Goal: Task Accomplishment & Management: Complete application form

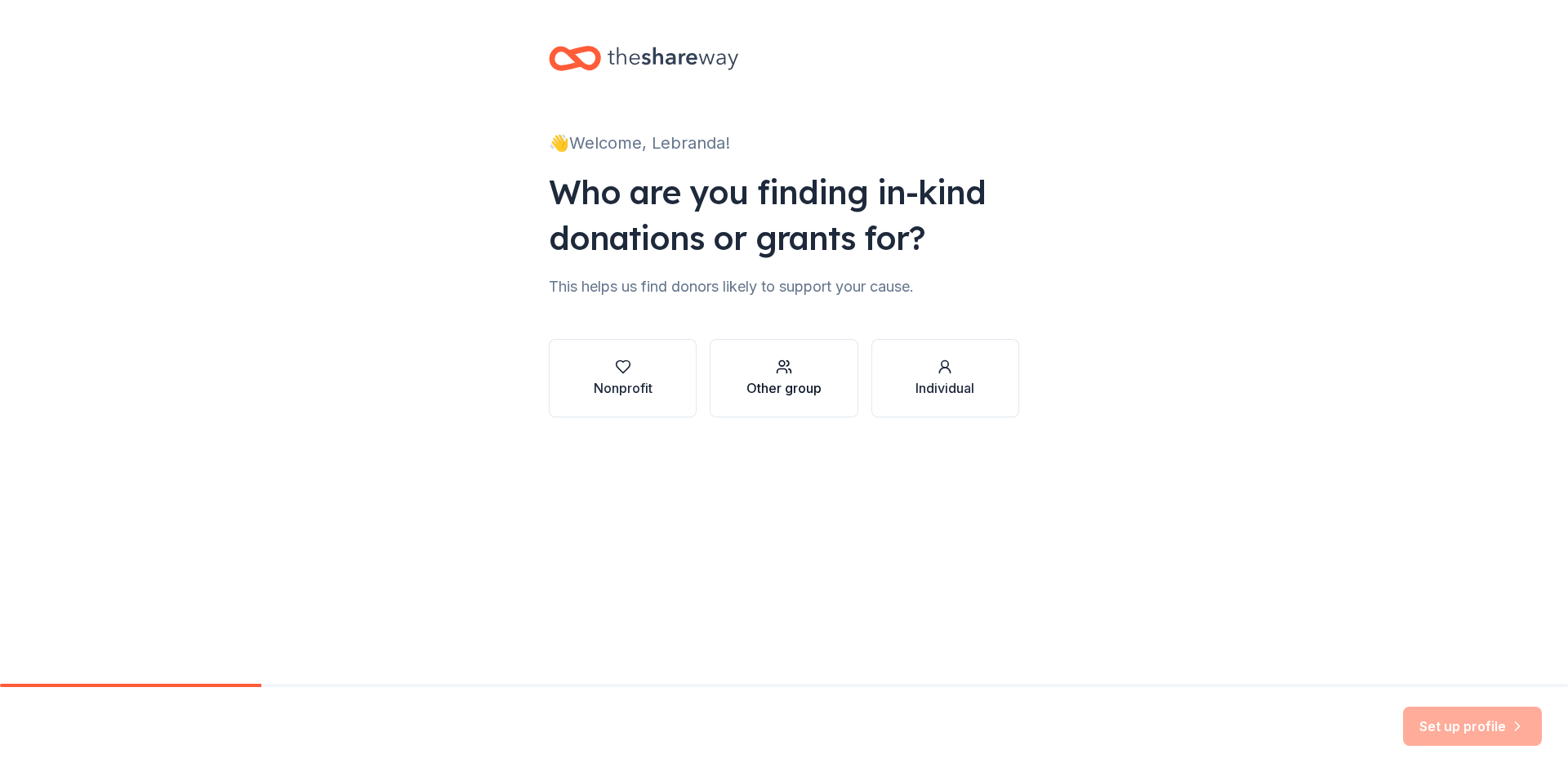
click at [787, 376] on div "Other group" at bounding box center [784, 377] width 75 height 39
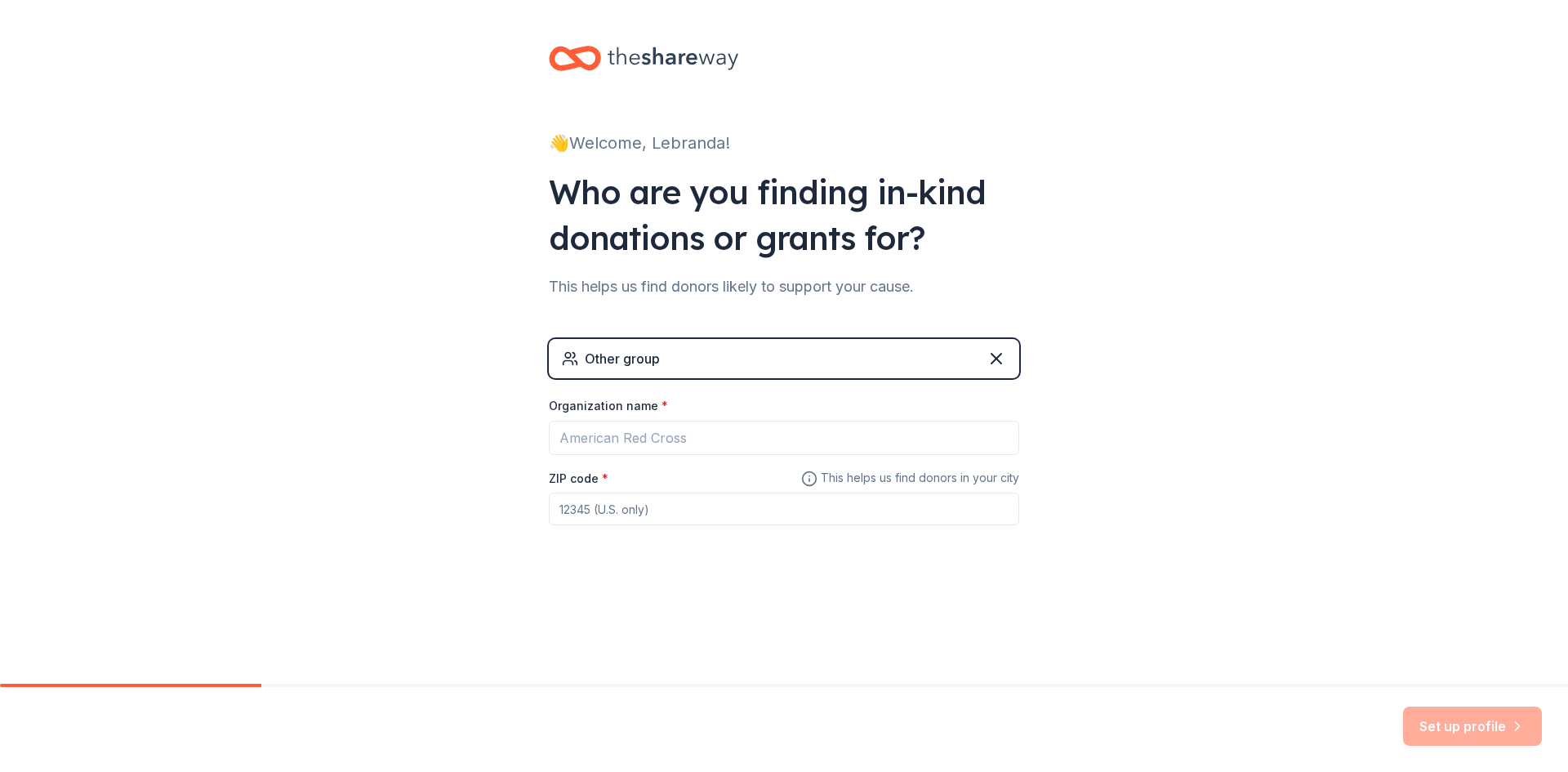
click at [788, 356] on div "Other group" at bounding box center [784, 358] width 470 height 39
click at [786, 436] on input "Organization name *" at bounding box center [784, 438] width 470 height 34
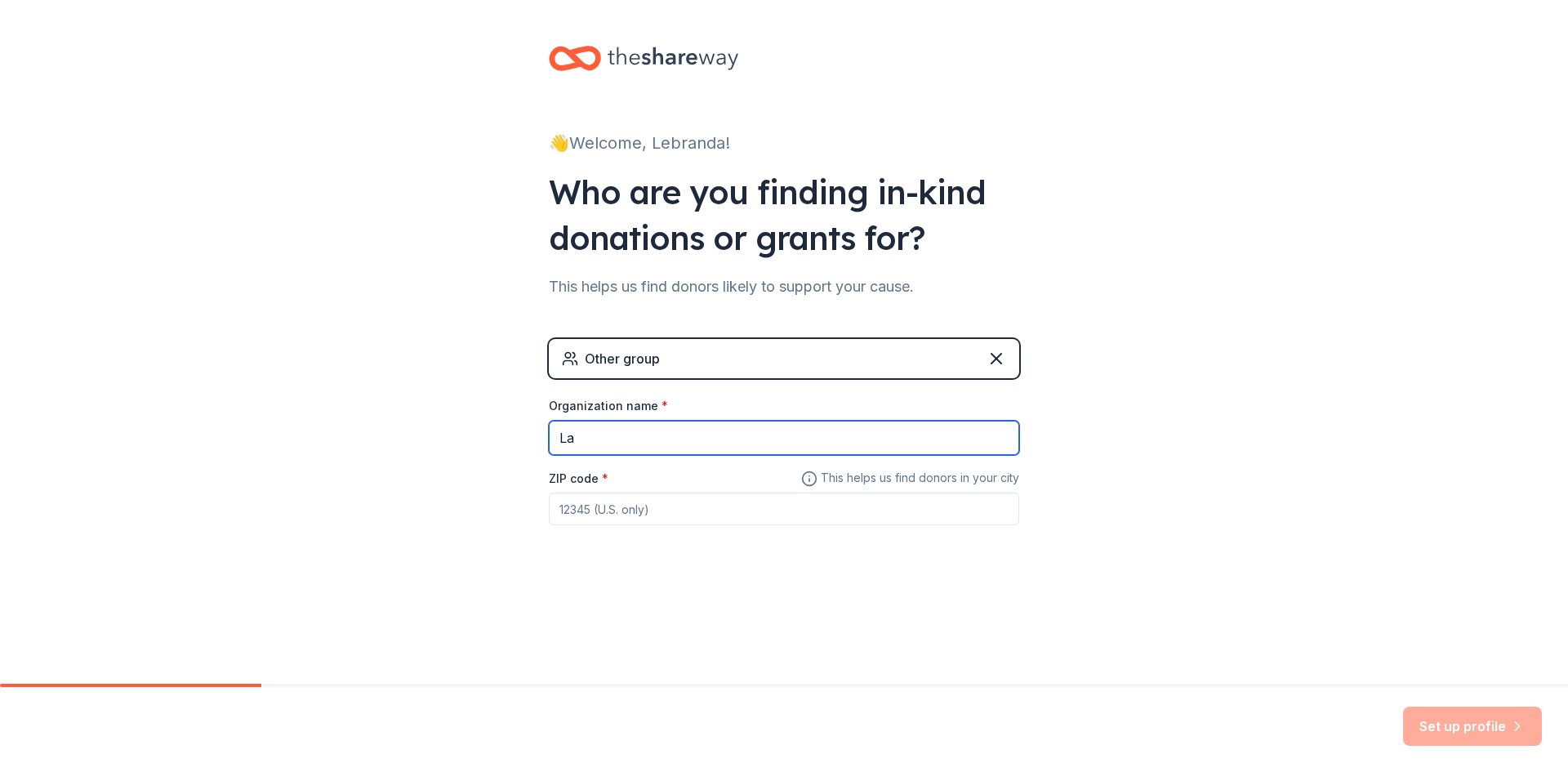
type input "L"
type input "Centennial HS (CCSD)"
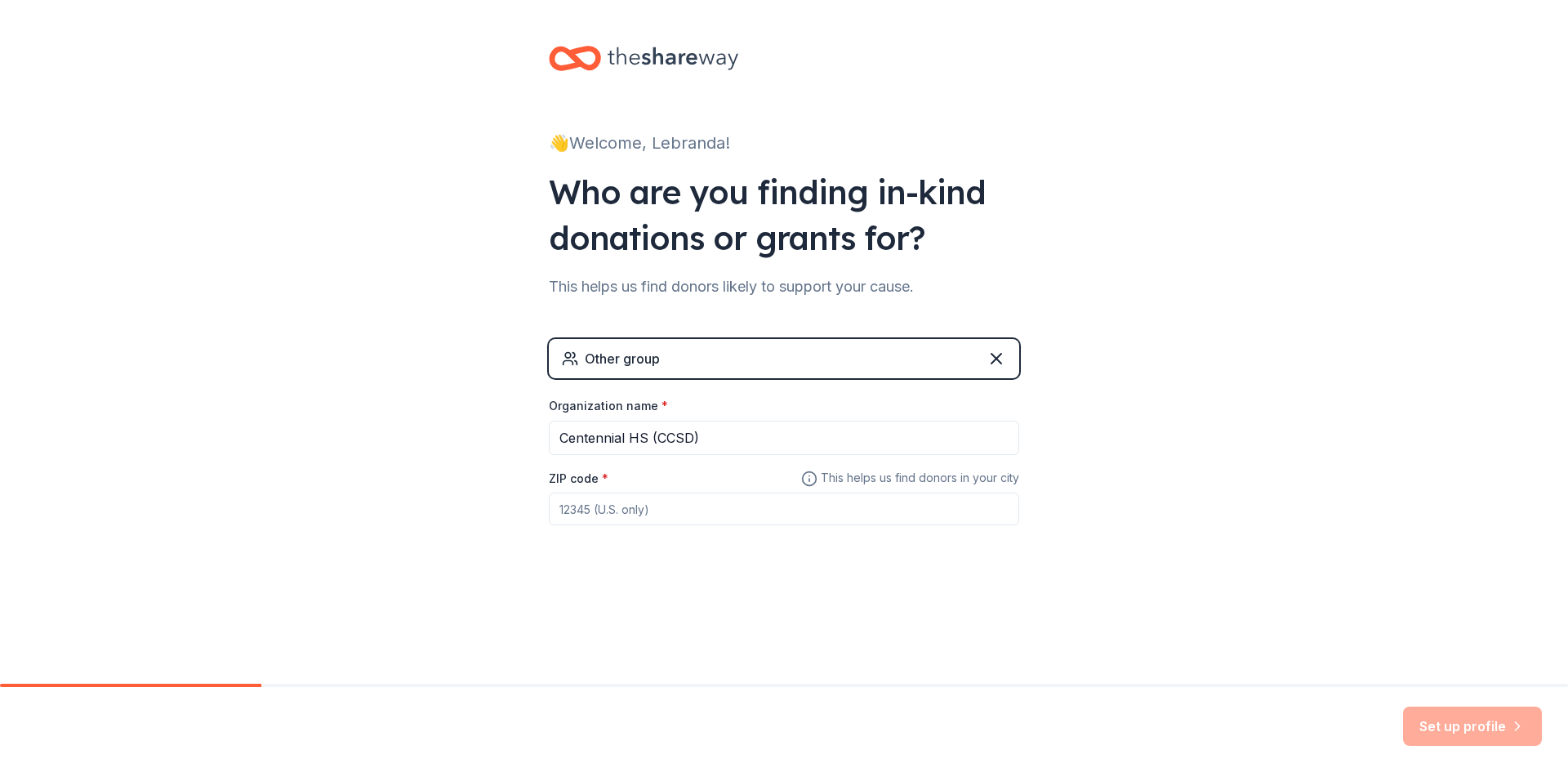
click at [691, 513] on input "ZIP code *" at bounding box center [784, 509] width 470 height 33
type input "89149"
click at [1229, 557] on div "👋 Welcome, Lebranda! Who are you finding in-kind donations or grants for? This …" at bounding box center [784, 318] width 1568 height 636
click at [1458, 725] on button "Set up profile" at bounding box center [1472, 726] width 138 height 39
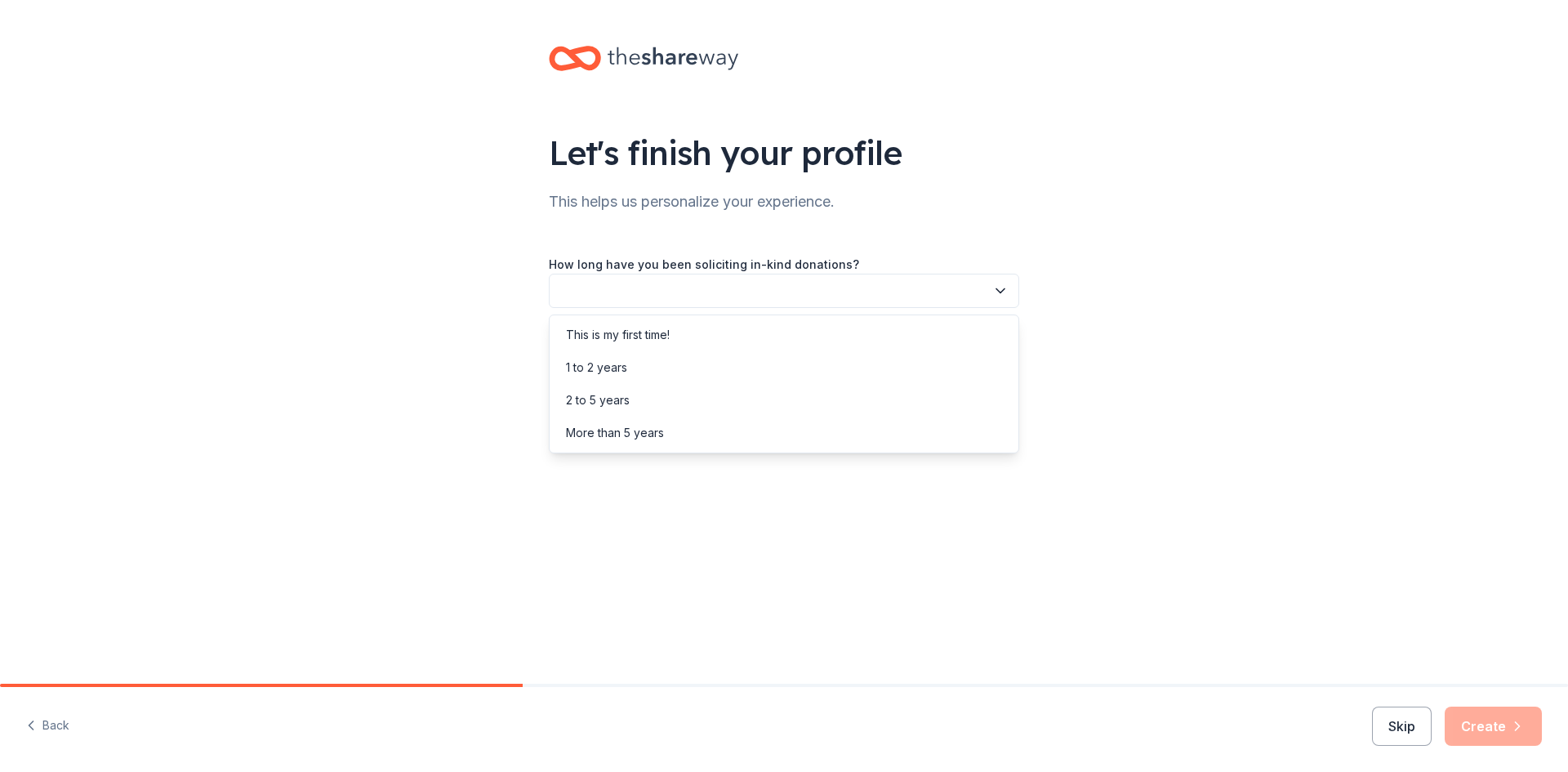
click at [1000, 297] on icon "button" at bounding box center [1001, 291] width 16 height 16
click at [851, 330] on div "This is my first time!" at bounding box center [784, 335] width 462 height 33
click at [859, 369] on button "button" at bounding box center [784, 365] width 470 height 34
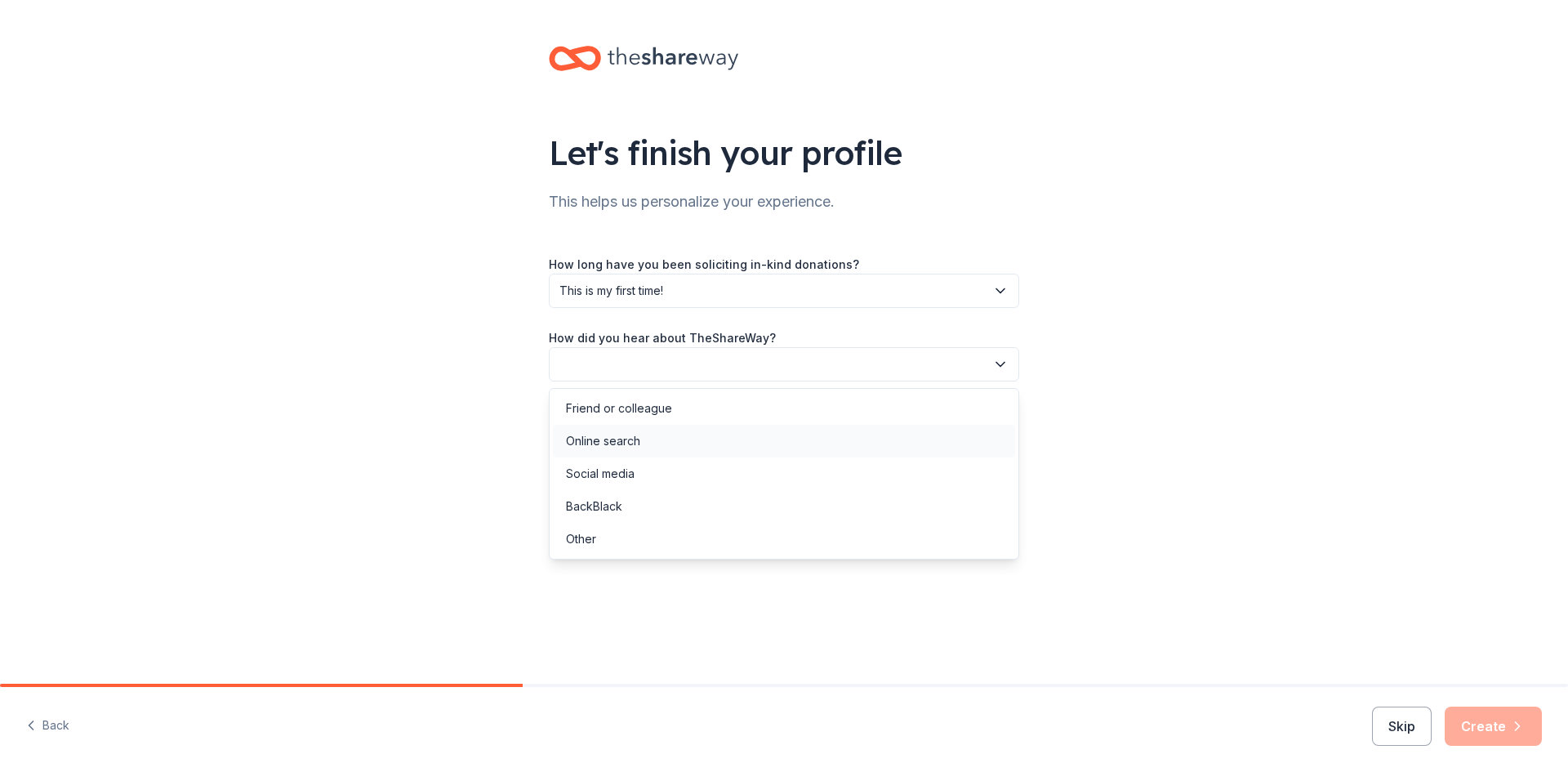
click at [662, 443] on div "Online search" at bounding box center [784, 441] width 462 height 33
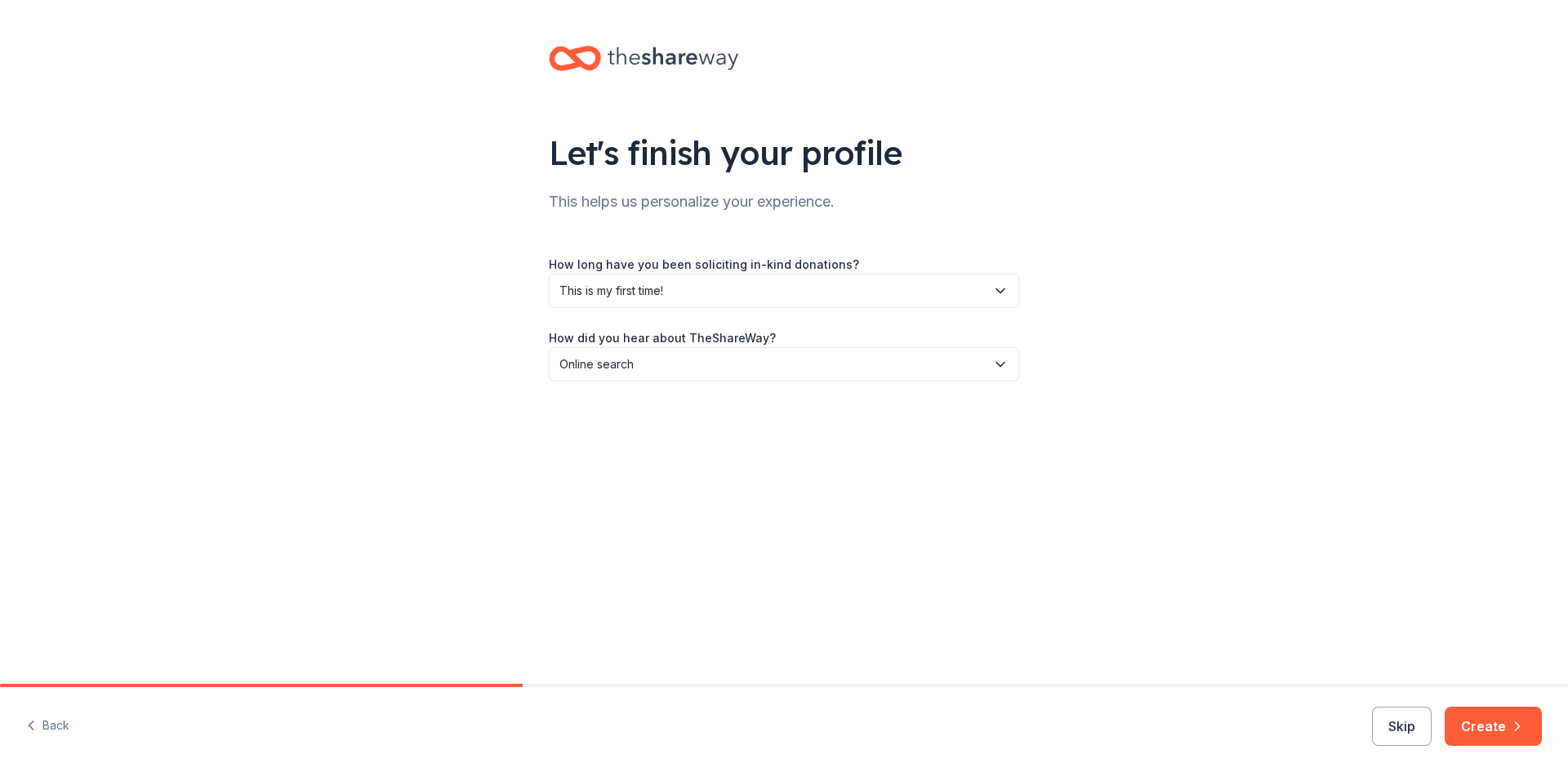
click at [1497, 731] on button "Create" at bounding box center [1493, 726] width 97 height 39
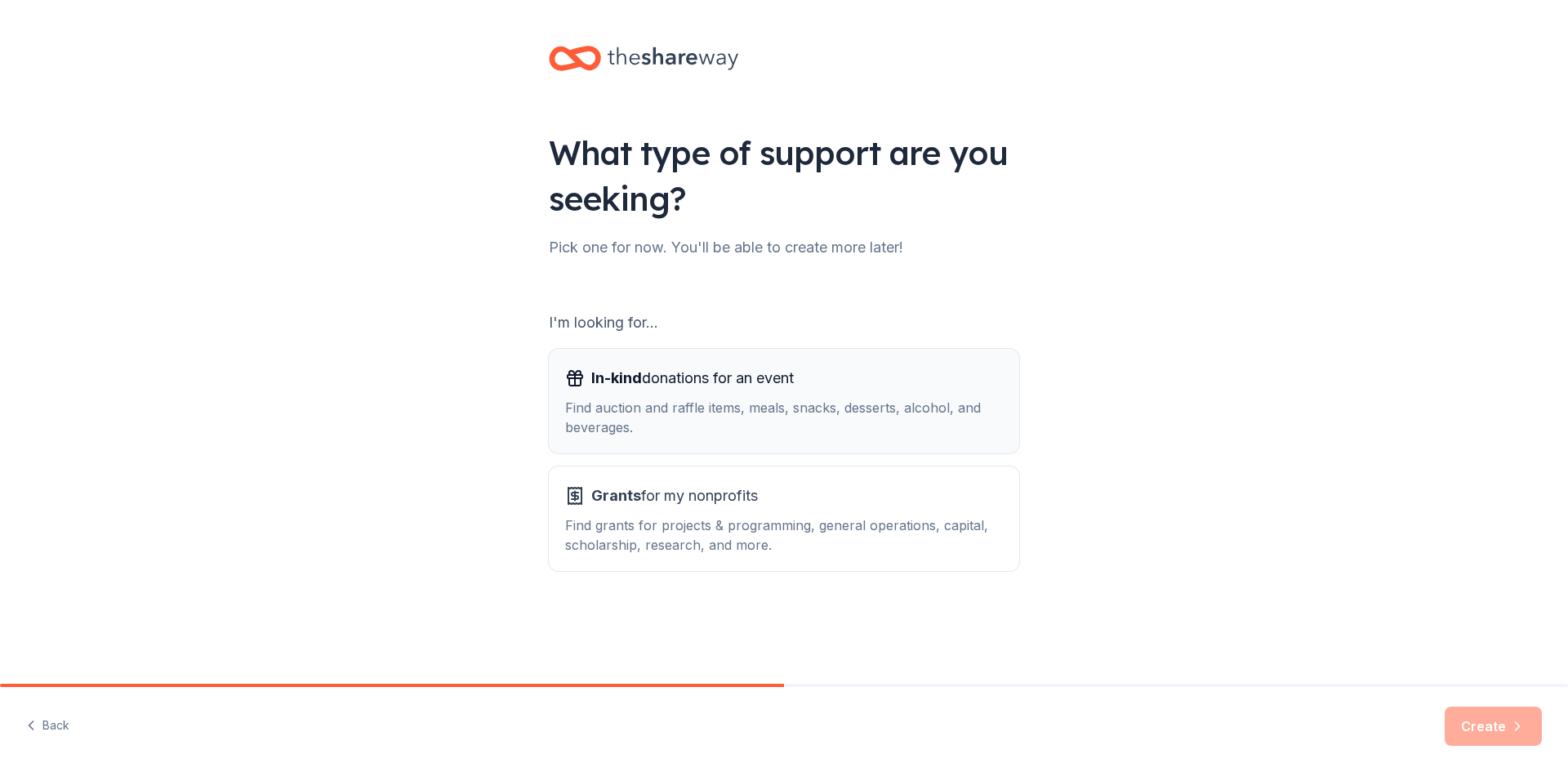
click at [733, 379] on span "In-kind donations for an event" at bounding box center [692, 377] width 203 height 26
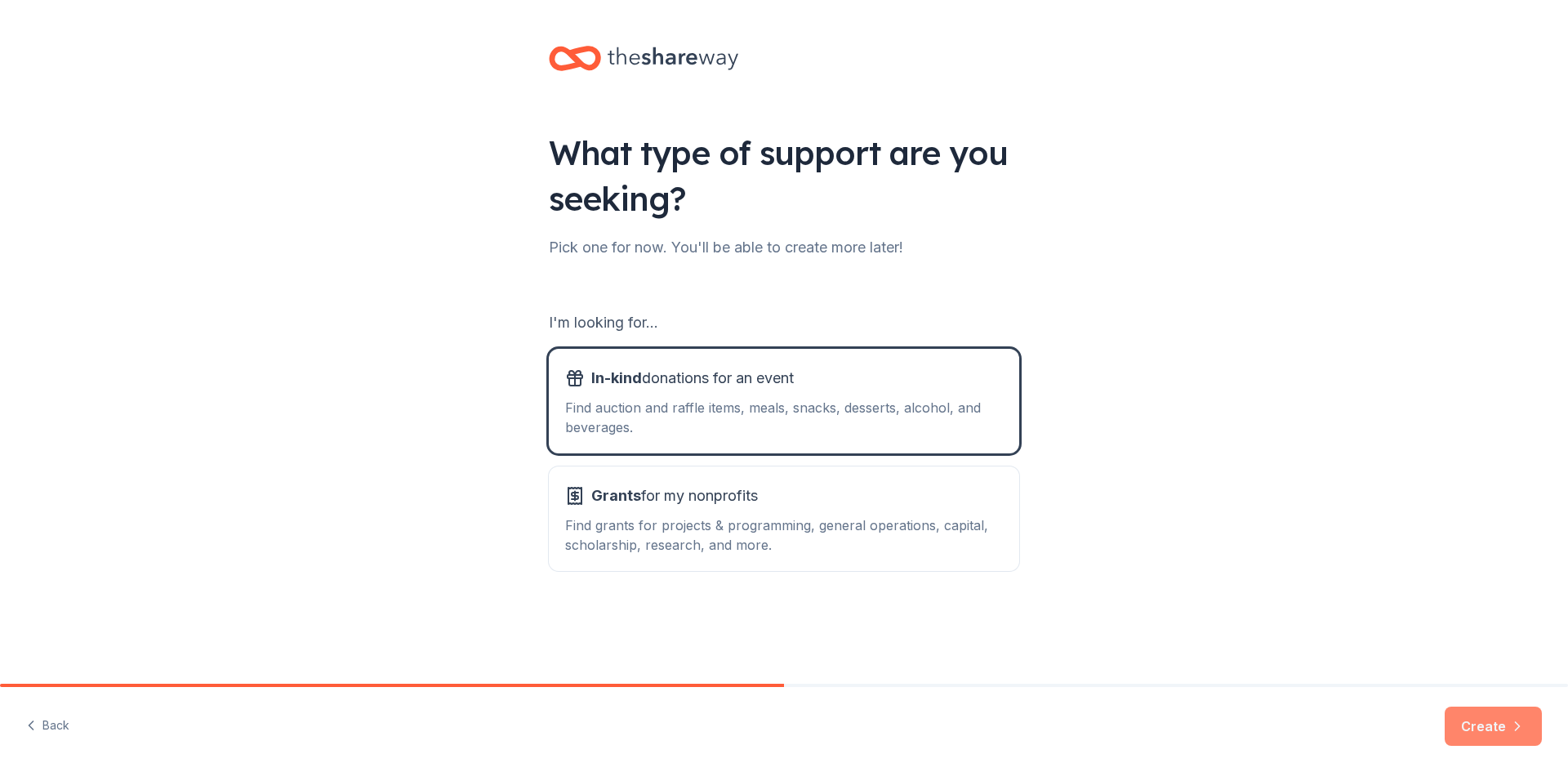
click at [1491, 725] on button "Create" at bounding box center [1493, 726] width 97 height 39
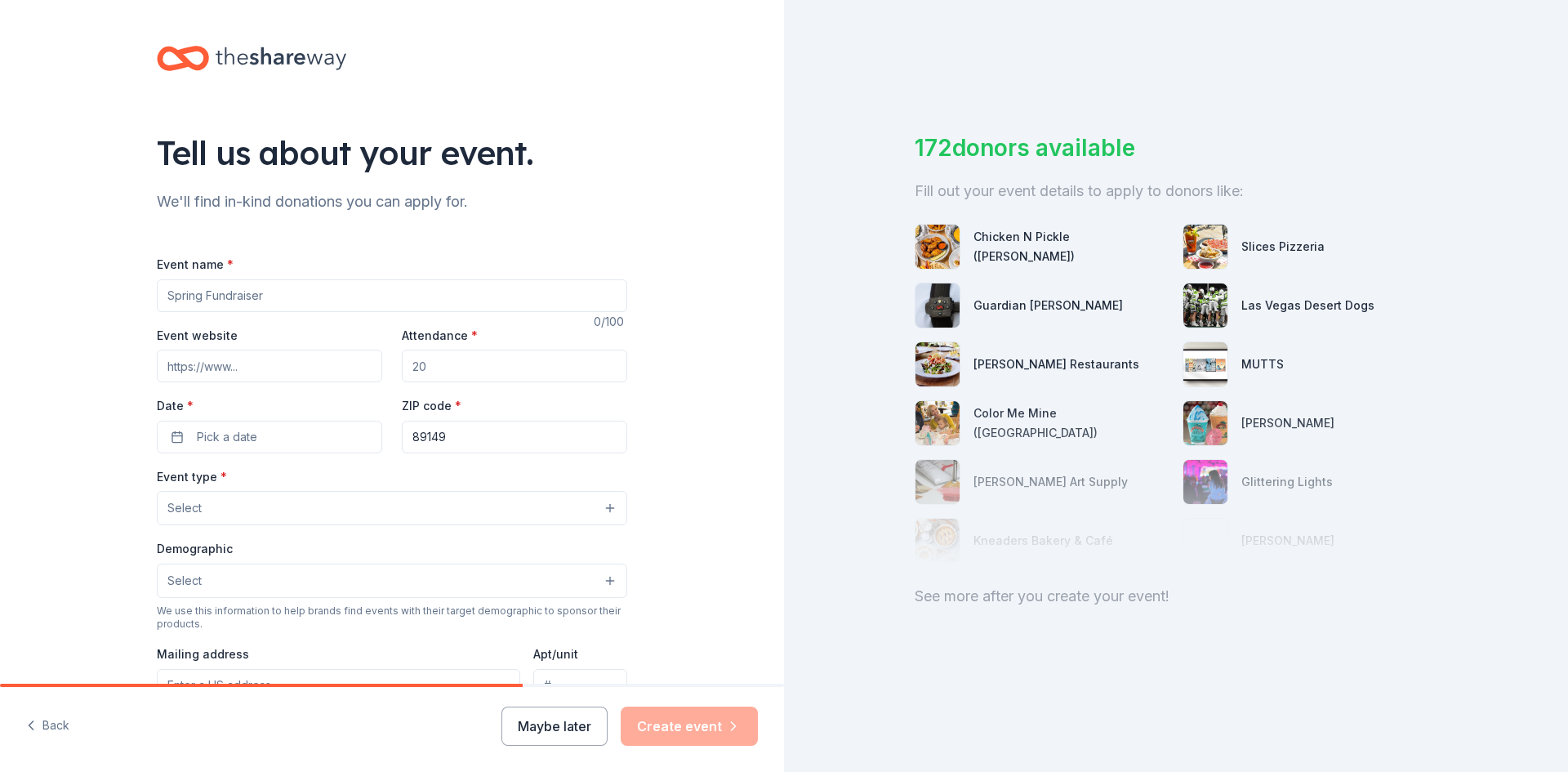
click at [287, 296] on input "Event name *" at bounding box center [392, 296] width 470 height 33
type input "S"
type input "Rewarding Students for high achievement on ACT exams"
click at [558, 361] on input "Attendance *" at bounding box center [514, 366] width 225 height 33
click at [441, 368] on input "Attendance *" at bounding box center [514, 366] width 225 height 33
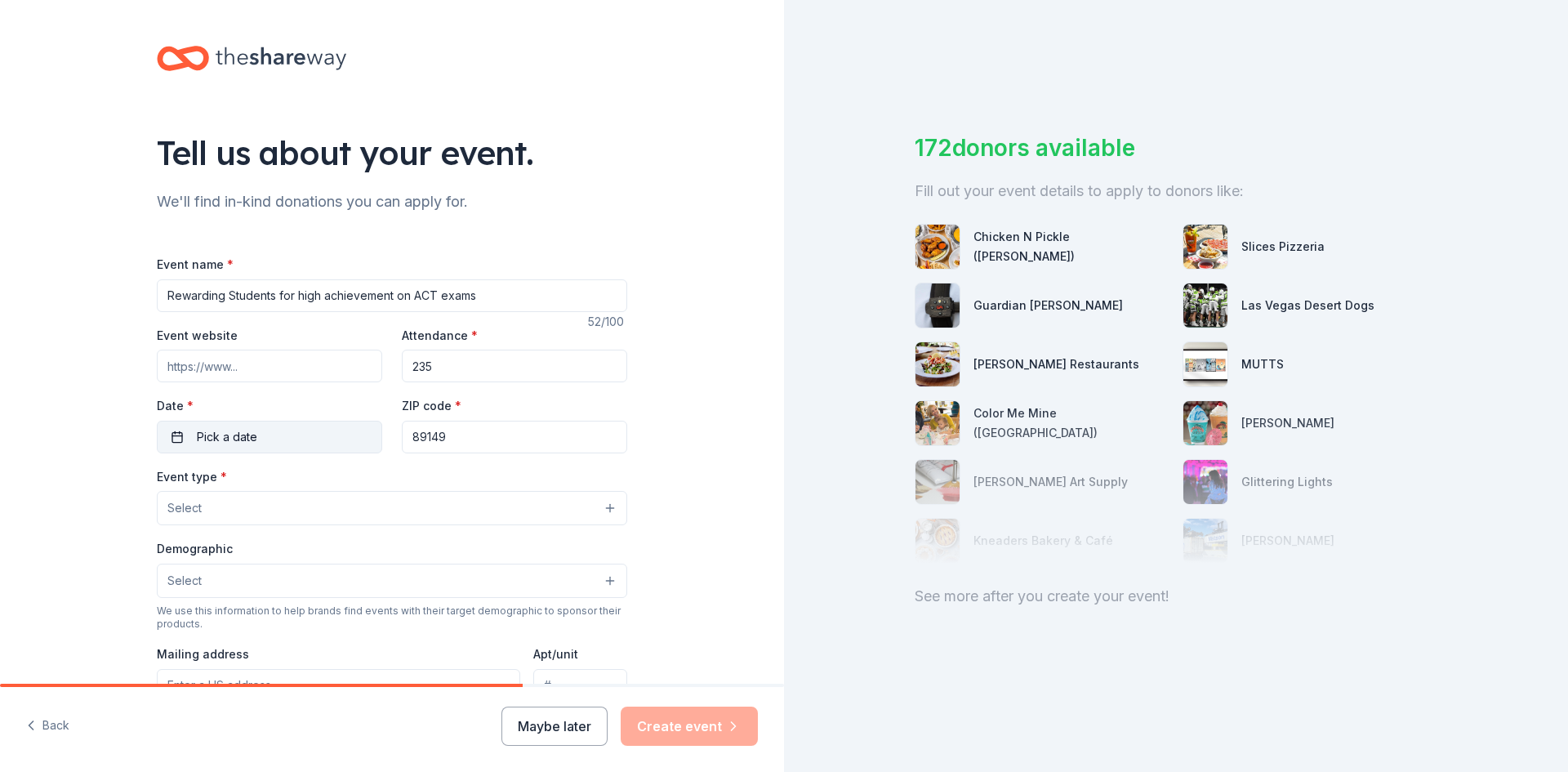
type input "235"
click at [276, 440] on button "Pick a date" at bounding box center [269, 437] width 225 height 33
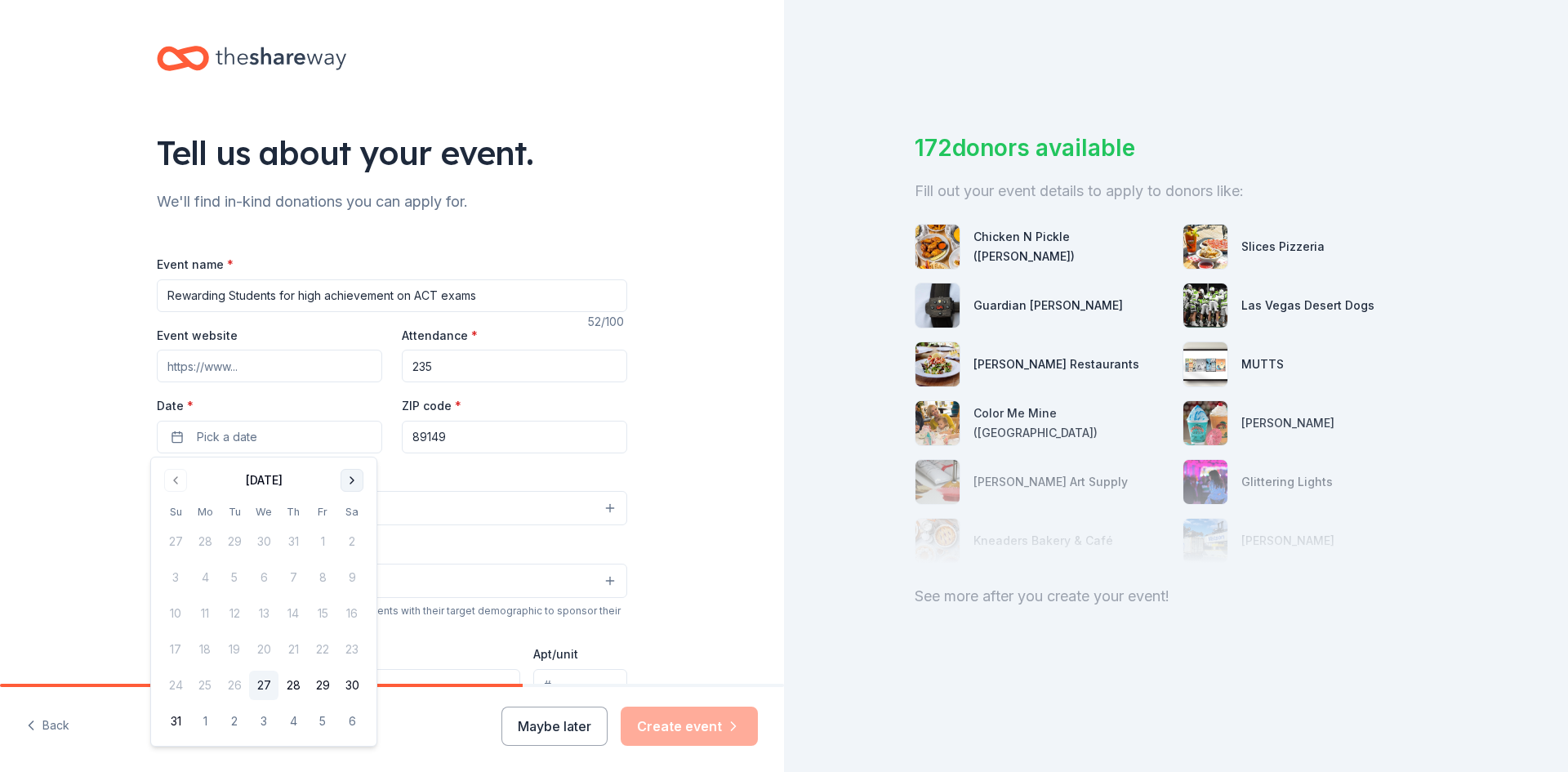
click at [349, 484] on button "Go to next month" at bounding box center [351, 480] width 23 height 23
click at [292, 656] on button "25" at bounding box center [293, 649] width 29 height 29
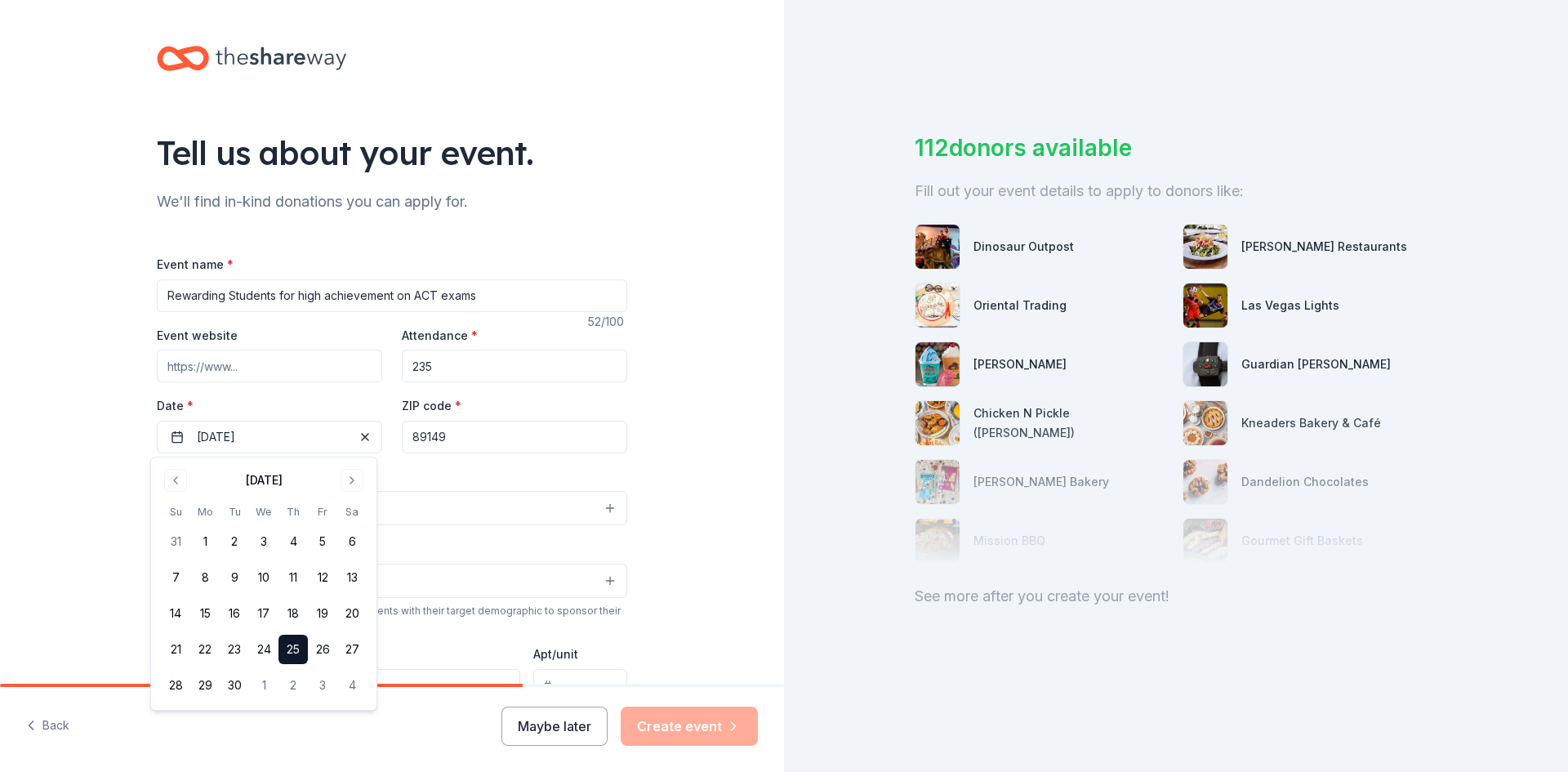
click at [691, 488] on div "Tell us about your event. We'll find in-kind donations you can apply for. Event…" at bounding box center [392, 543] width 784 height 1087
click at [563, 510] on button "Select" at bounding box center [392, 508] width 470 height 34
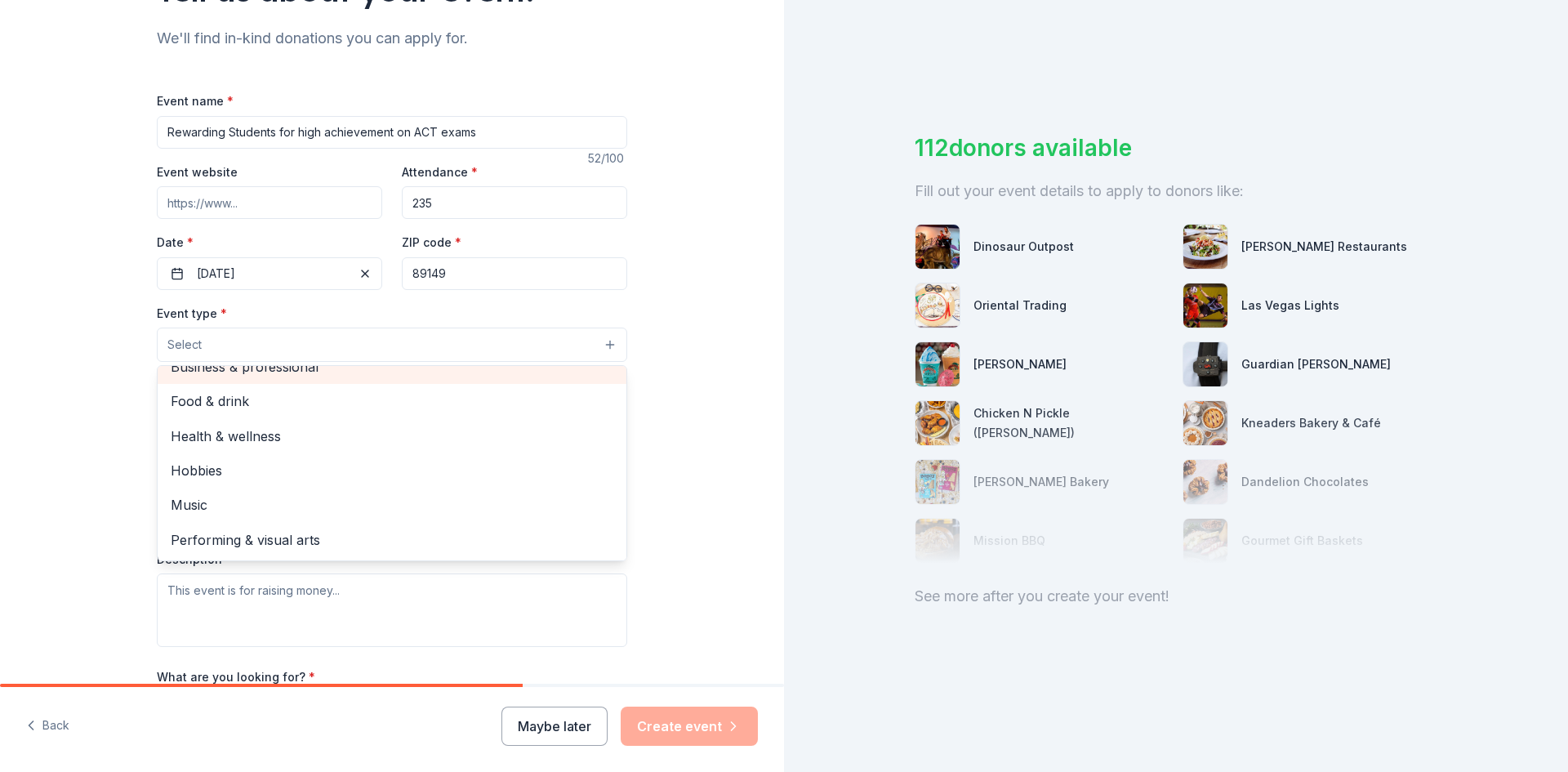
scroll to position [20, 0]
click at [375, 374] on span "Business & professional" at bounding box center [392, 367] width 442 height 21
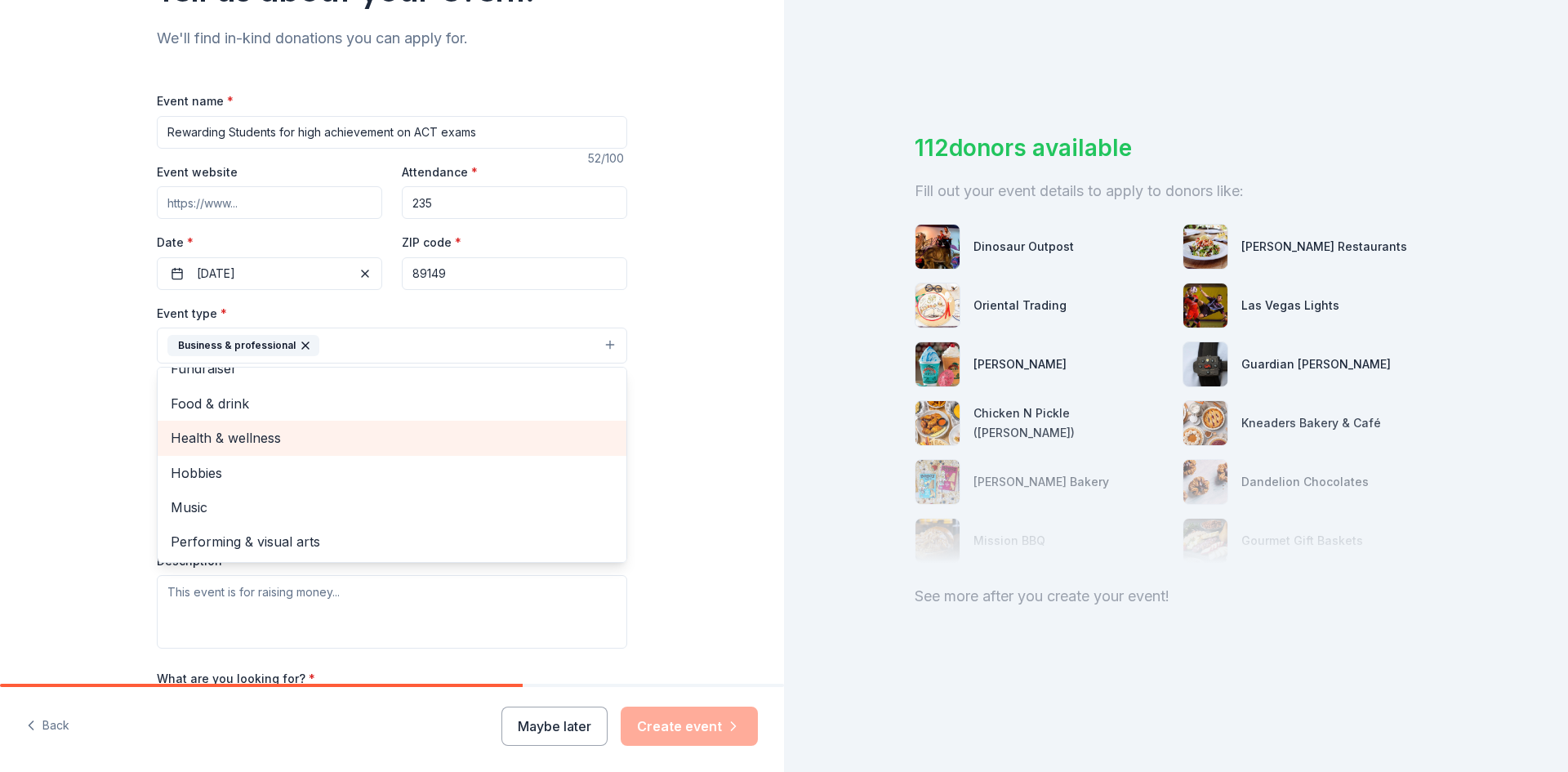
scroll to position [0, 0]
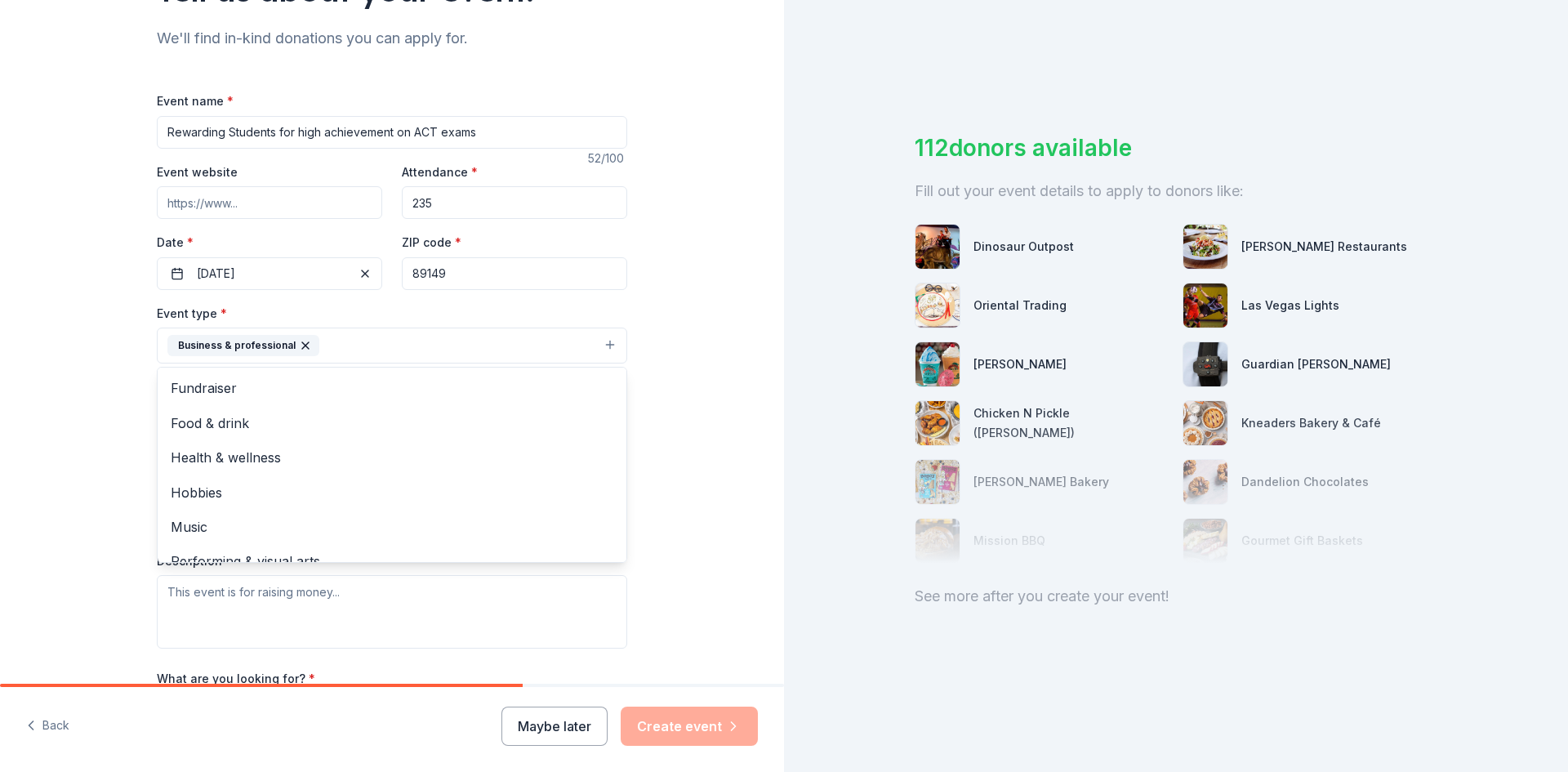
click at [662, 453] on div "Tell us about your event. We'll find in-kind donations you can apply for. Event…" at bounding box center [392, 380] width 784 height 1089
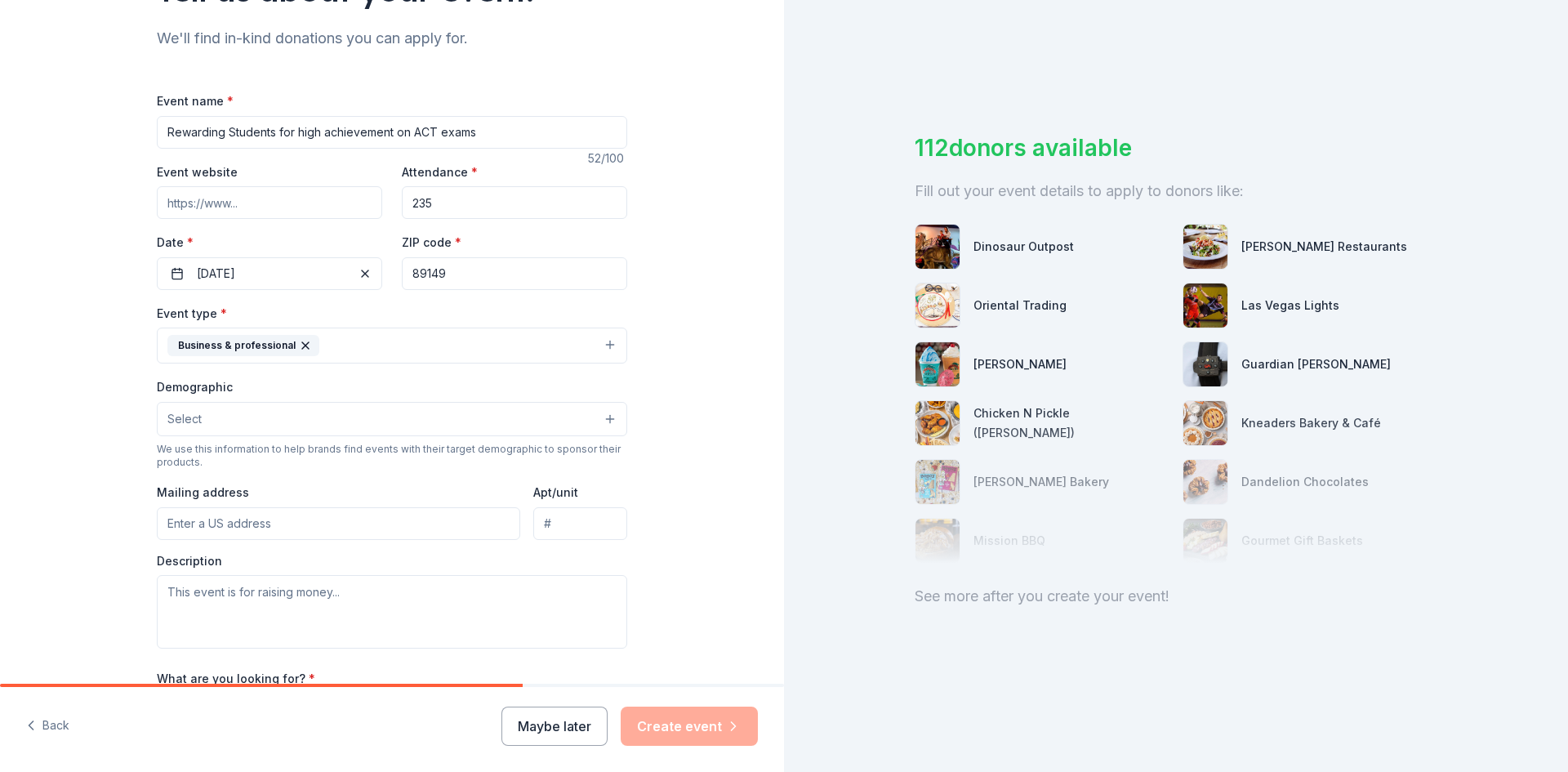
click at [326, 427] on button "Select" at bounding box center [392, 419] width 470 height 34
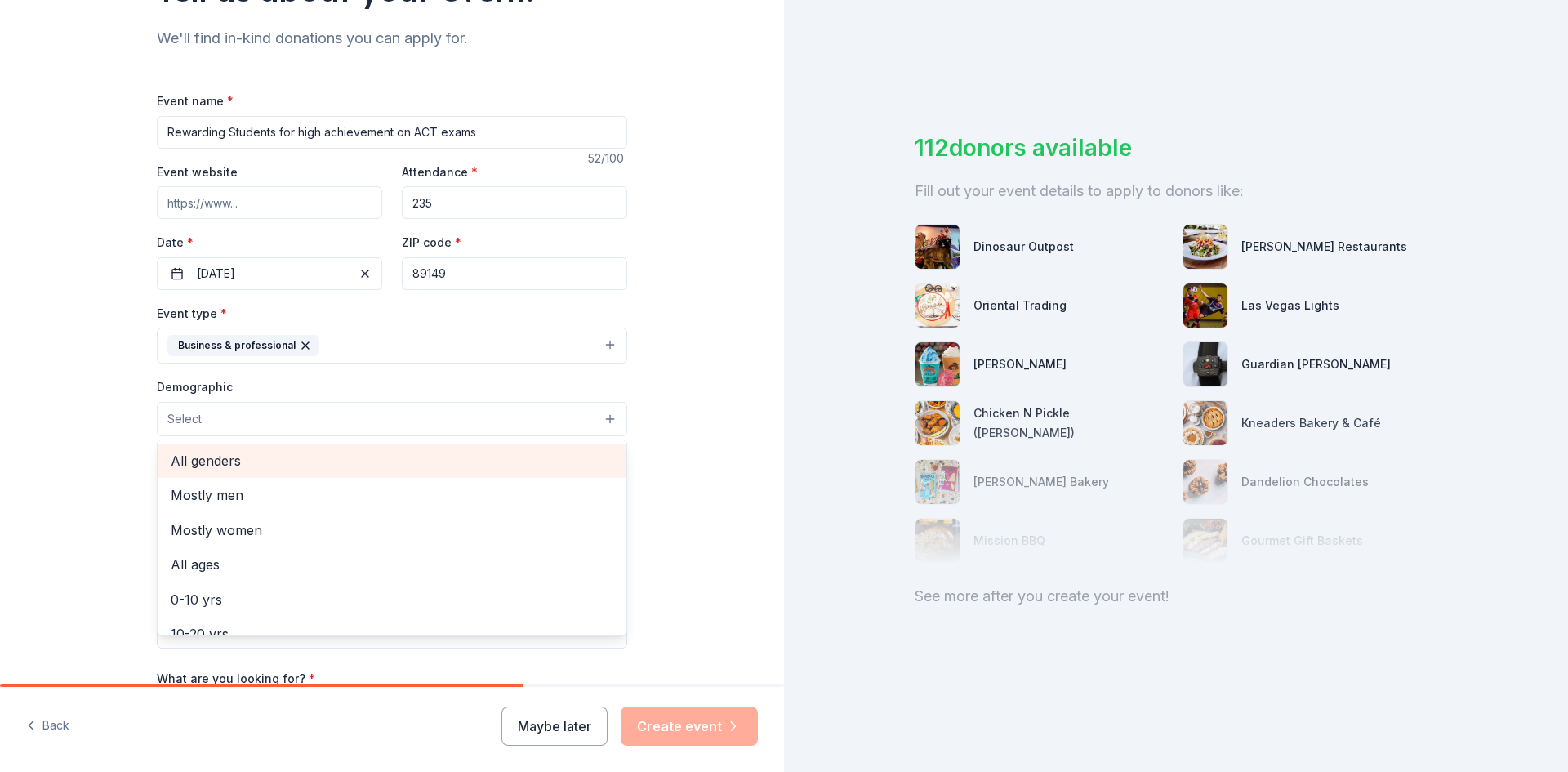
click at [217, 455] on span "All genders" at bounding box center [392, 460] width 442 height 21
click at [648, 472] on div "Tell us about your event. We'll find in-kind donations you can apply for. Event…" at bounding box center [392, 381] width 784 height 1091
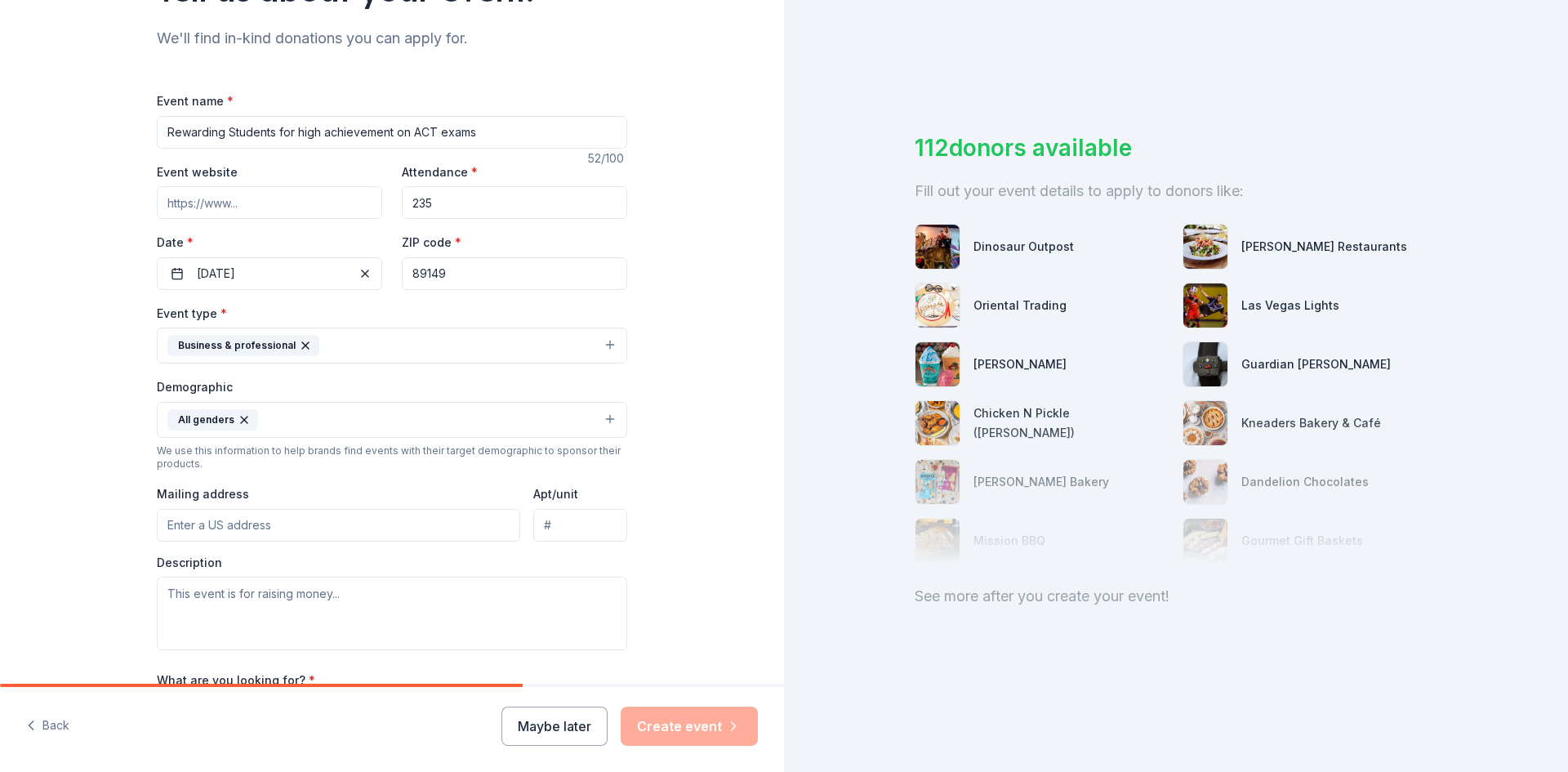
click at [263, 516] on input "Mailing address" at bounding box center [338, 525] width 364 height 33
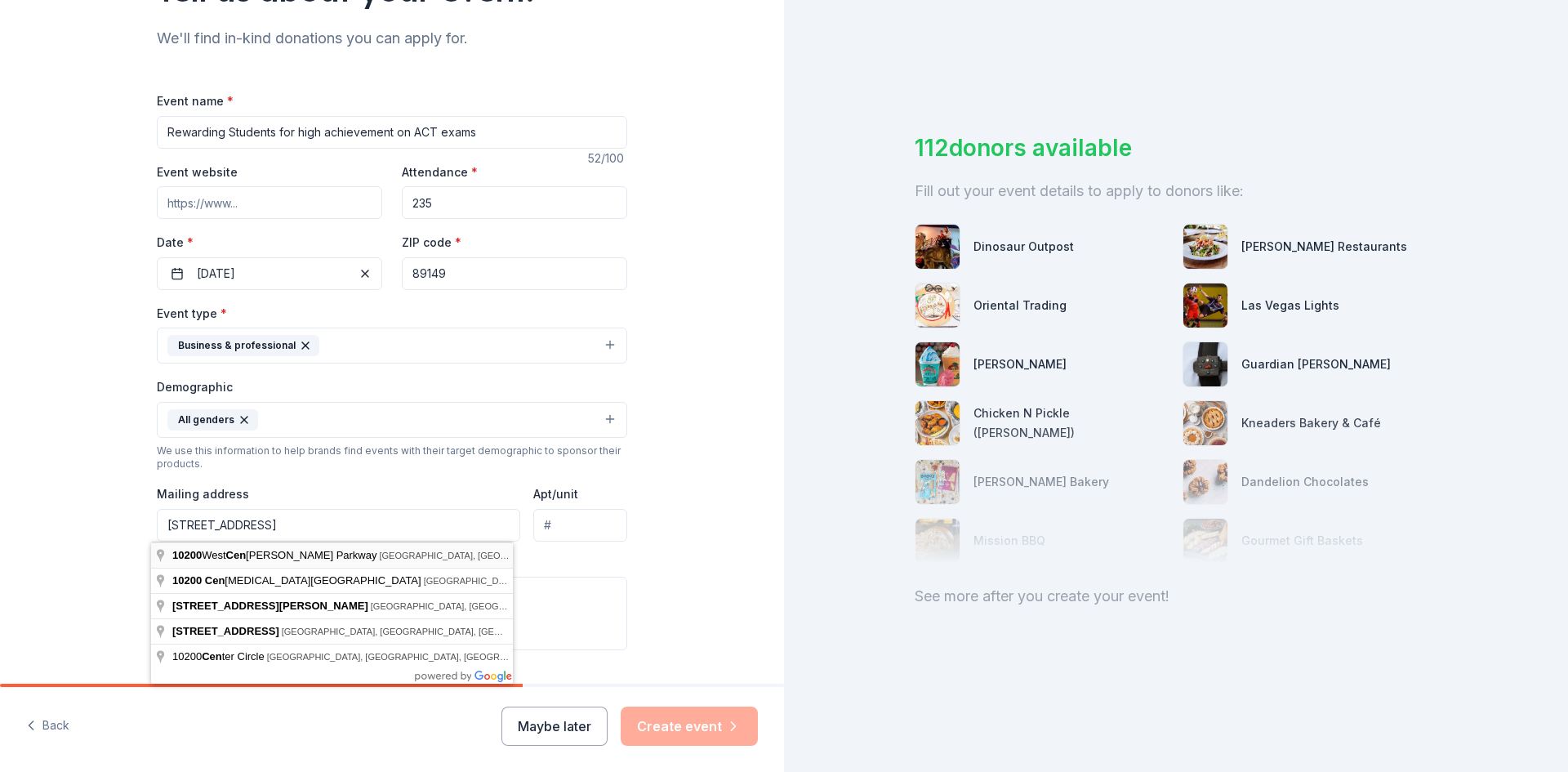
type input "10200 West Centennial Parkway, Las Vegas, NV, 89149"
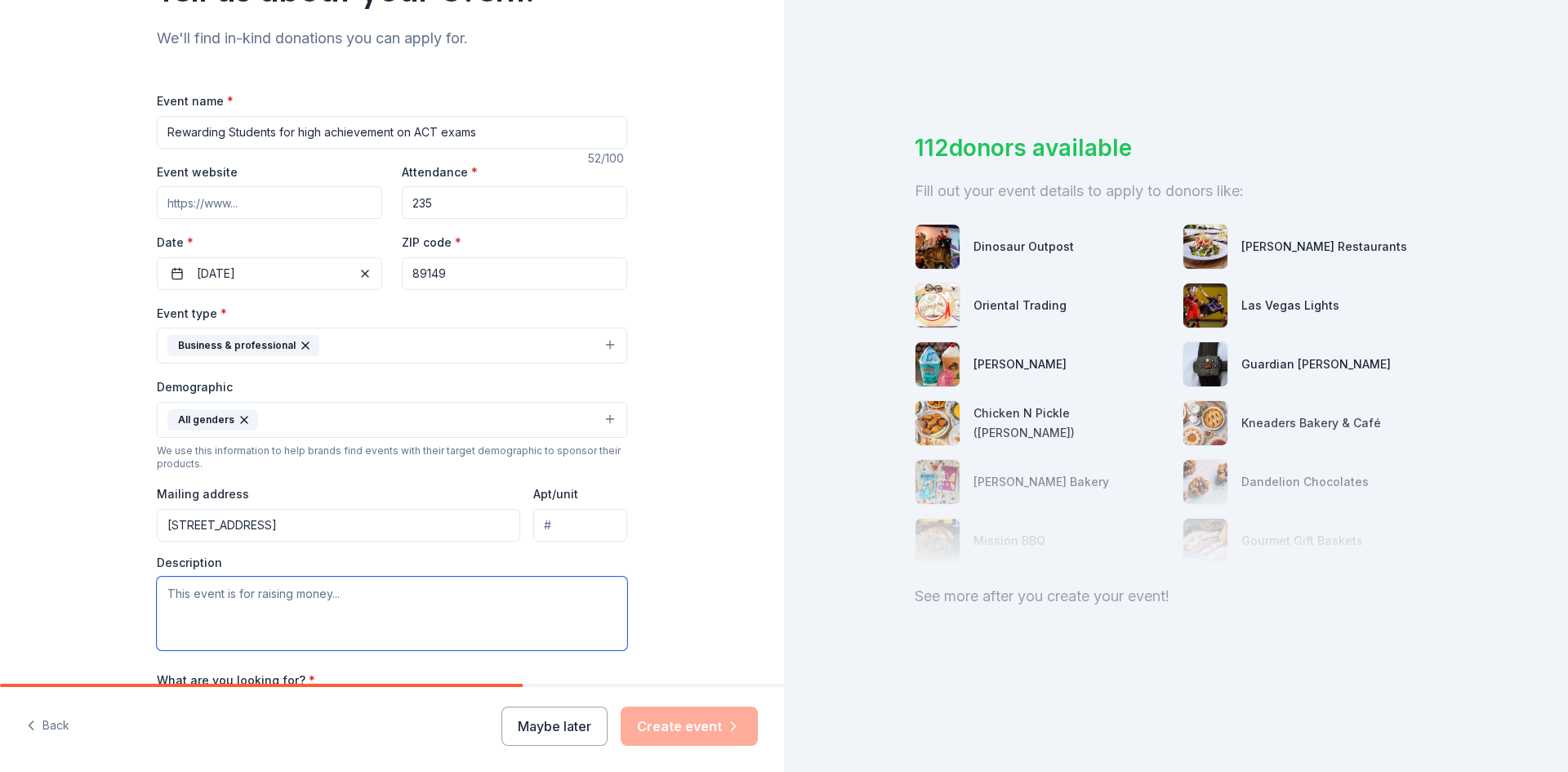
click at [319, 605] on textarea at bounding box center [392, 613] width 470 height 73
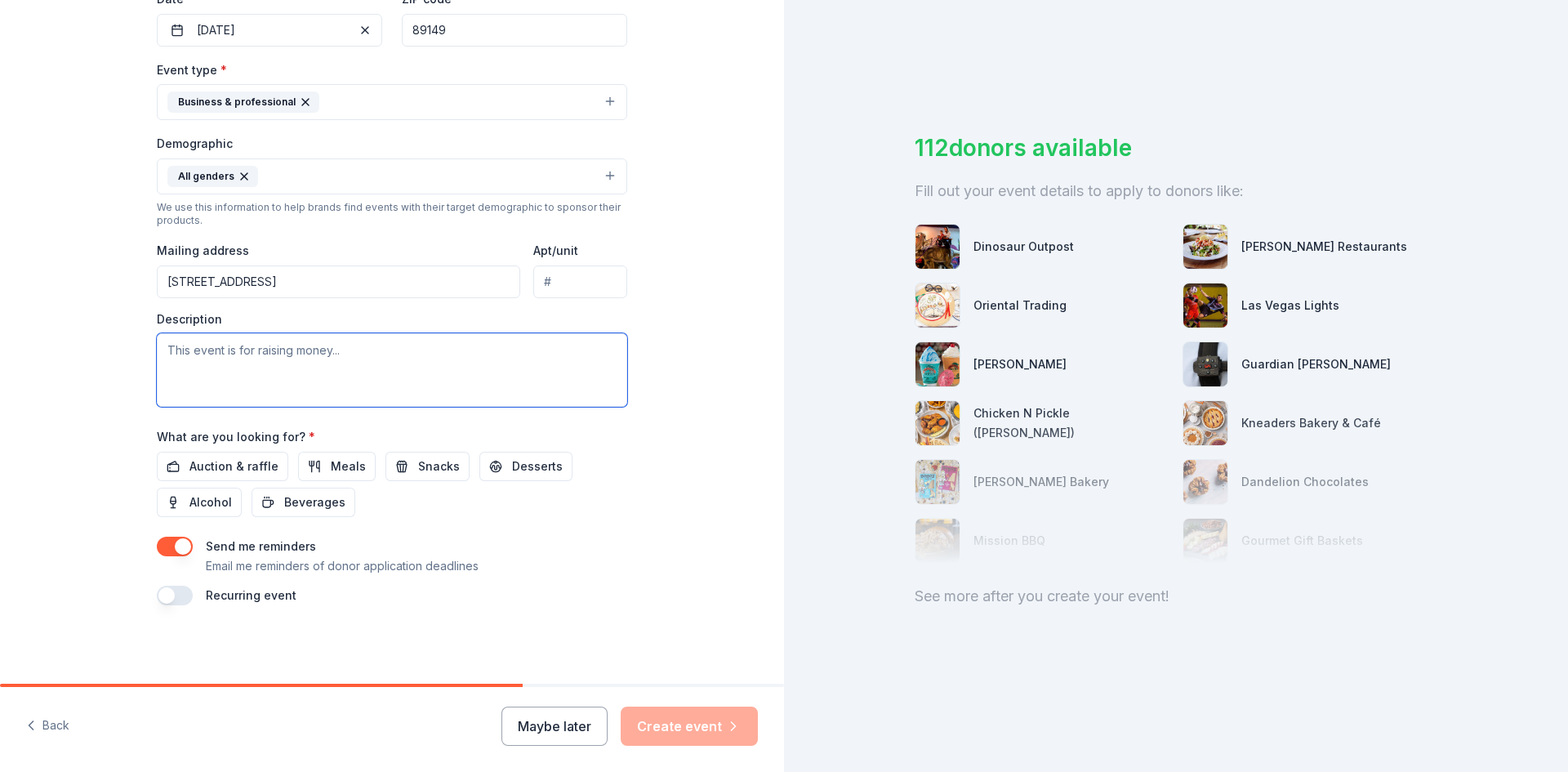
scroll to position [325, 0]
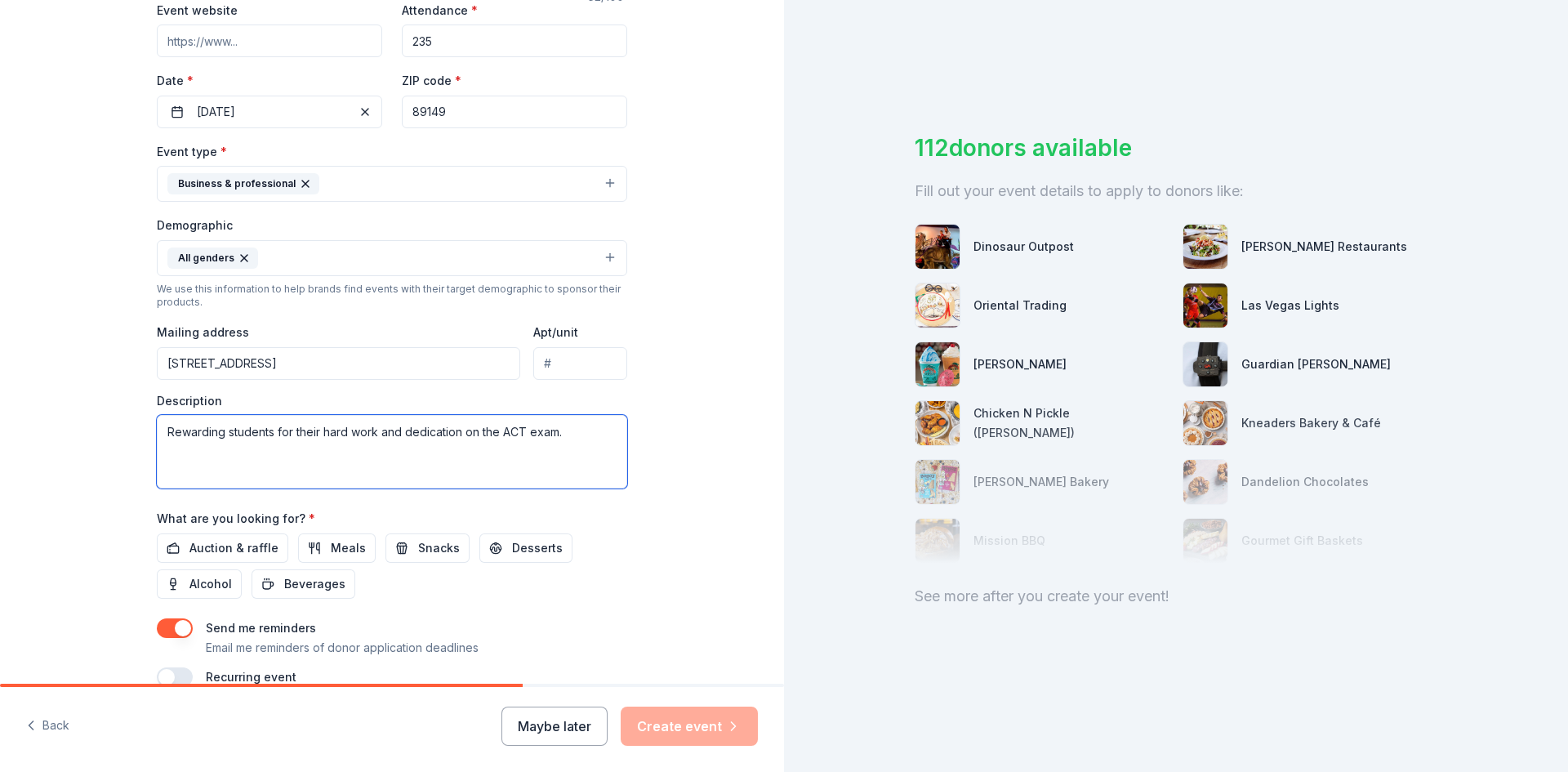
paste textarea "Each year, a number of our dedicated students rise to the challenge of the ACT …"
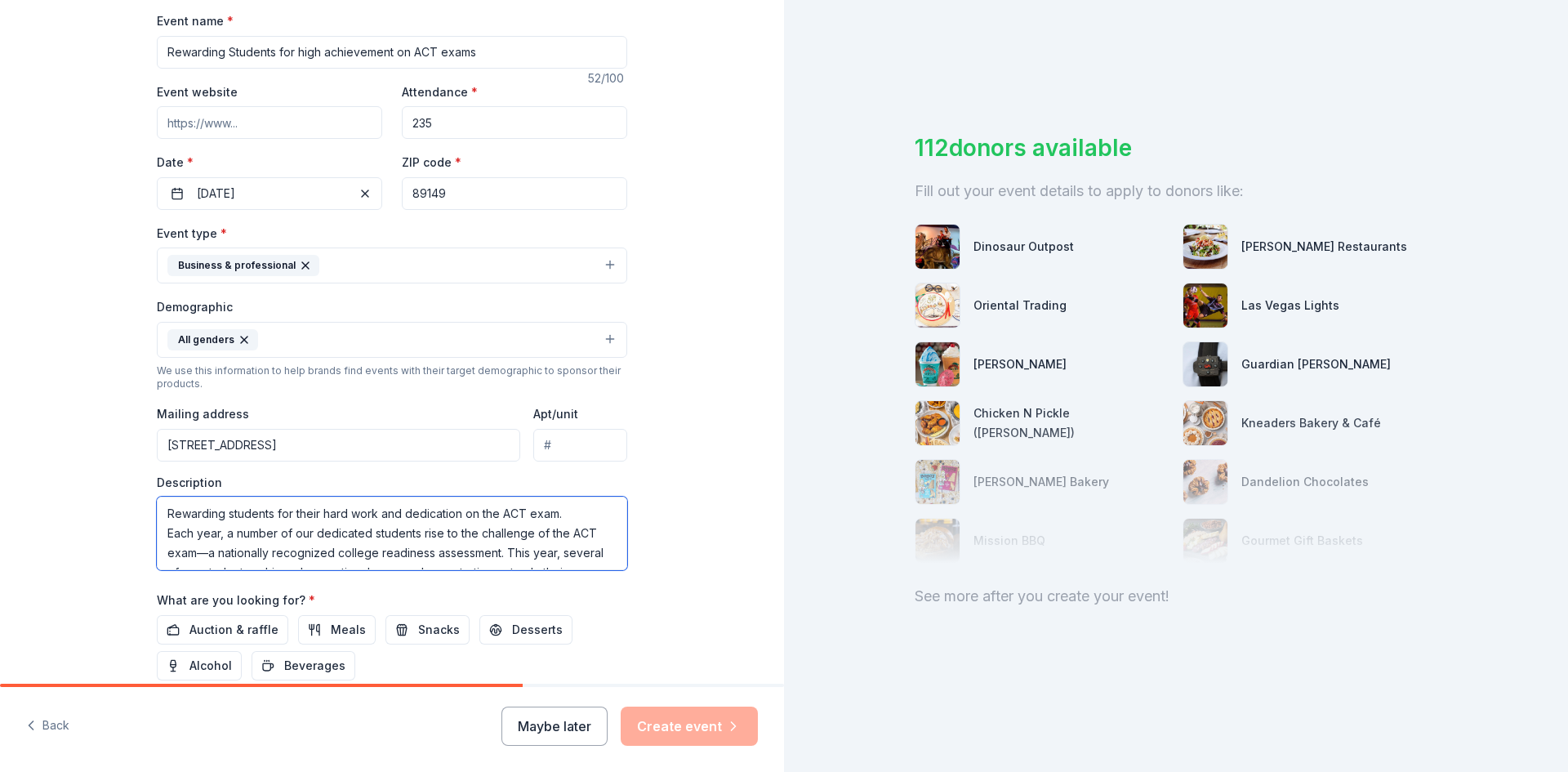
scroll to position [59, 0]
type textarea "Rewarding students for their hard work and dedication on the ACT exam. Each yea…"
click at [669, 576] on div "Tell us about your event. We'll find in-kind donations you can apply for. Event…" at bounding box center [392, 301] width 784 height 1091
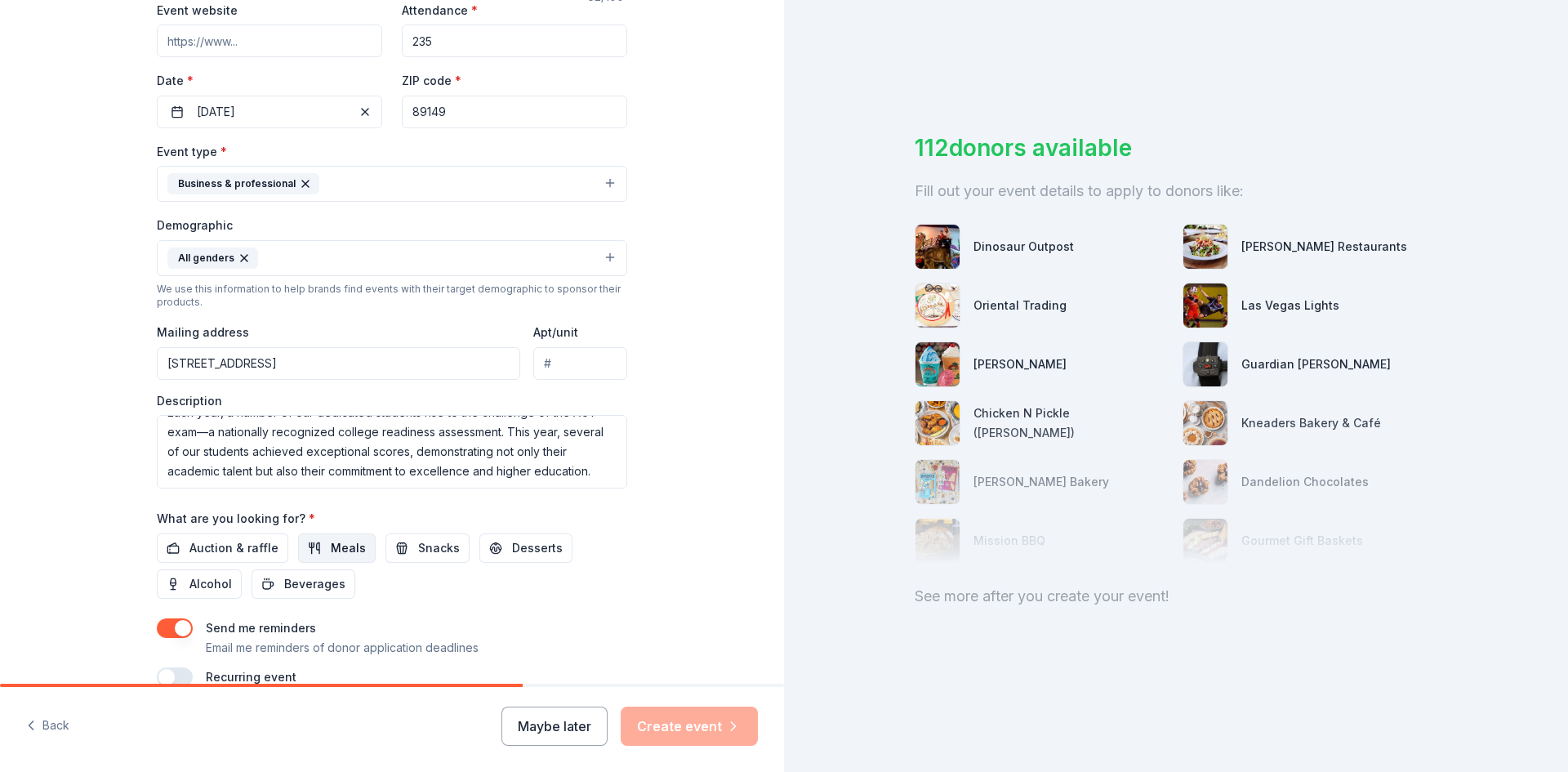
click at [333, 558] on button "Meals" at bounding box center [337, 548] width 78 height 29
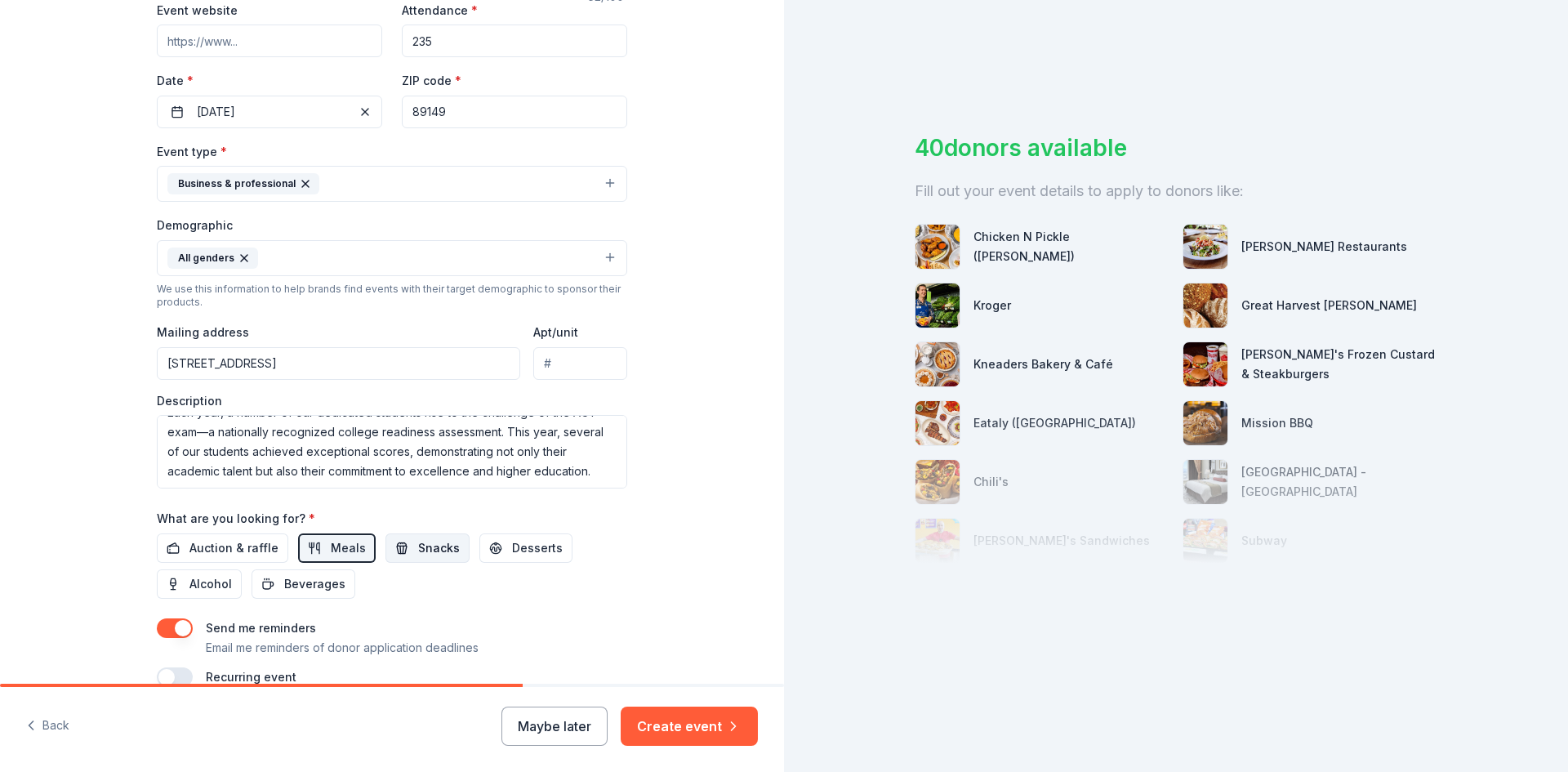
click at [404, 542] on button "Snacks" at bounding box center [427, 548] width 84 height 29
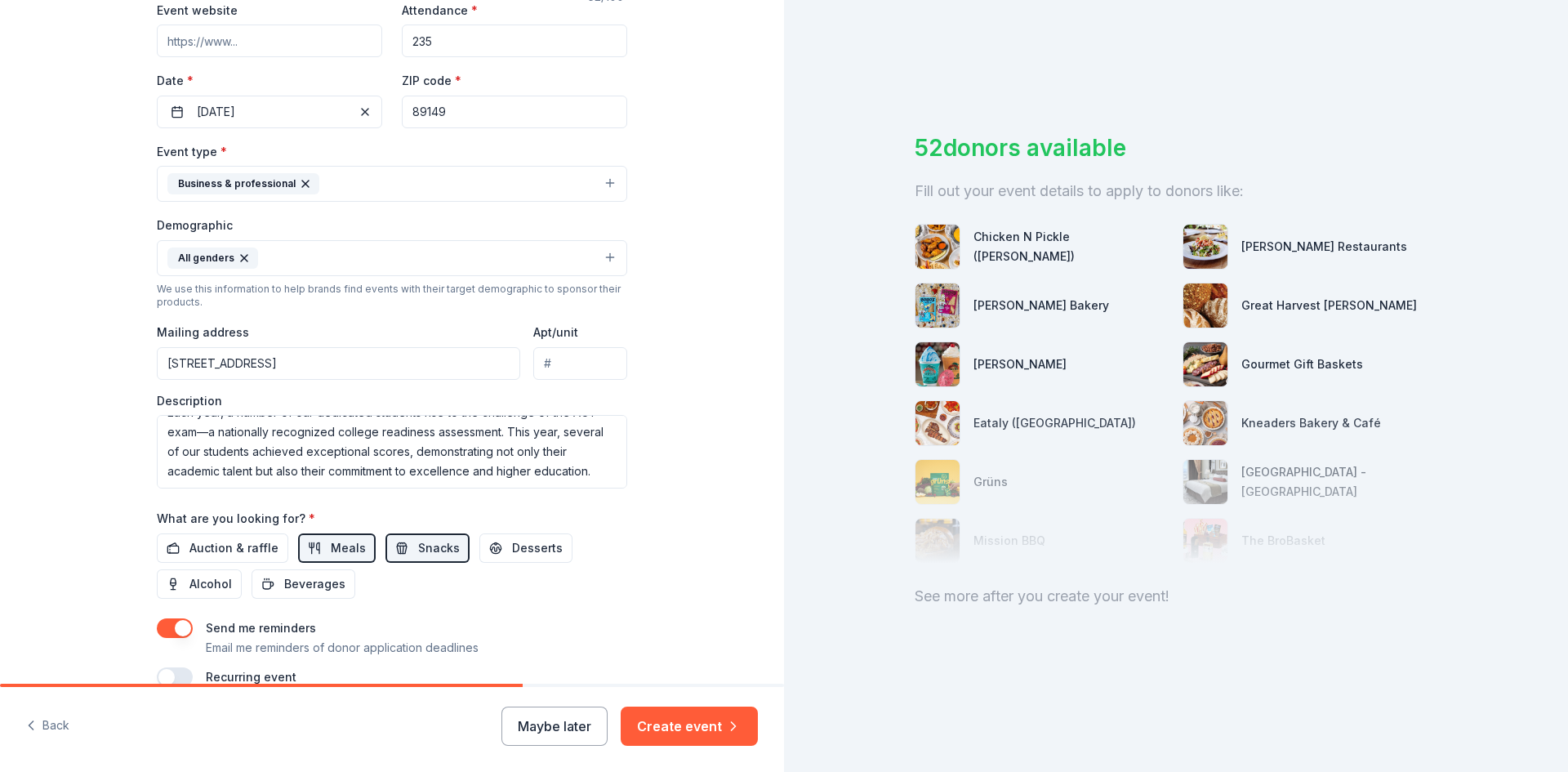
scroll to position [407, 0]
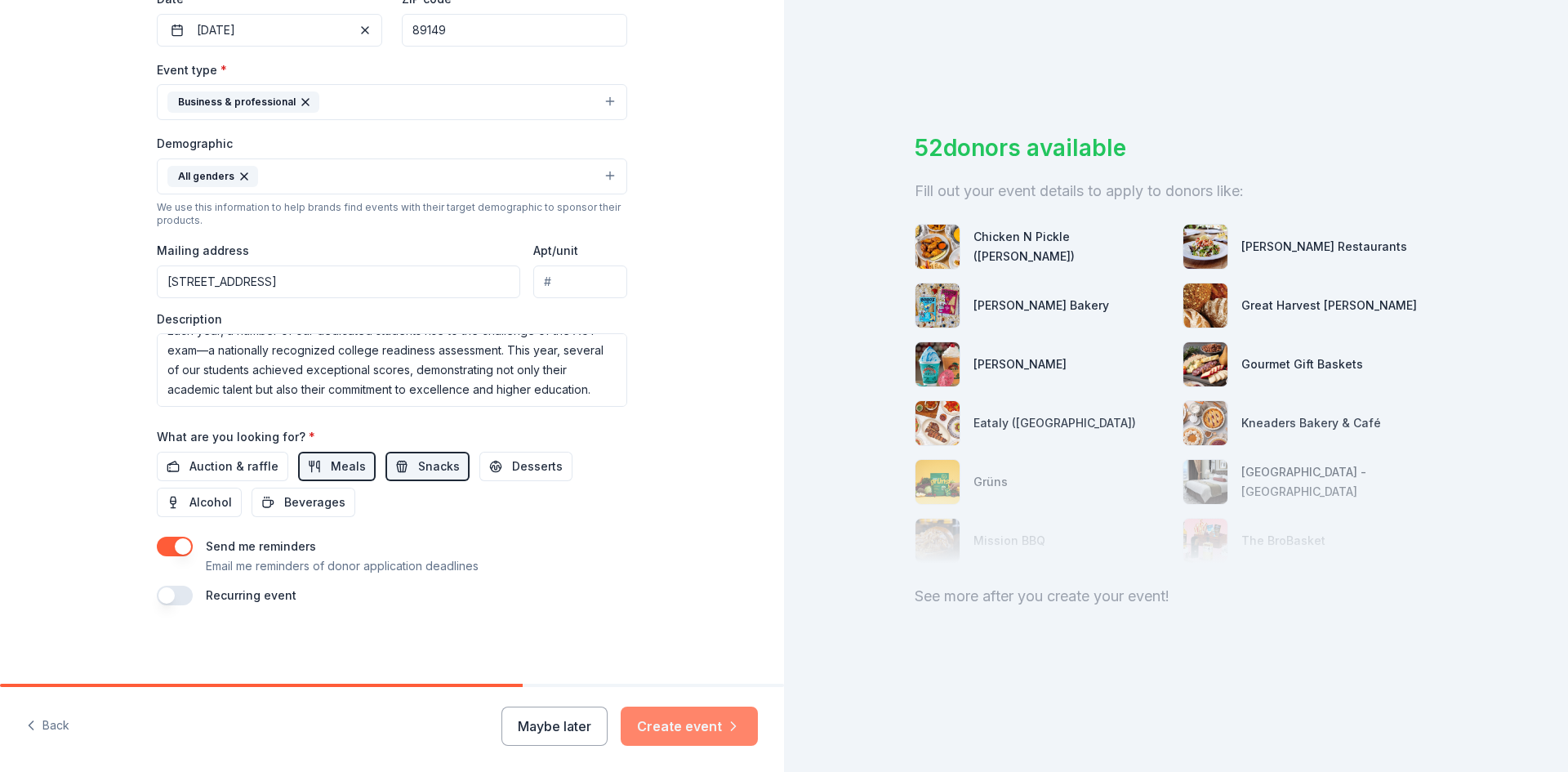
click at [709, 727] on button "Create event" at bounding box center [689, 726] width 138 height 39
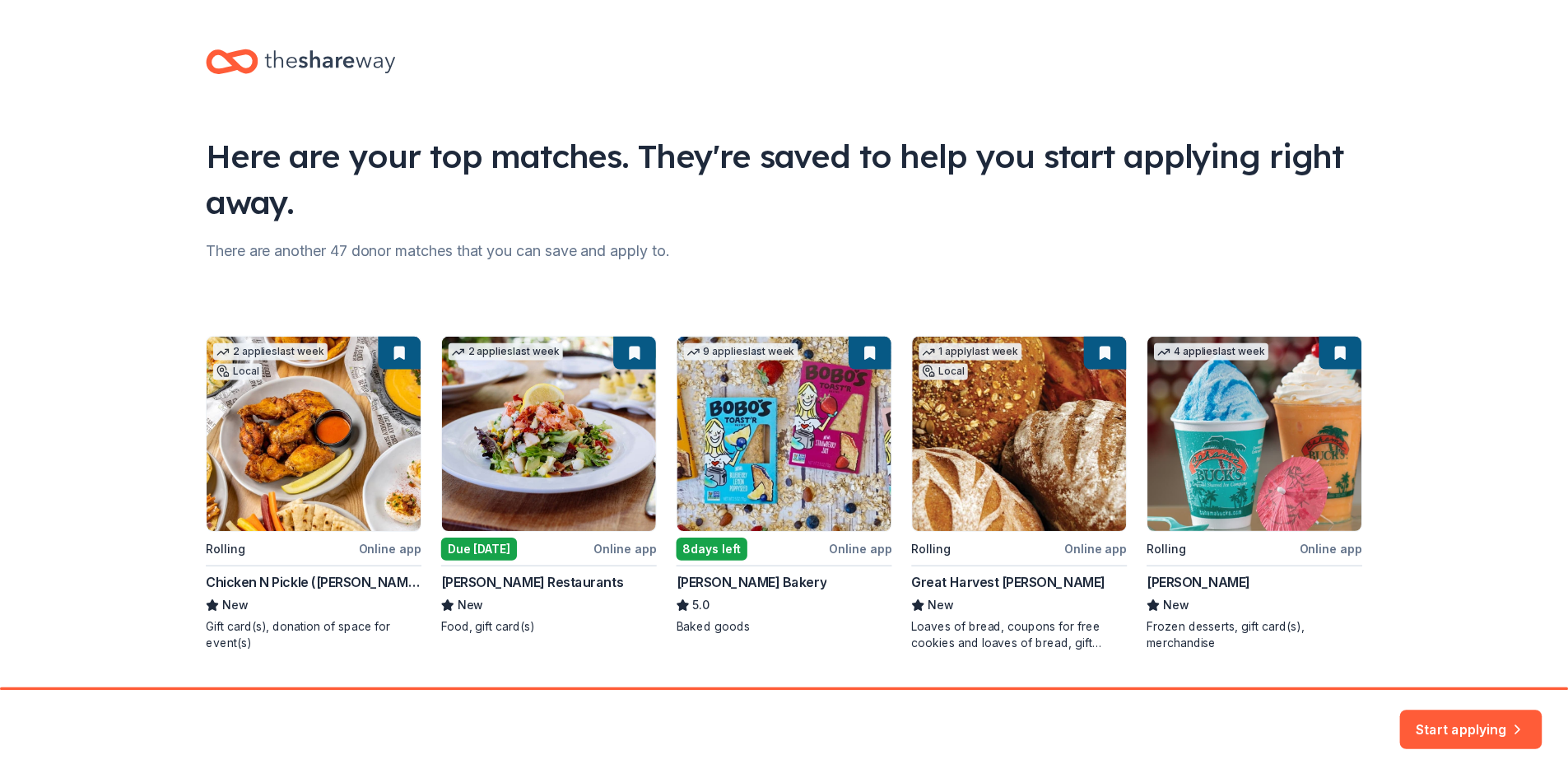
scroll to position [43, 0]
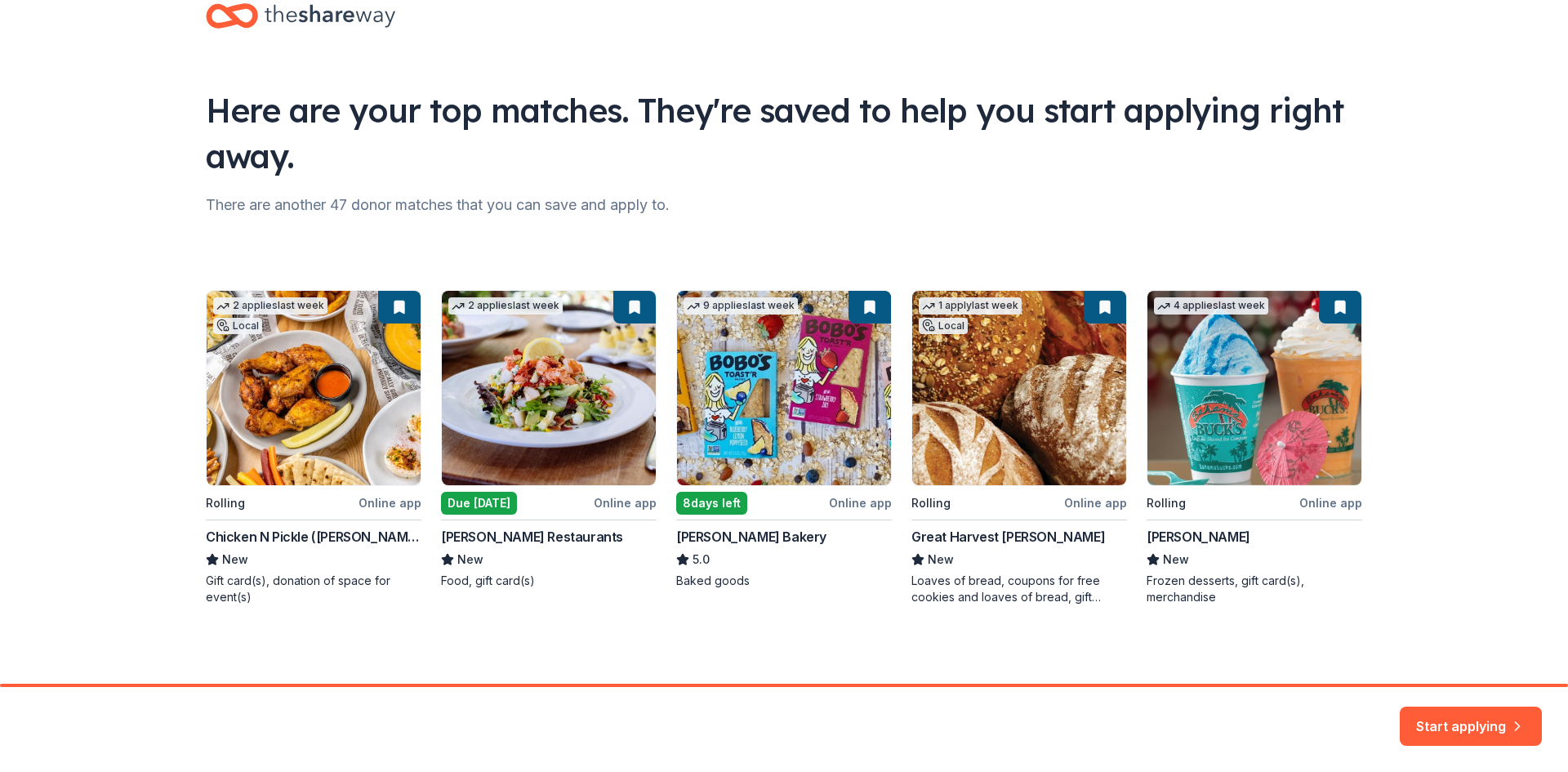
click at [264, 486] on div "2 applies last week Local Rolling Online app Chicken N Pickle (Henderson) New G…" at bounding box center [784, 447] width 1156 height 315
click at [272, 455] on div "2 applies last week Local Rolling Online app Chicken N Pickle (Henderson) New G…" at bounding box center [784, 447] width 1156 height 315
click at [280, 342] on div "2 applies last week Local Rolling Online app Chicken N Pickle (Henderson) New G…" at bounding box center [784, 447] width 1156 height 315
click at [258, 583] on div "2 applies last week Local Rolling Online app Chicken N Pickle (Henderson) New G…" at bounding box center [784, 447] width 1156 height 315
click at [288, 439] on div "2 applies last week Local Rolling Online app Chicken N Pickle (Henderson) New G…" at bounding box center [784, 447] width 1156 height 315
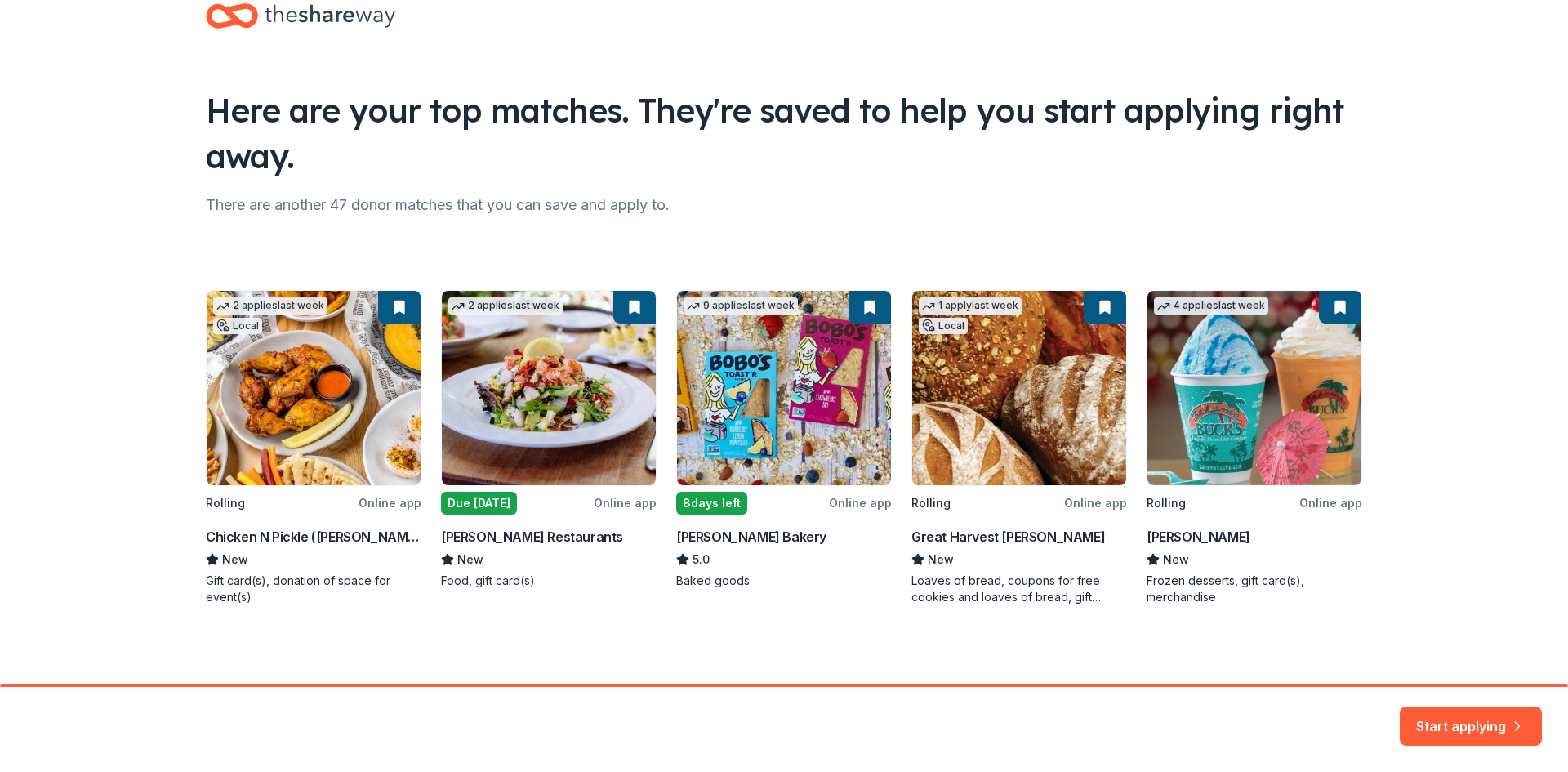
click at [386, 503] on div "2 applies last week Local Rolling Online app Chicken N Pickle (Henderson) New G…" at bounding box center [784, 447] width 1156 height 315
click at [261, 443] on div "2 applies last week Local Rolling Online app Chicken N Pickle (Henderson) New G…" at bounding box center [784, 447] width 1156 height 315
click at [387, 306] on div "2 applies last week Local Rolling Online app Chicken N Pickle (Henderson) New G…" at bounding box center [784, 447] width 1156 height 315
click at [1482, 726] on button "Start applying" at bounding box center [1470, 716] width 142 height 39
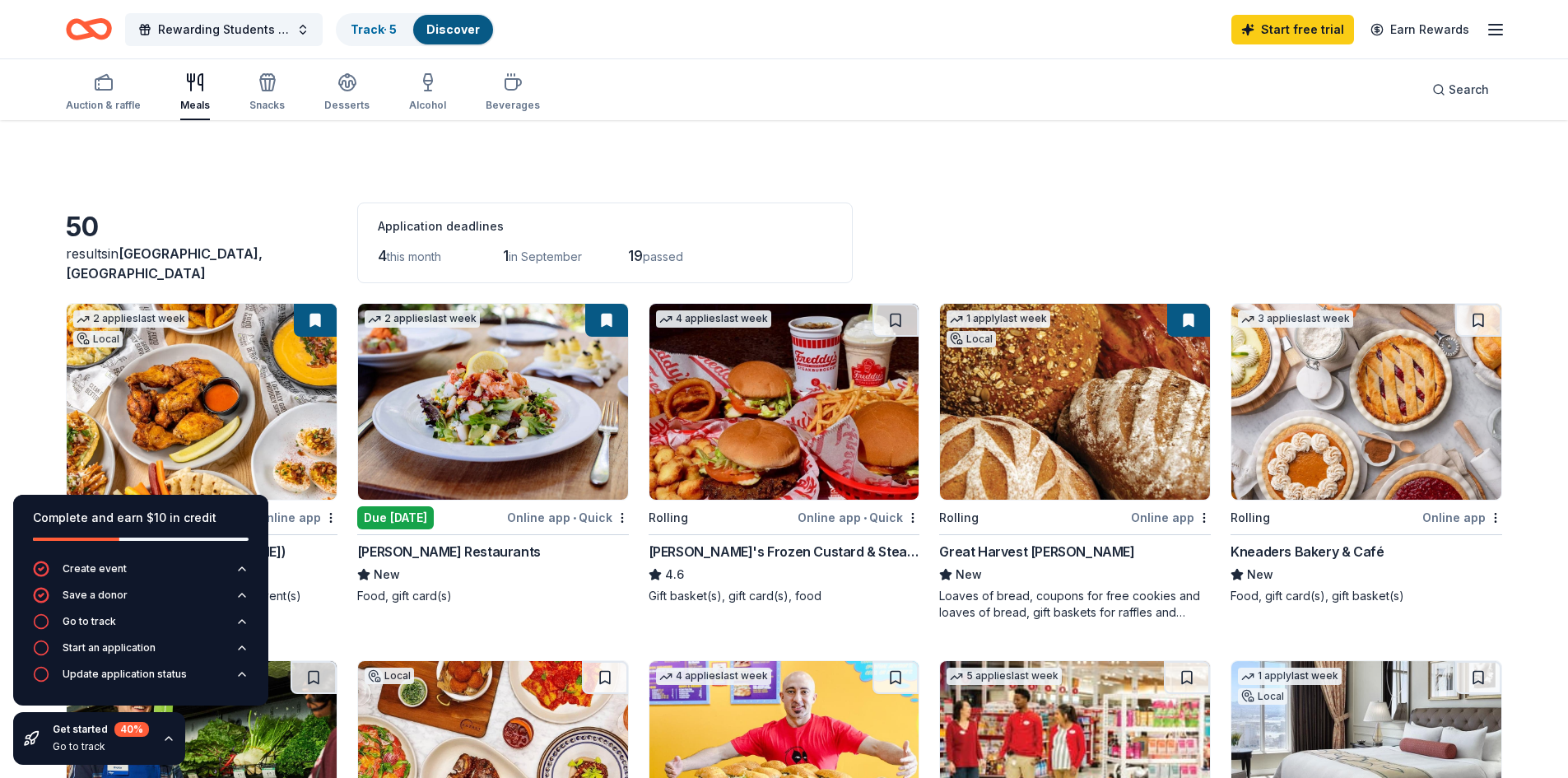
scroll to position [165, 0]
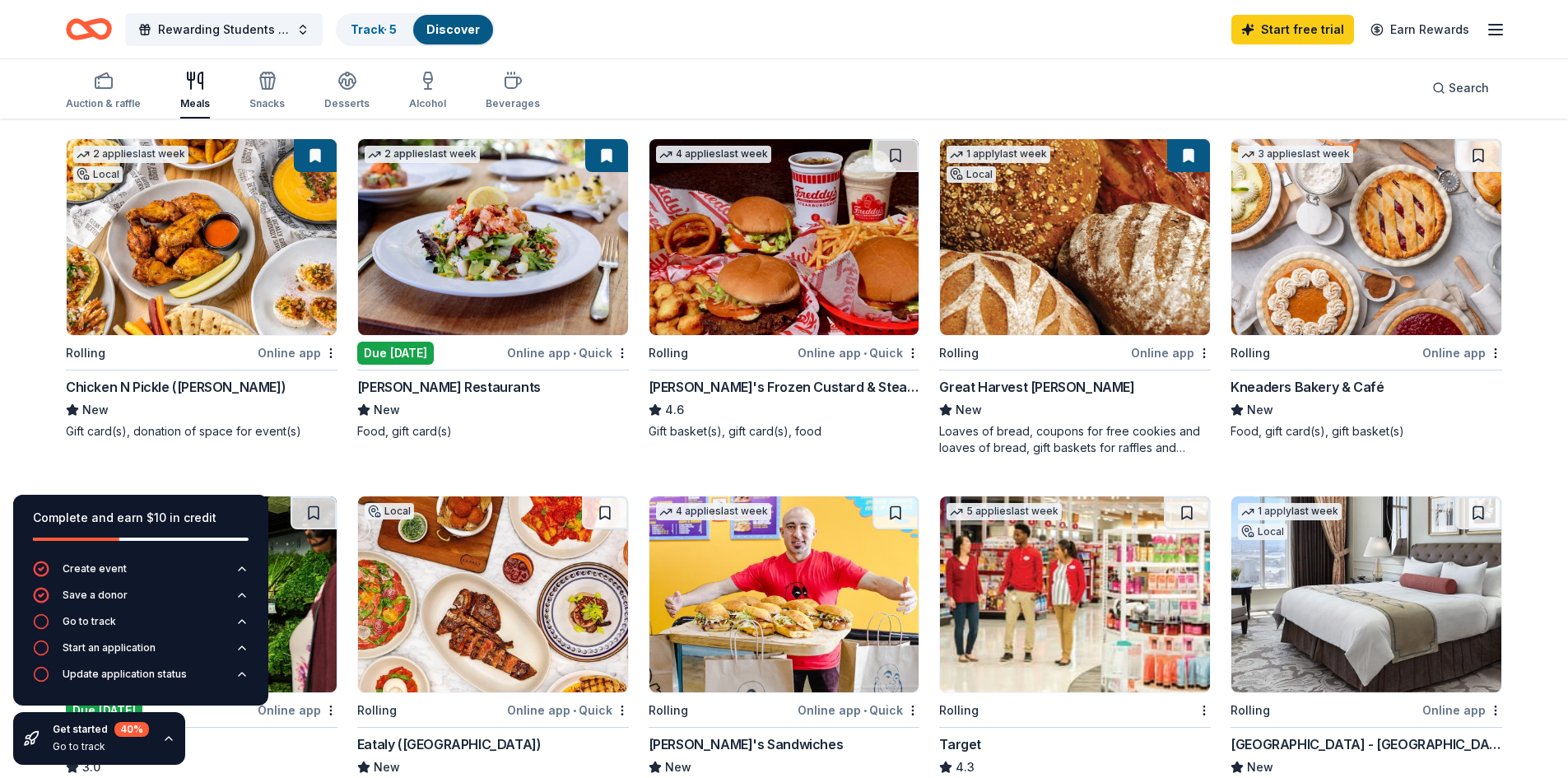
click at [197, 287] on img at bounding box center [202, 237] width 270 height 196
click at [1071, 616] on img at bounding box center [1075, 594] width 270 height 196
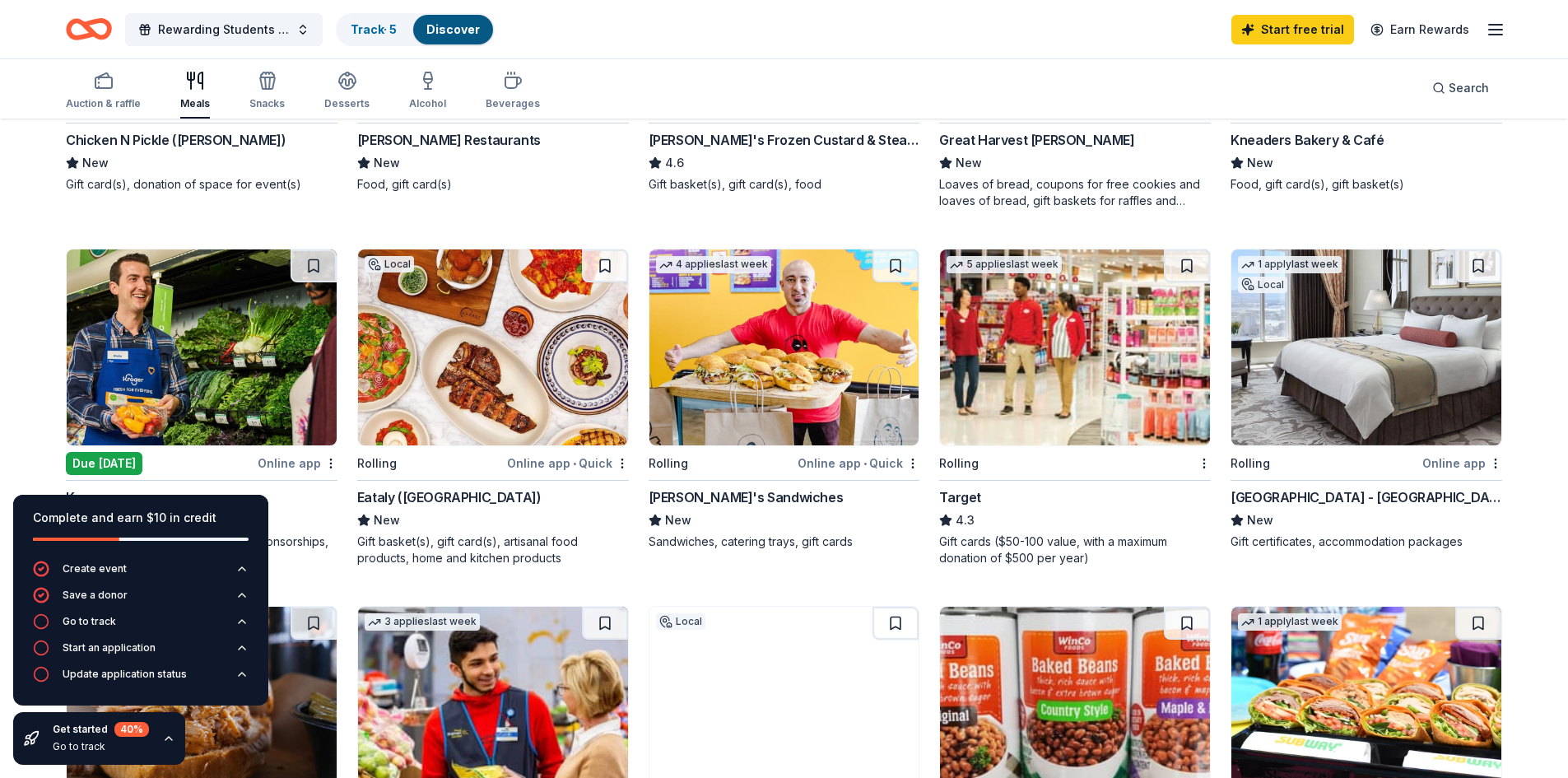
scroll to position [494, 0]
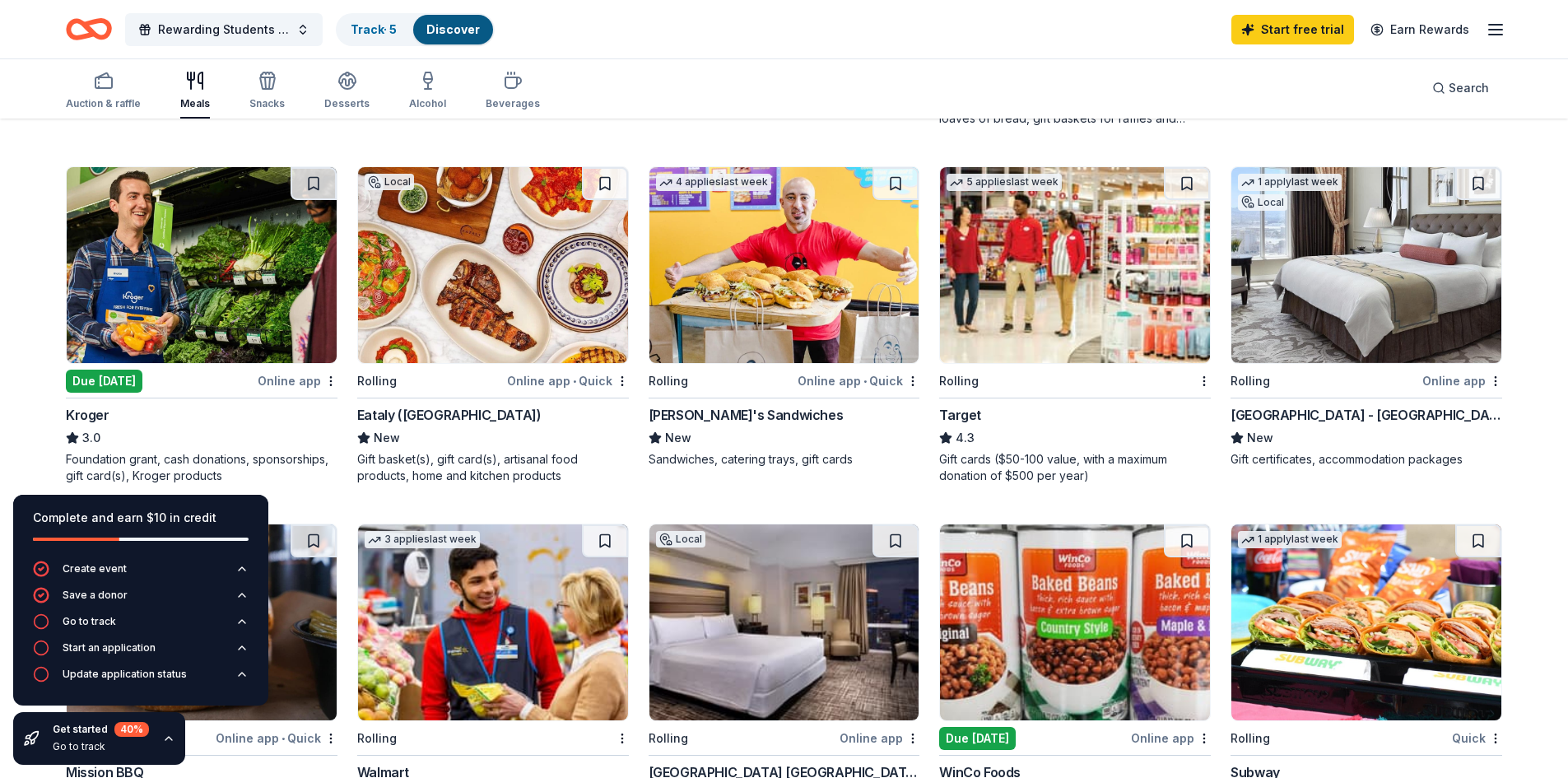
click at [161, 258] on img at bounding box center [202, 265] width 270 height 196
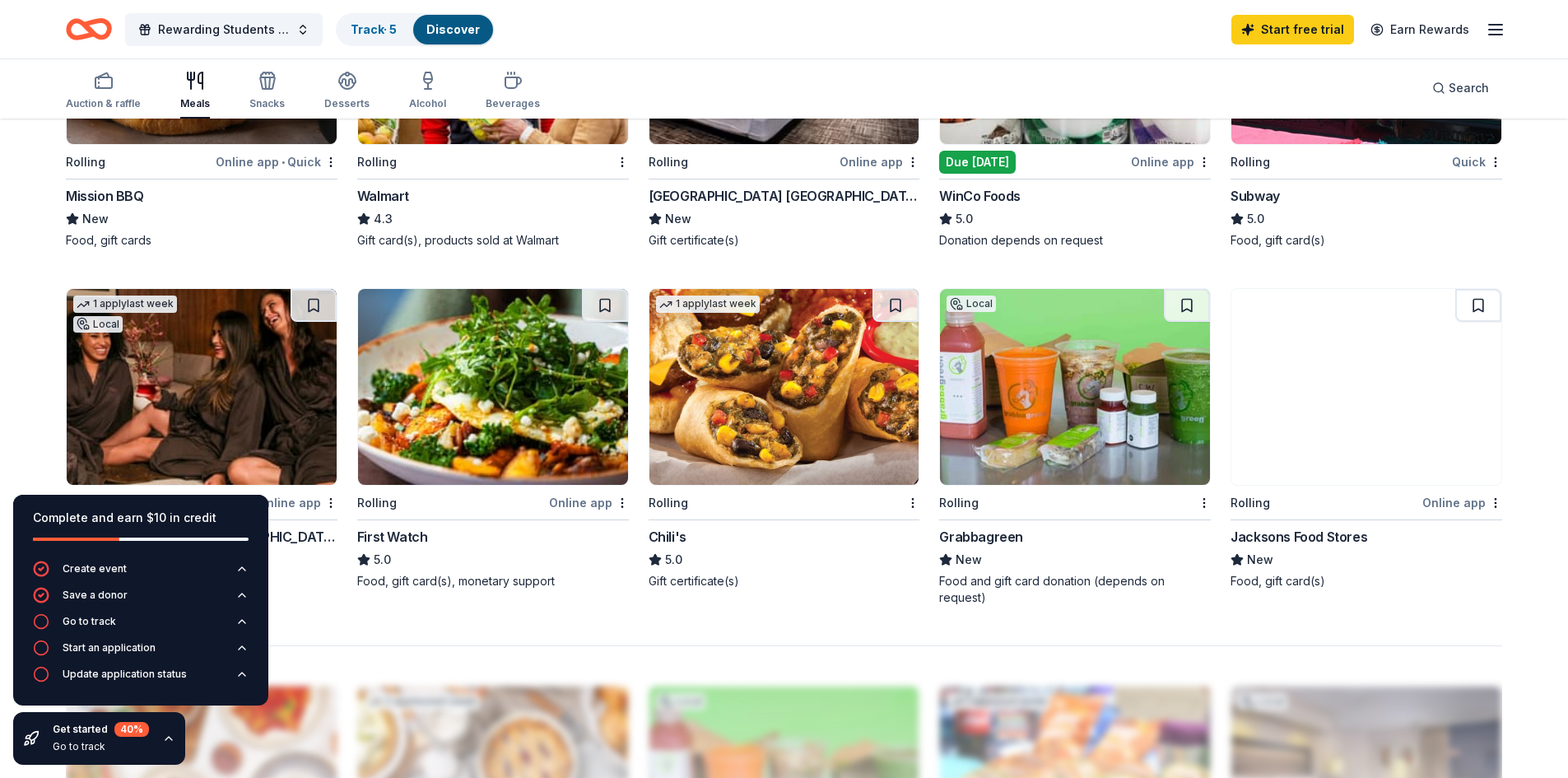
scroll to position [906, 0]
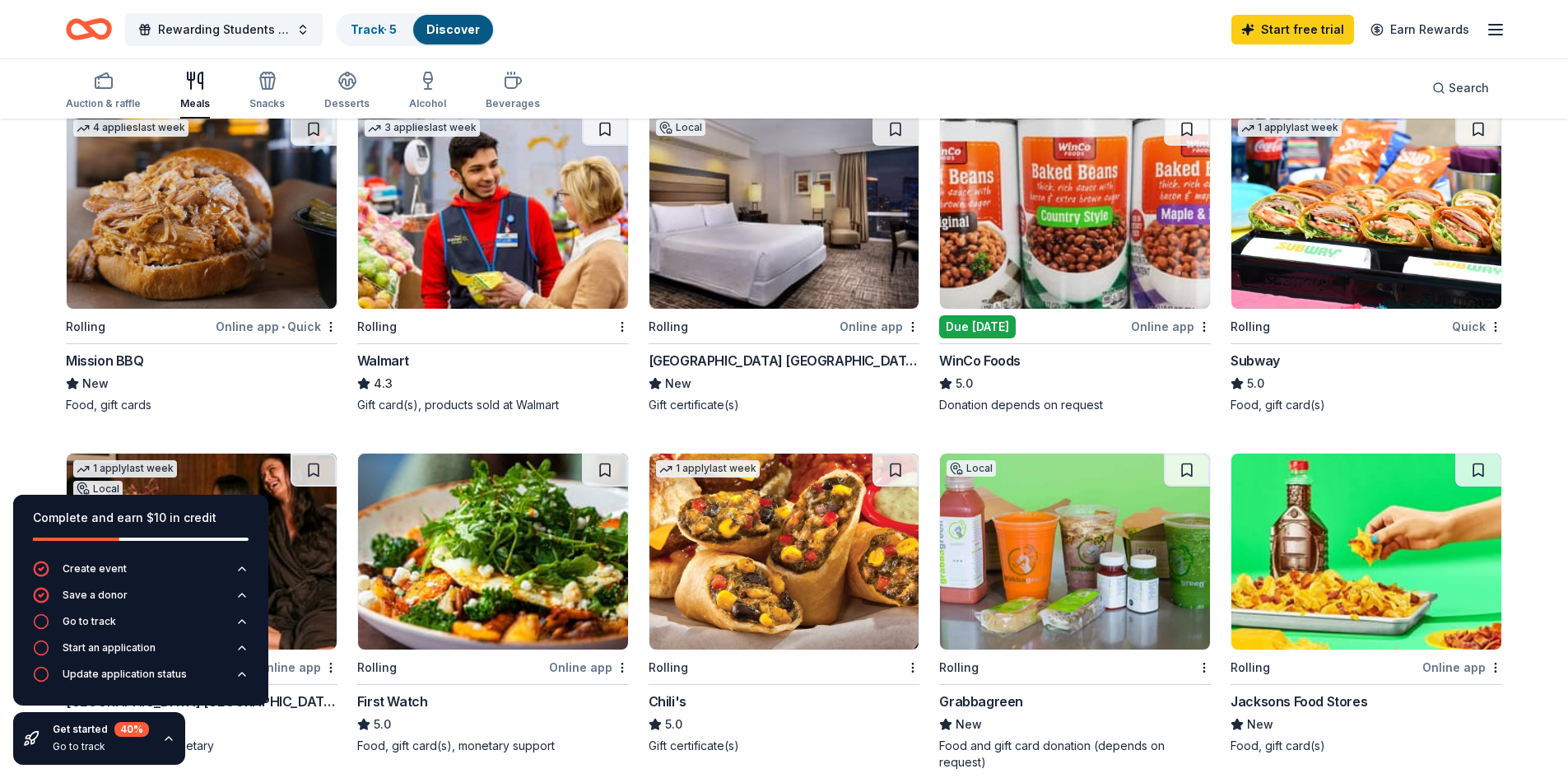
click at [478, 216] on img at bounding box center [493, 211] width 270 height 196
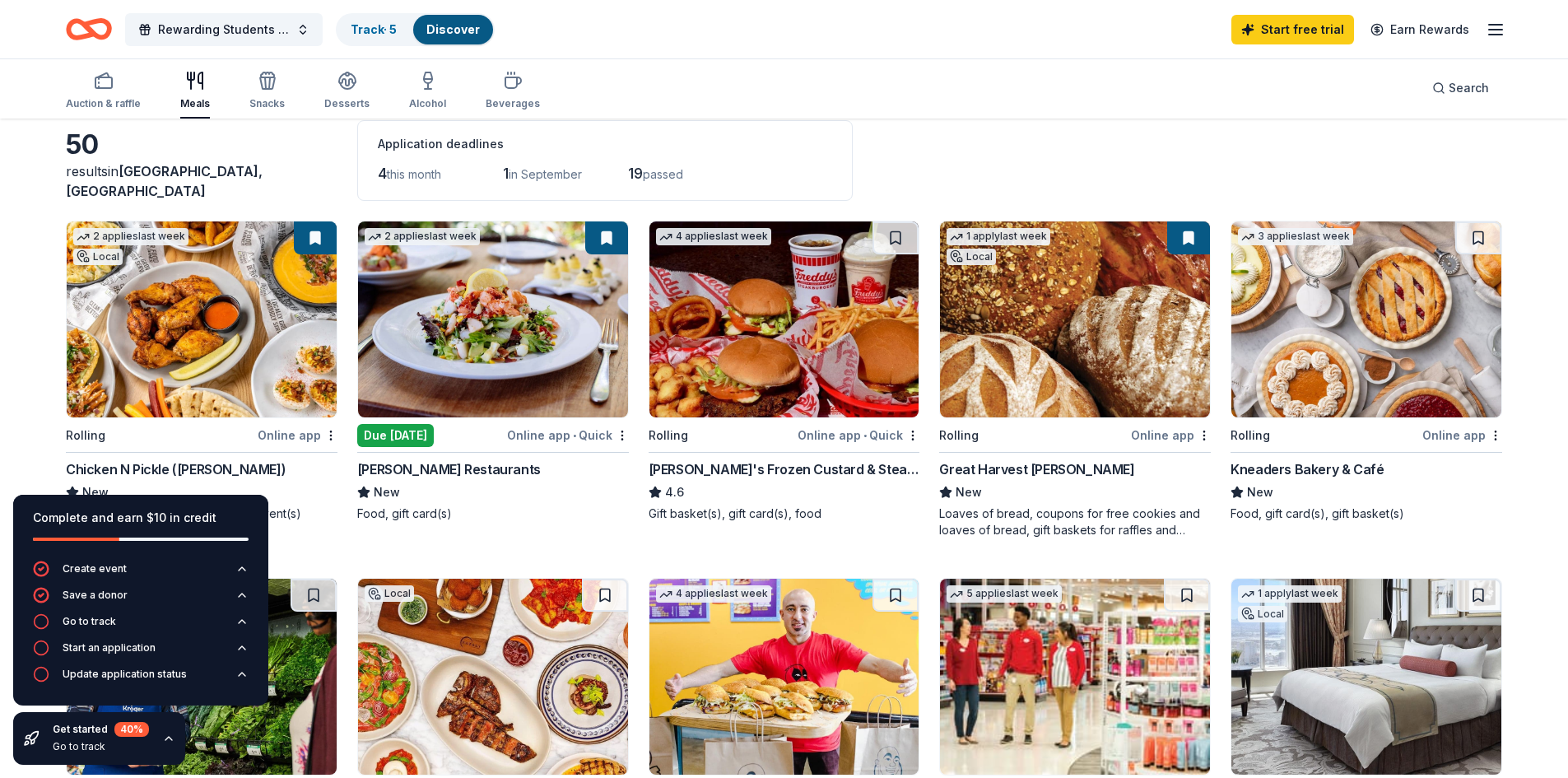
scroll to position [0, 0]
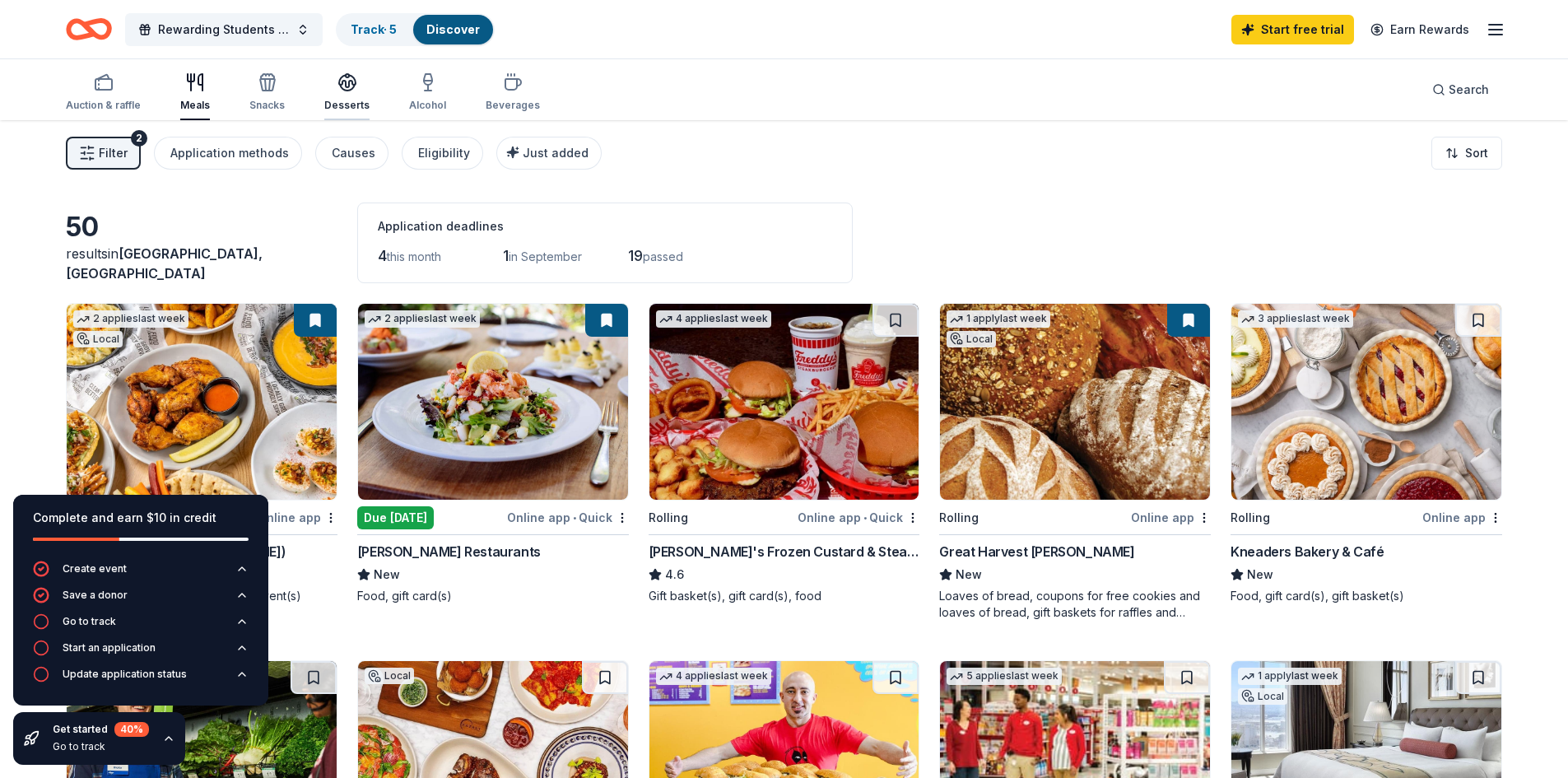
click at [341, 98] on div "Desserts" at bounding box center [348, 91] width 46 height 39
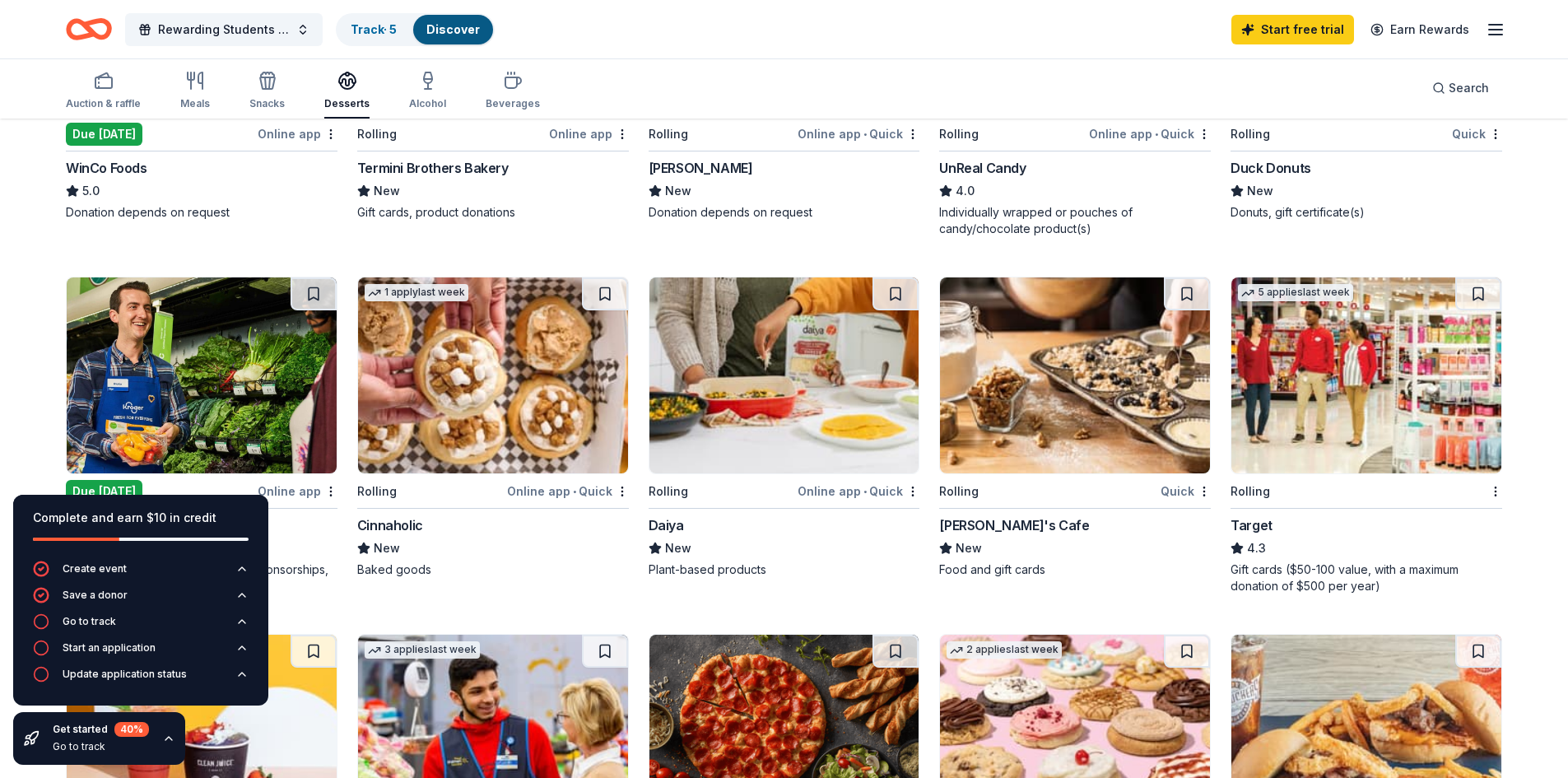
scroll to position [906, 0]
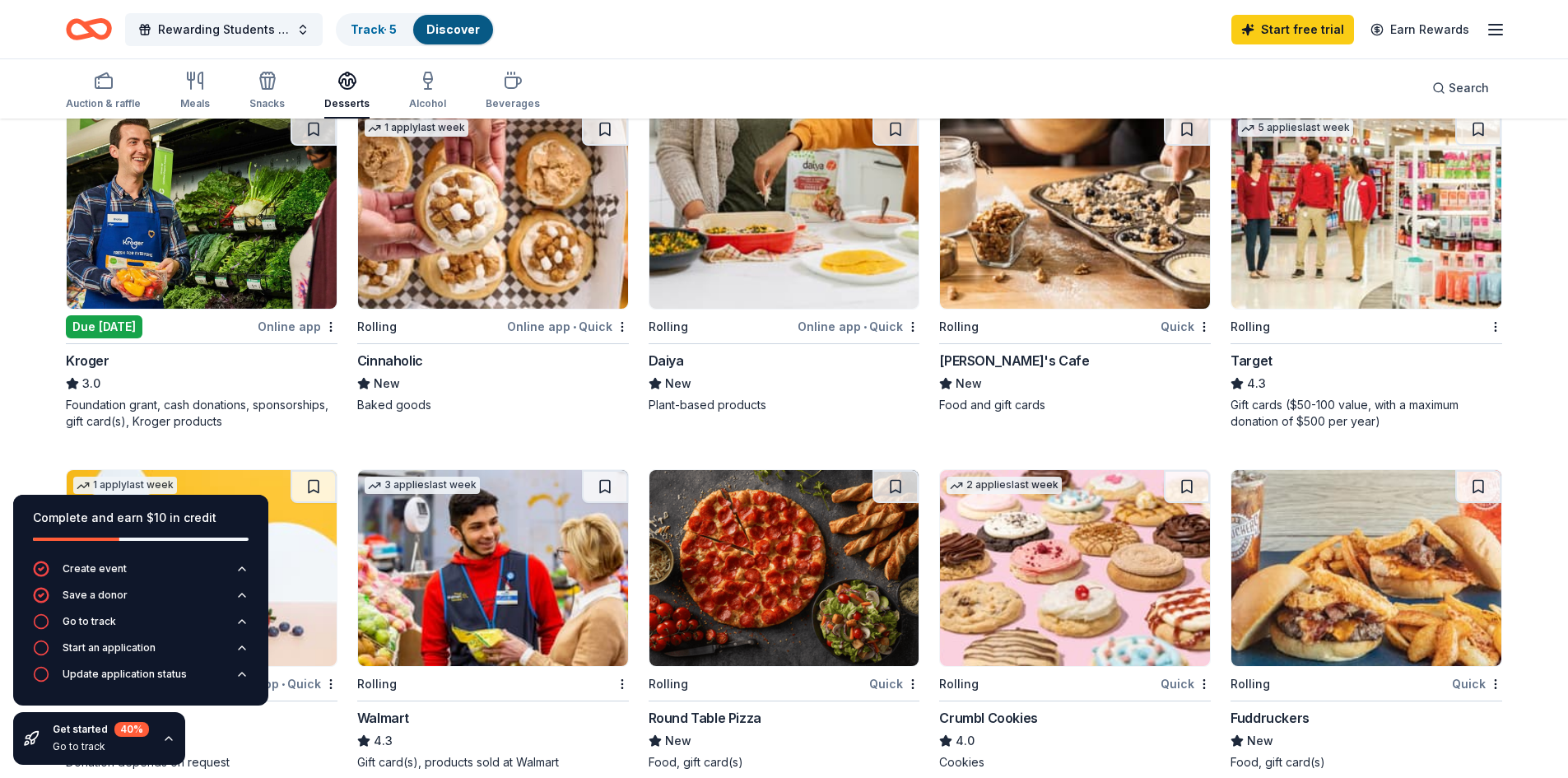
click at [1121, 594] on img at bounding box center [1075, 567] width 270 height 196
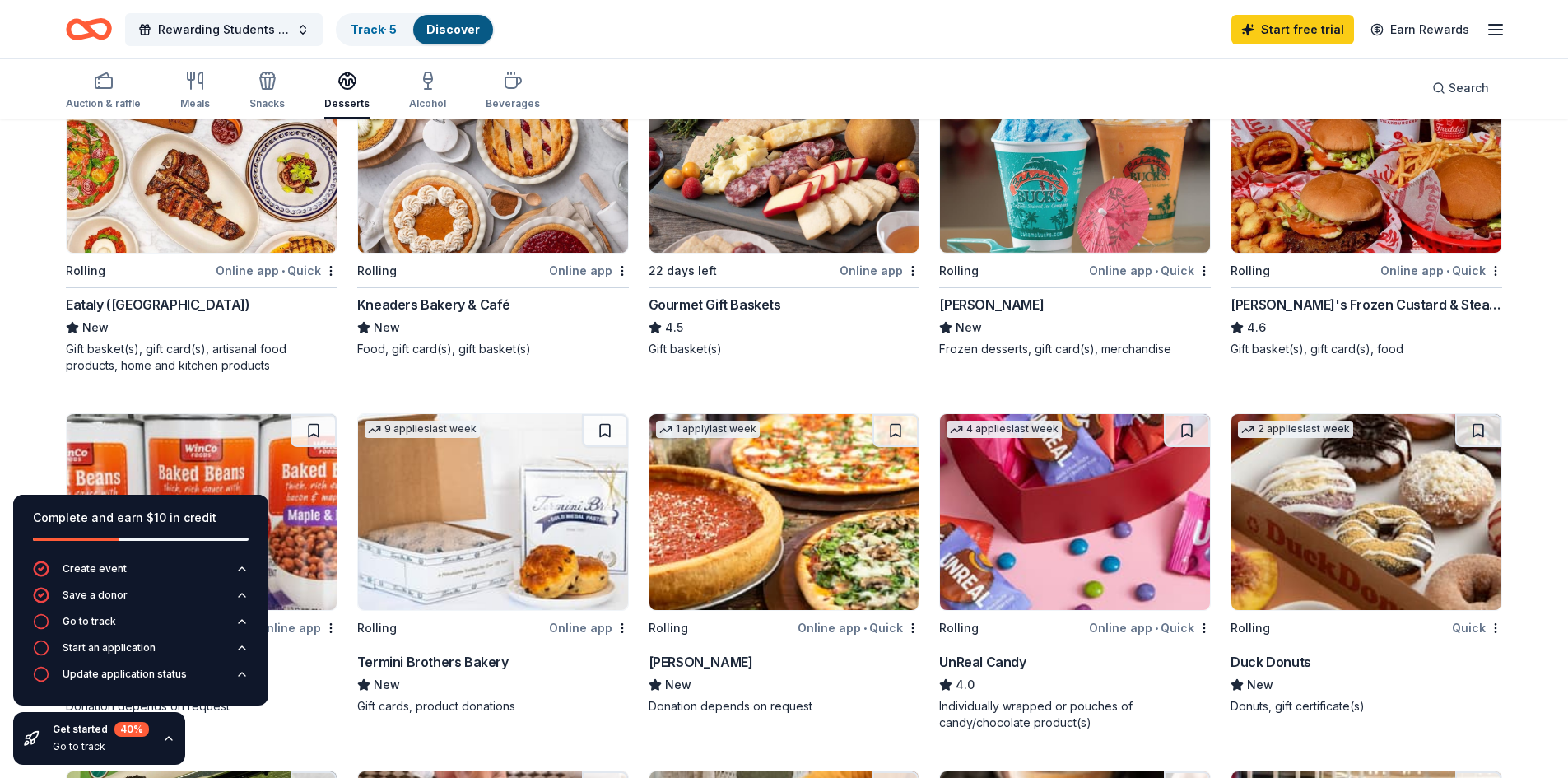
scroll to position [0, 0]
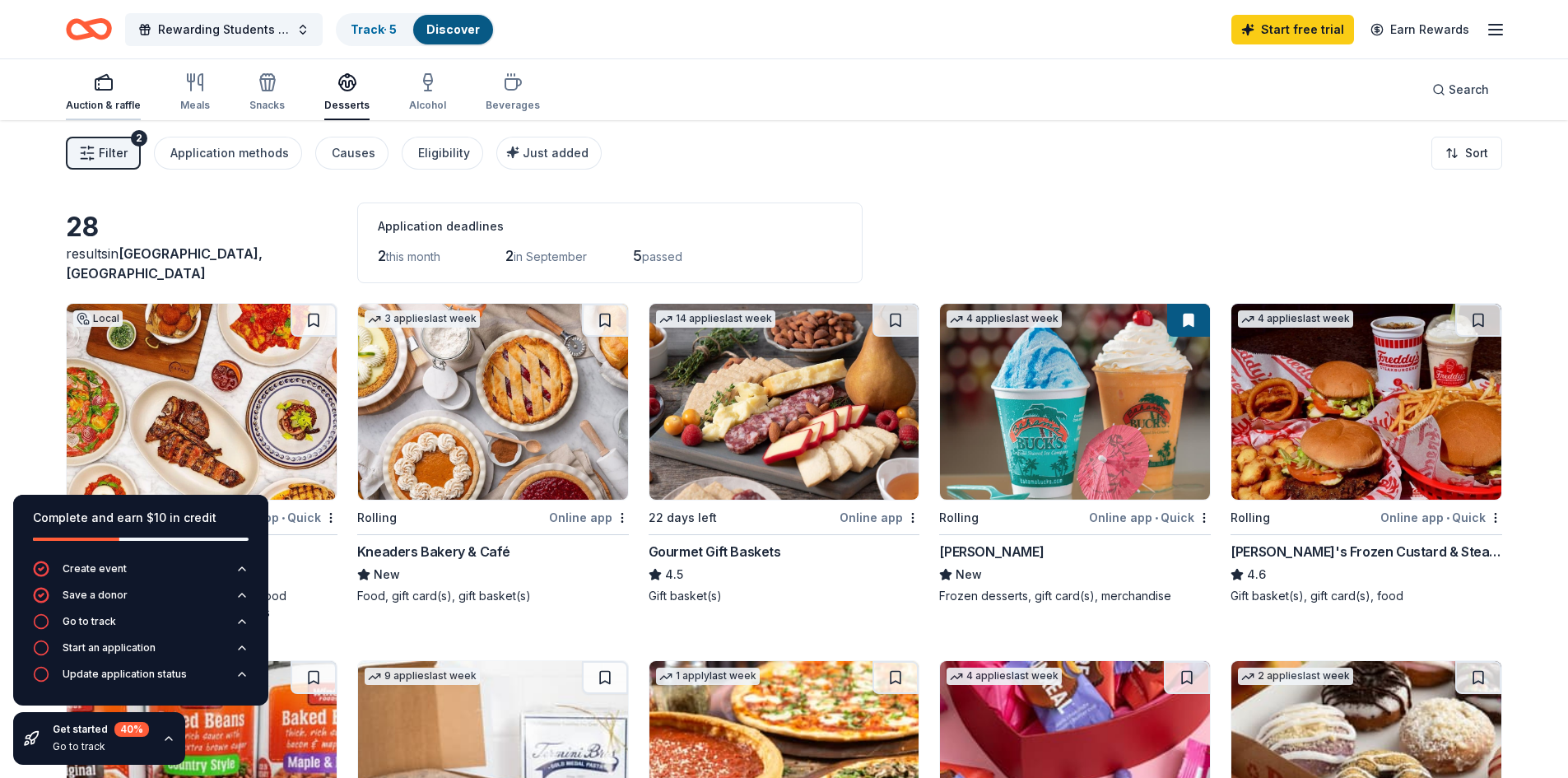
click at [112, 82] on icon "button" at bounding box center [104, 82] width 20 height 20
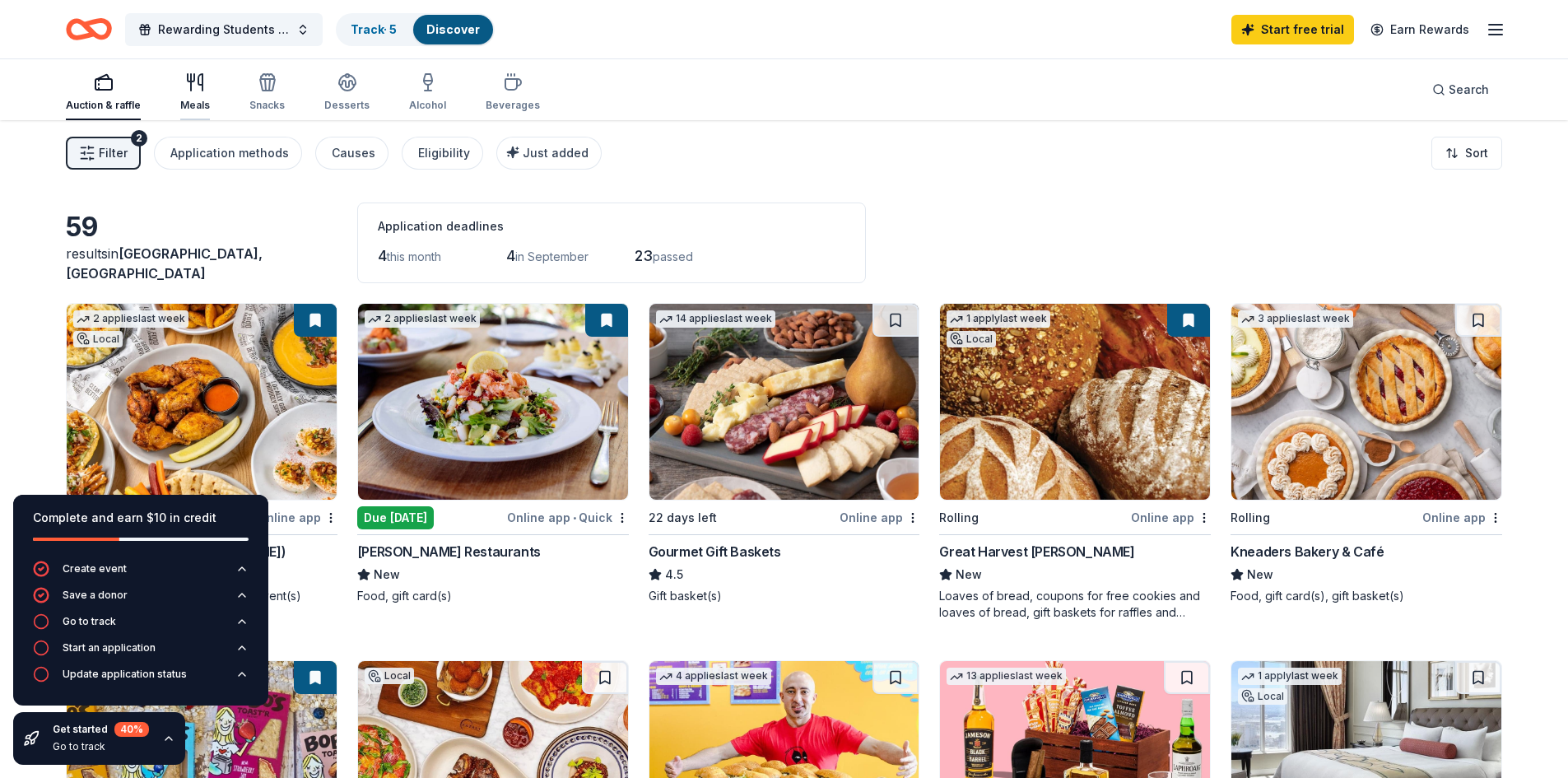
click at [195, 89] on icon "button" at bounding box center [195, 82] width 20 height 20
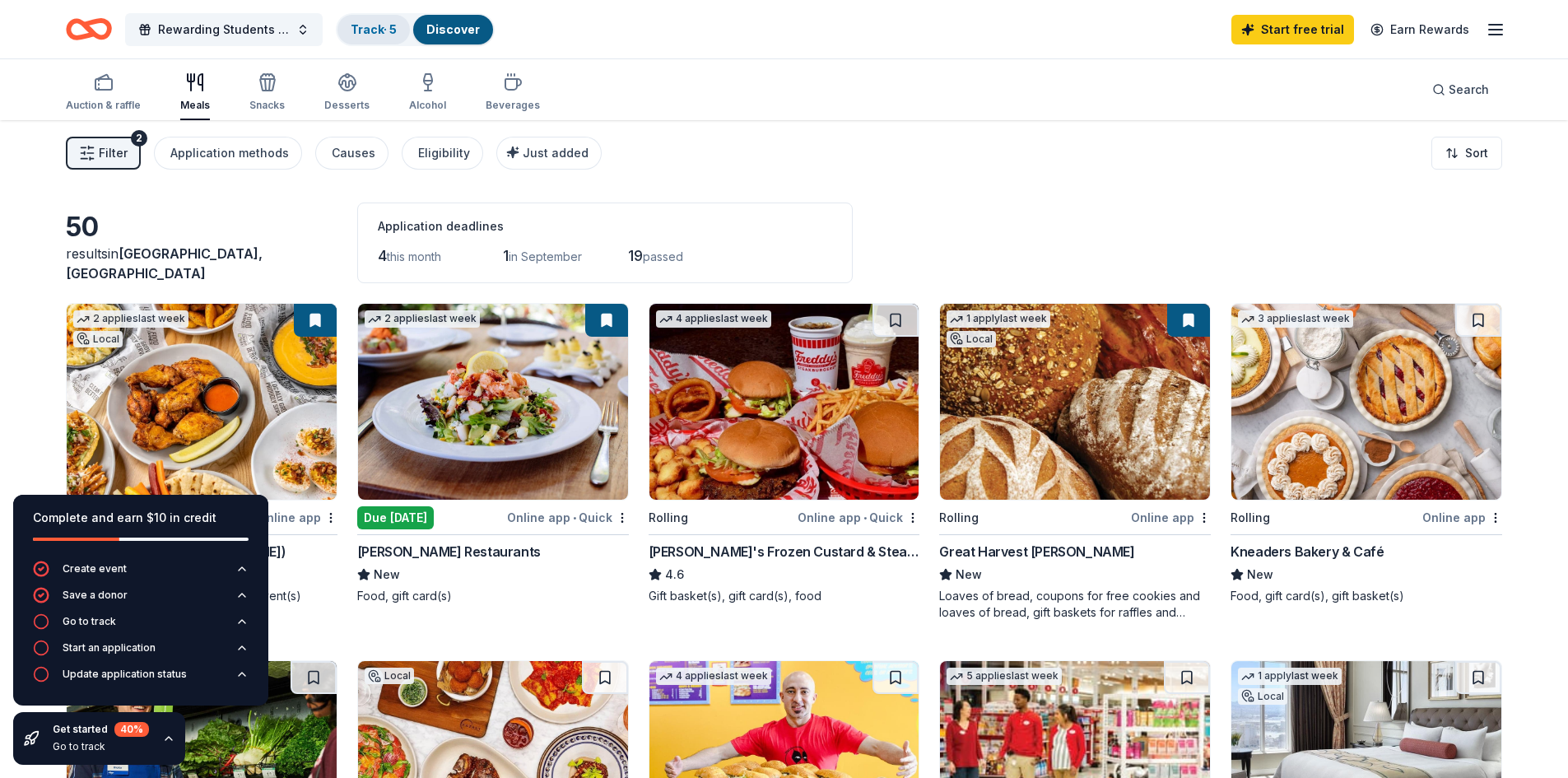
click at [372, 35] on link "Track · 5" at bounding box center [374, 28] width 47 height 14
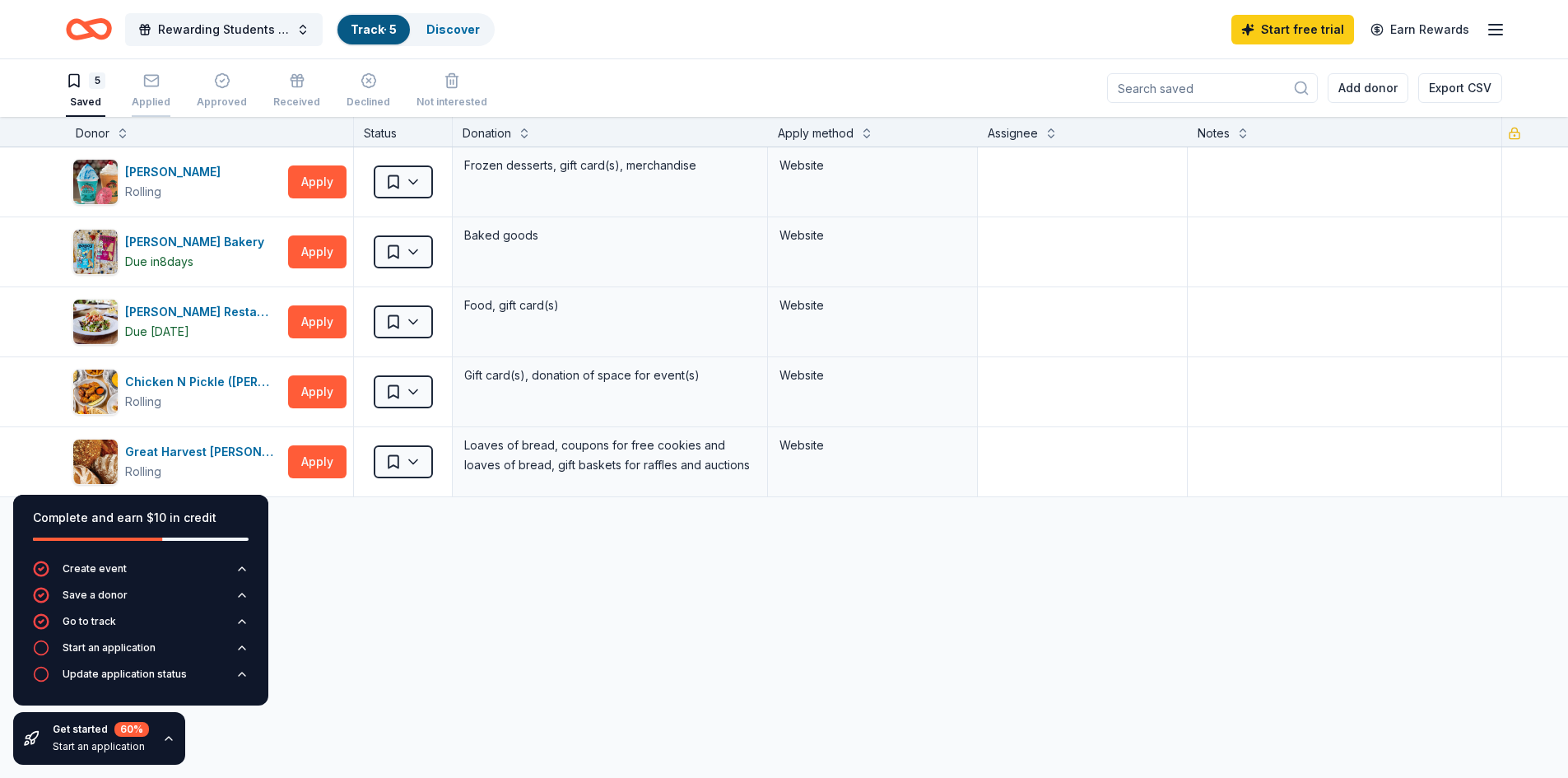
click at [140, 78] on div "button" at bounding box center [151, 80] width 38 height 16
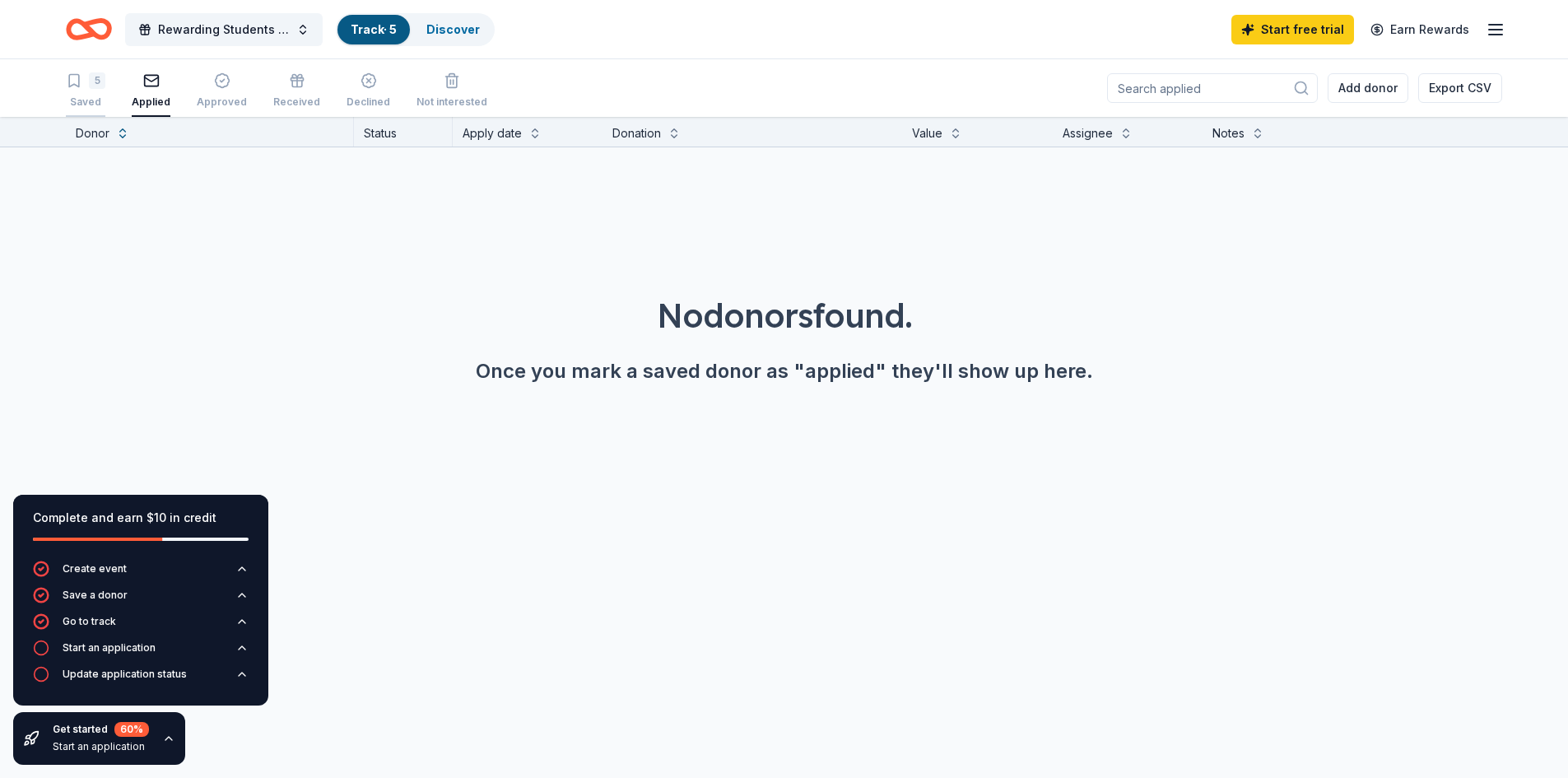
click at [86, 87] on div "5" at bounding box center [85, 80] width 39 height 16
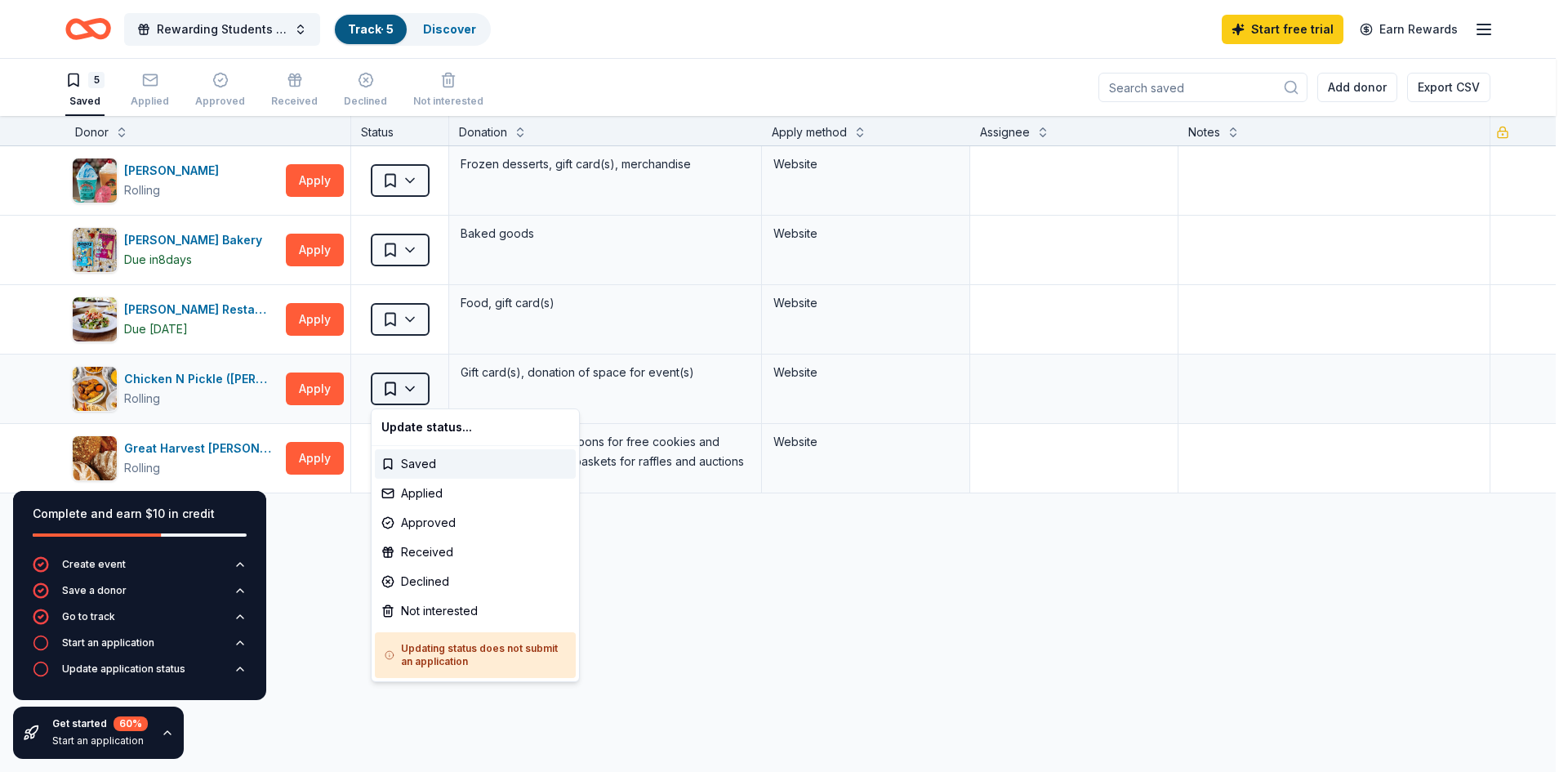
click at [398, 390] on html "Rewarding Students for high achievement on ACT exams Track · 5 Discover Start f…" at bounding box center [784, 386] width 1568 height 772
click at [449, 496] on div "Applied" at bounding box center [475, 493] width 201 height 29
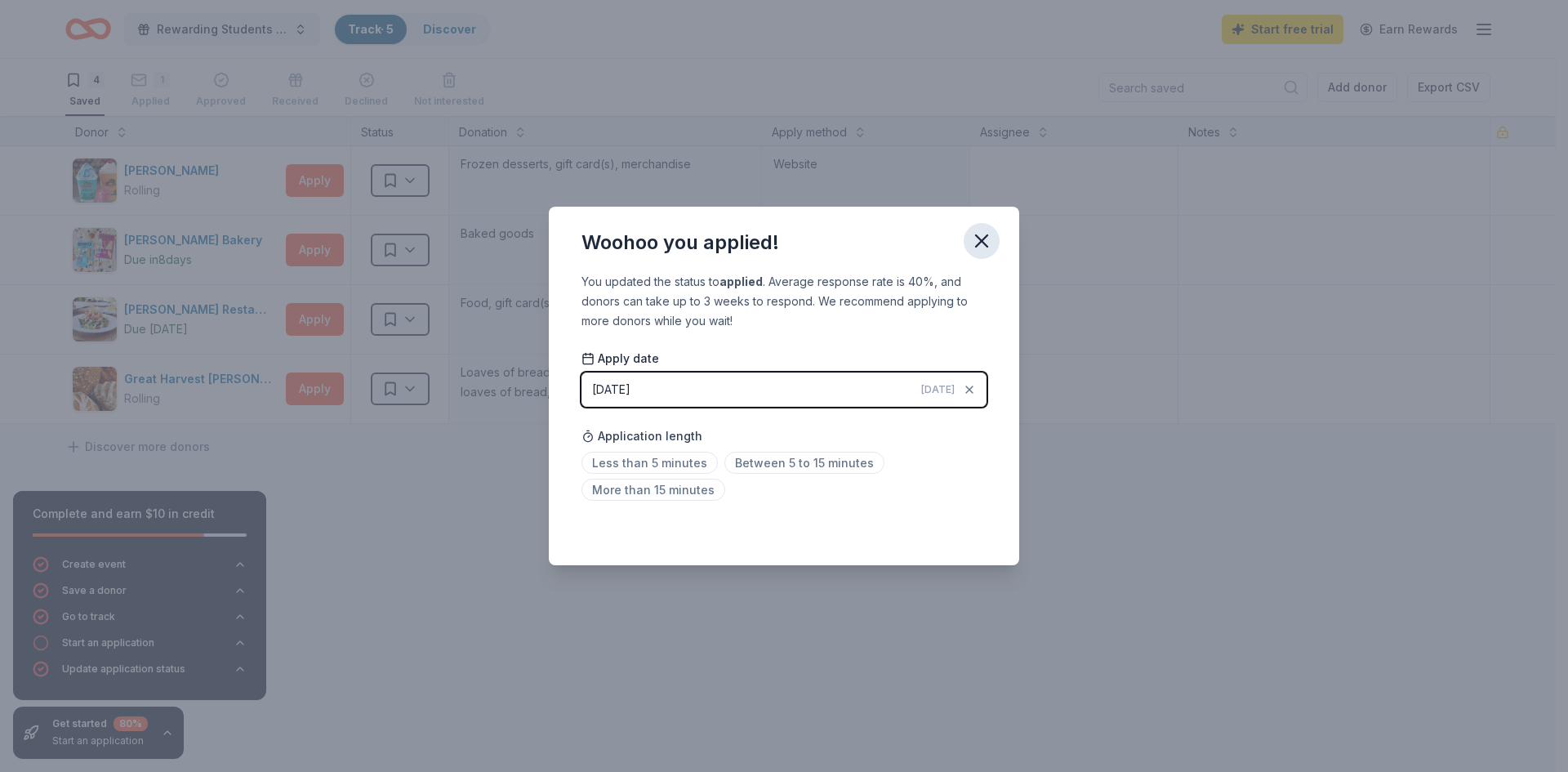
click at [975, 234] on icon "button" at bounding box center [981, 241] width 23 height 23
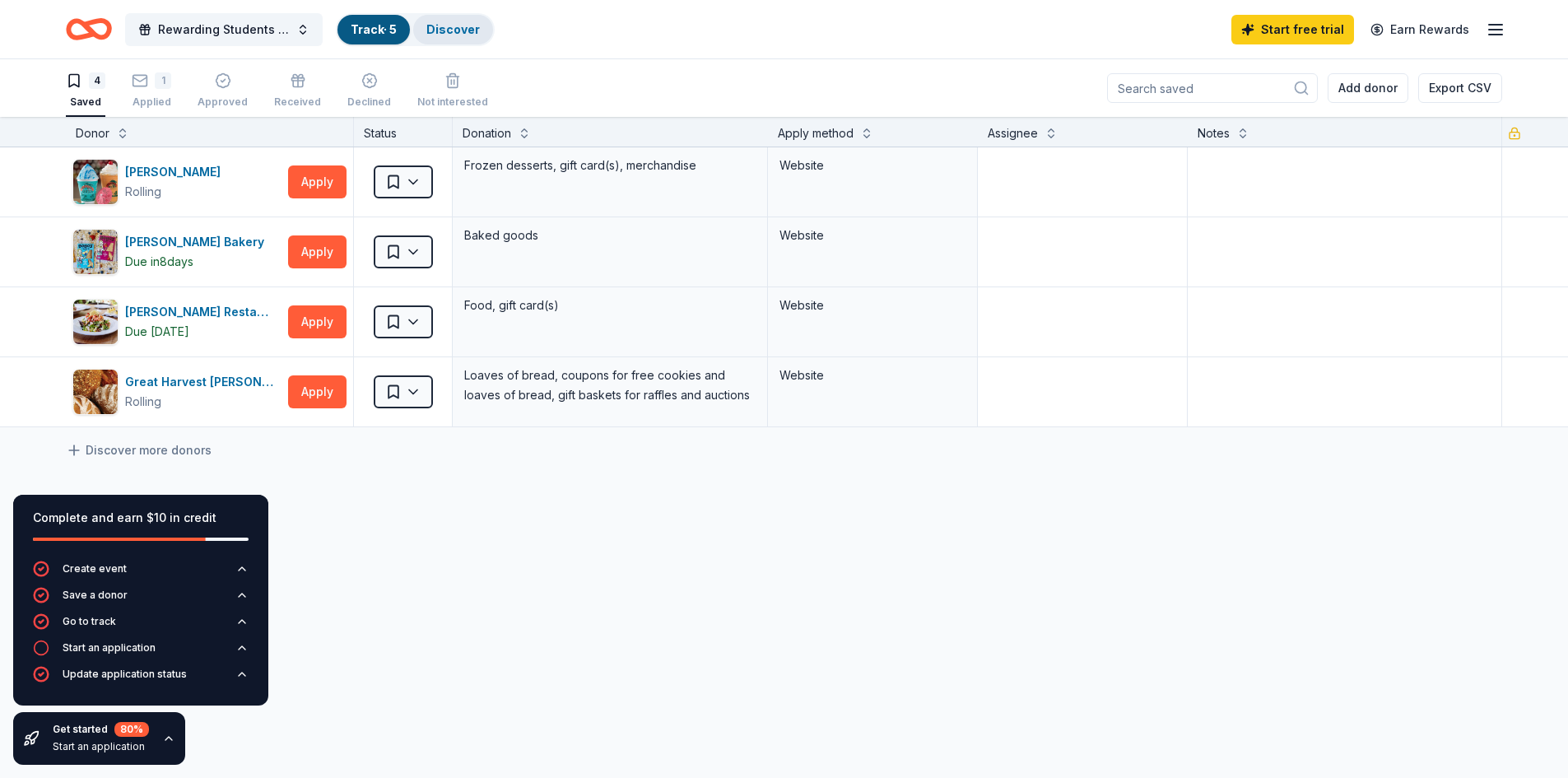
click at [464, 22] on link "Discover" at bounding box center [453, 28] width 54 height 14
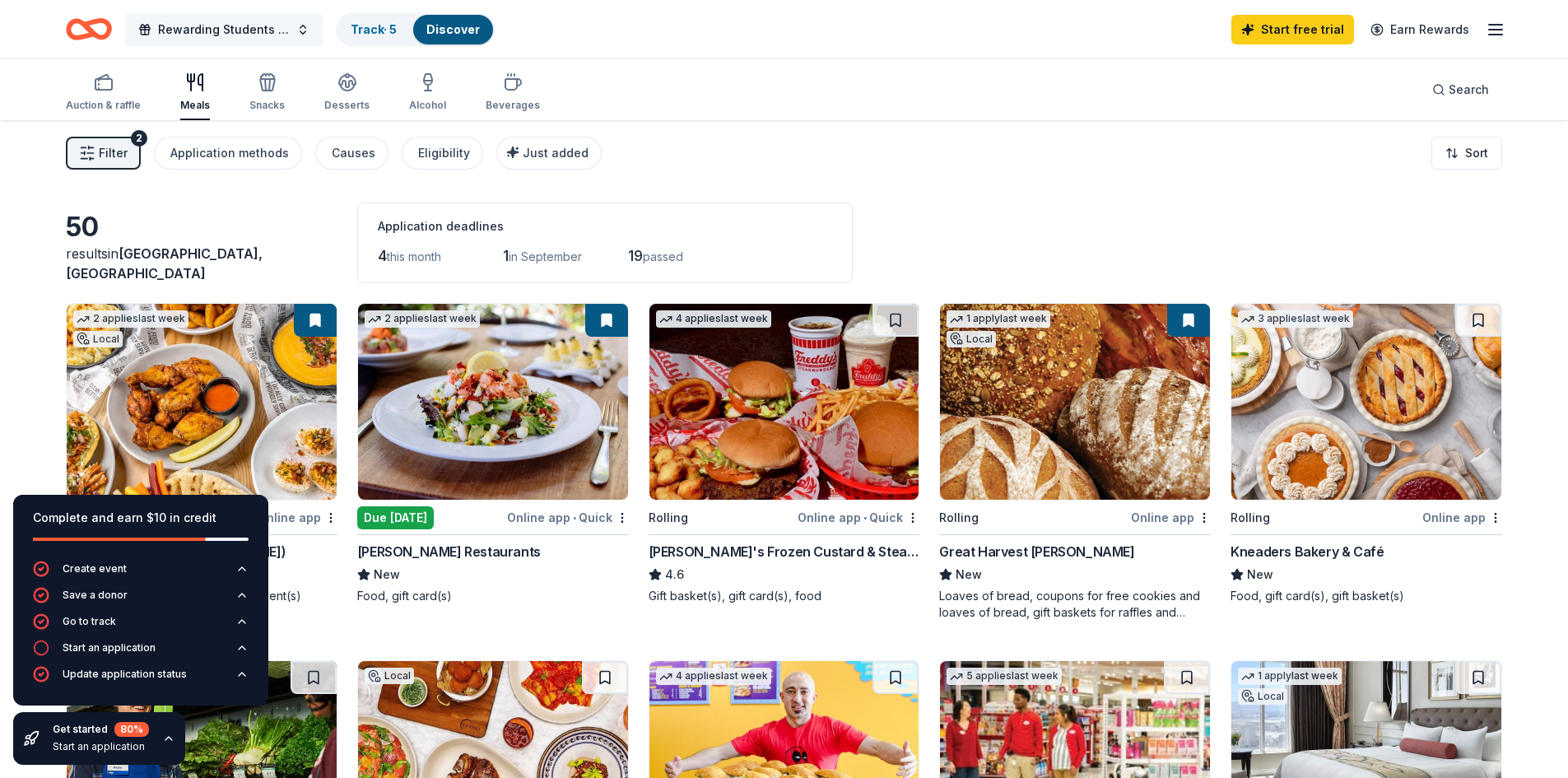
click at [299, 29] on button "Rewarding Students for high achievement on ACT exams" at bounding box center [223, 29] width 198 height 33
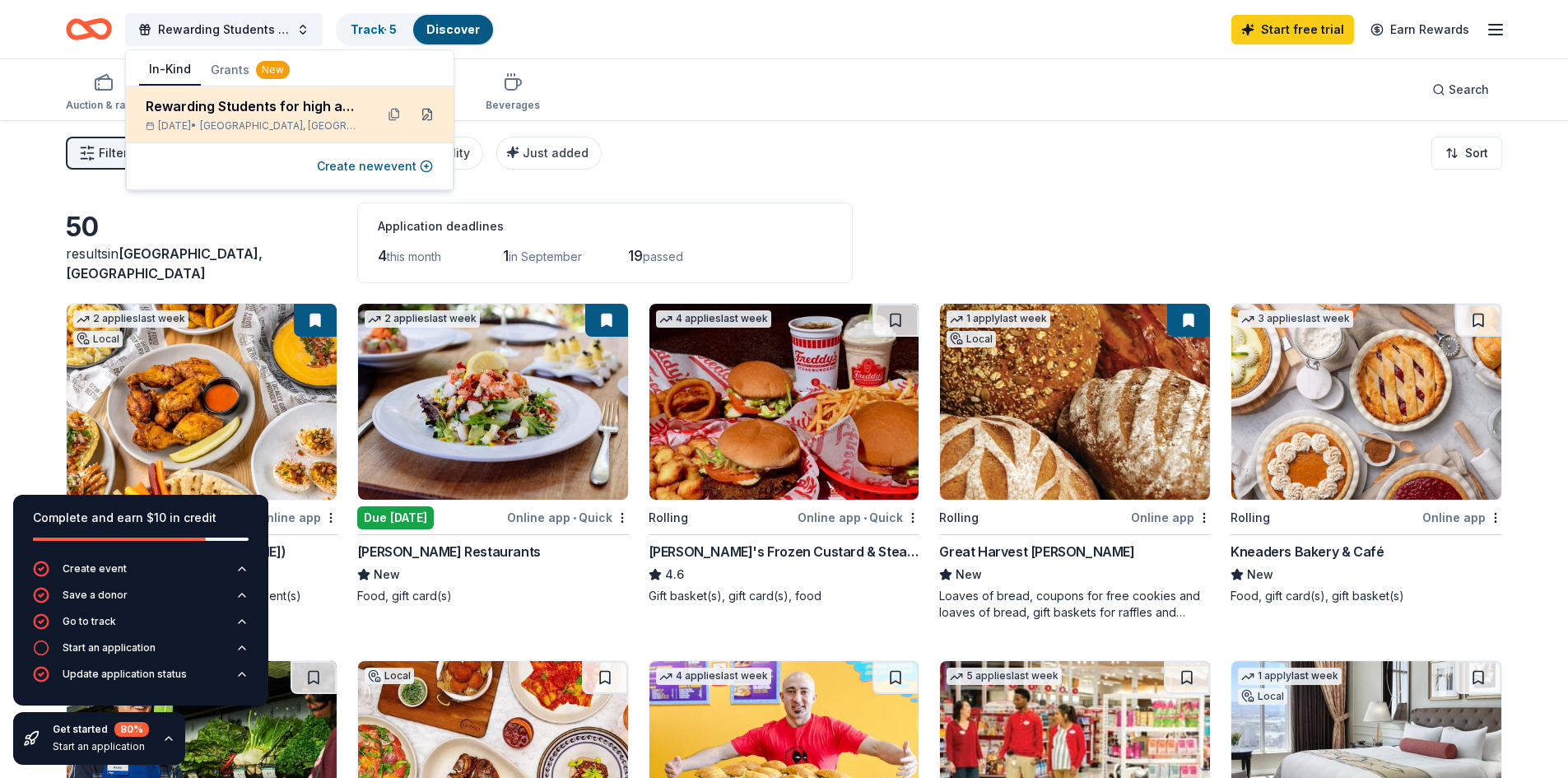
click at [427, 114] on button at bounding box center [427, 114] width 26 height 26
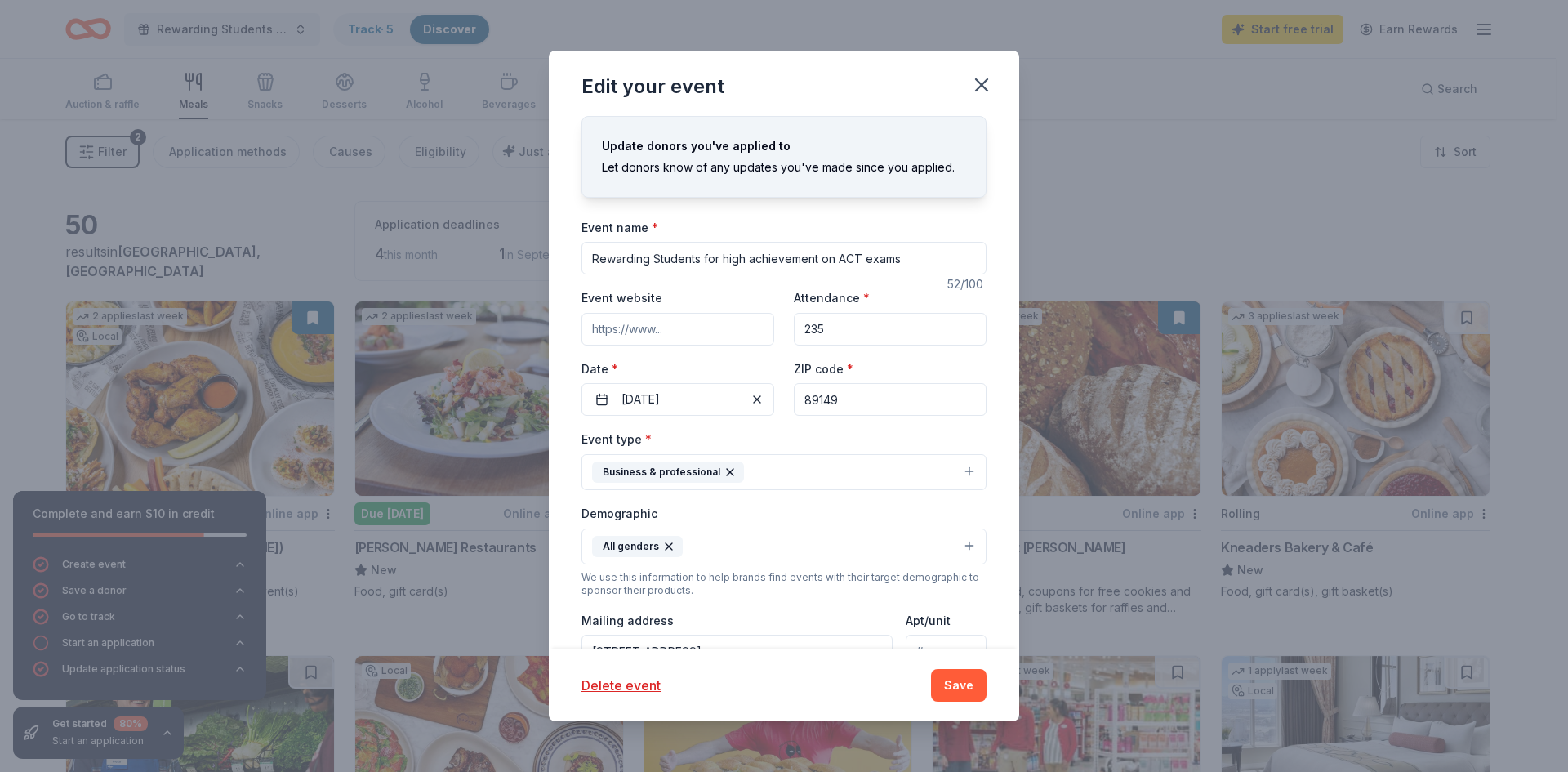
click at [918, 258] on input "Rewarding Students for high achievement on ACT exams" at bounding box center [784, 258] width 405 height 33
type input "Celebrating students for high achievement"
click at [959, 693] on button "Save" at bounding box center [958, 685] width 55 height 33
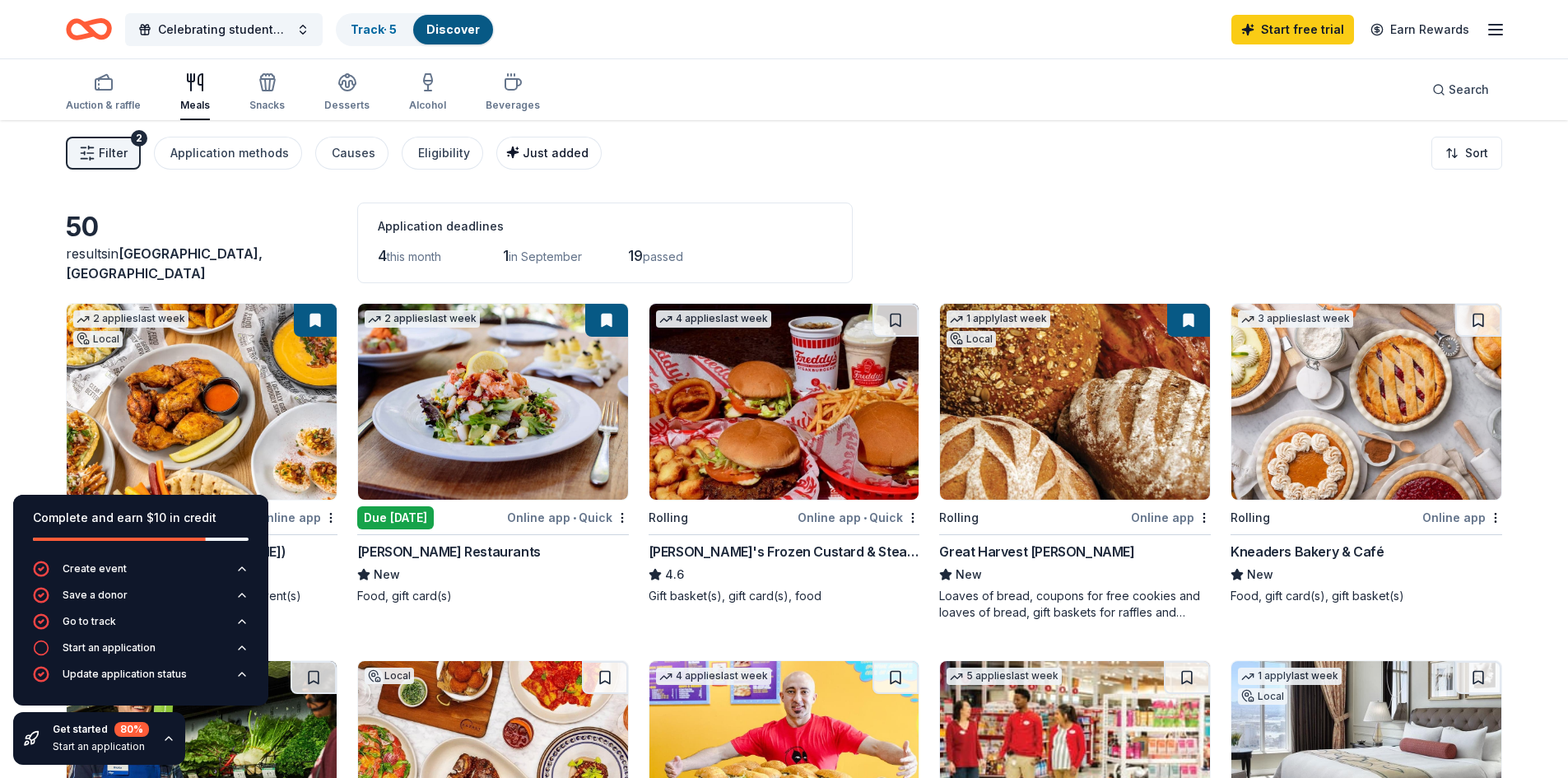
click at [545, 161] on div "Just added" at bounding box center [550, 153] width 76 height 20
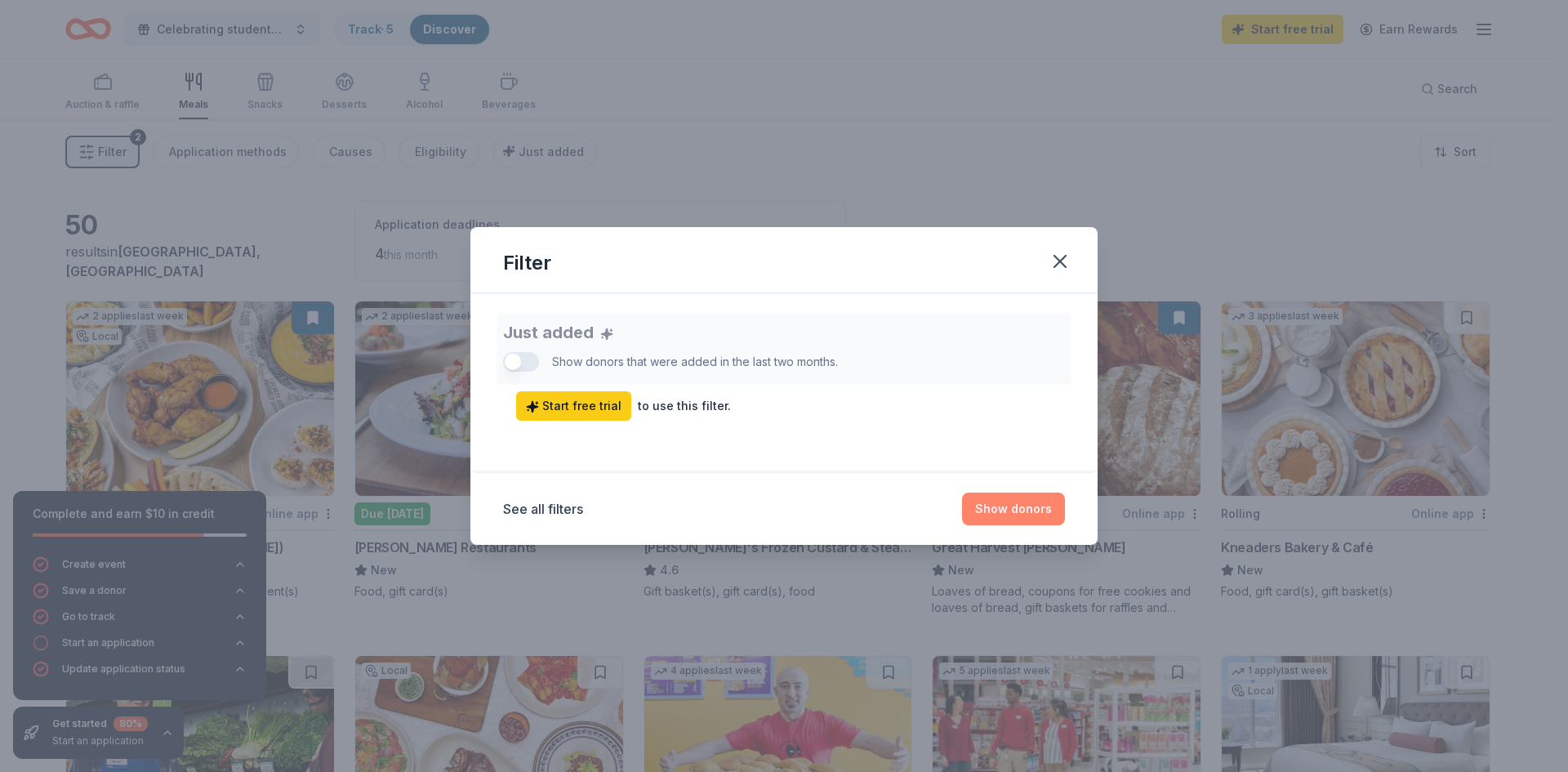
click at [1039, 512] on button "Show donors" at bounding box center [1013, 509] width 103 height 33
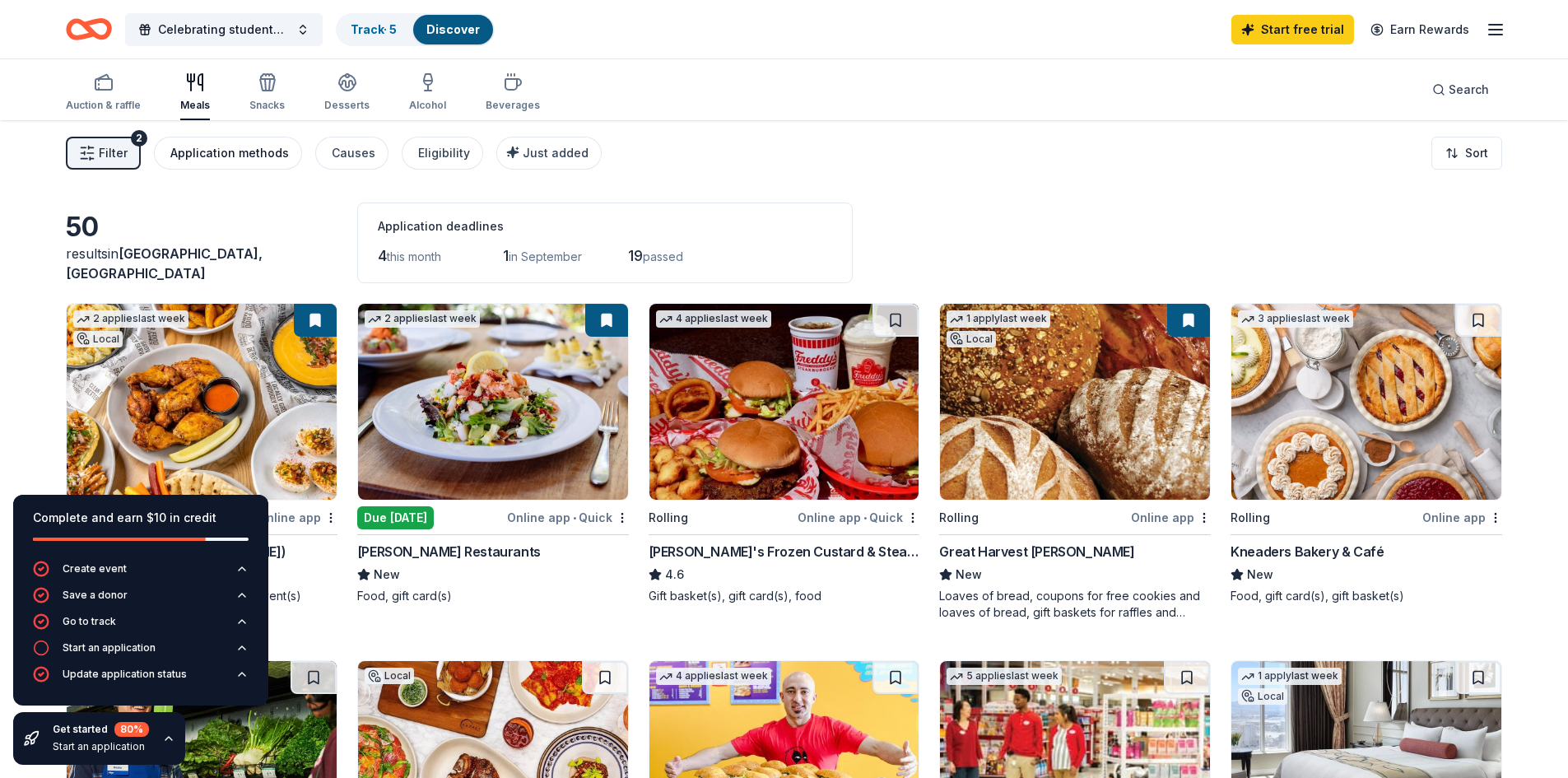
click at [237, 163] on button "Application methods" at bounding box center [228, 153] width 148 height 33
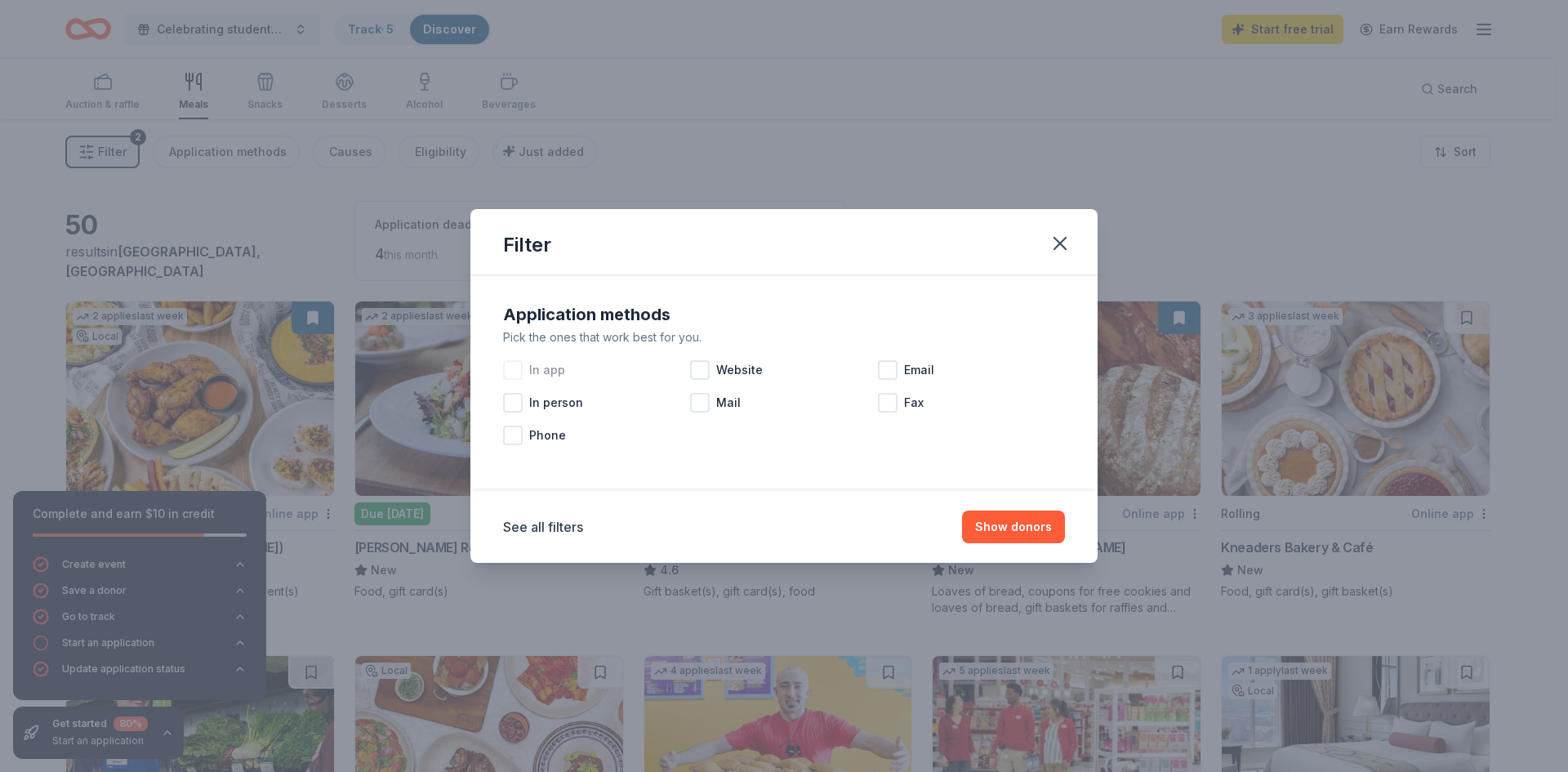
click at [513, 369] on div at bounding box center [513, 370] width 20 height 20
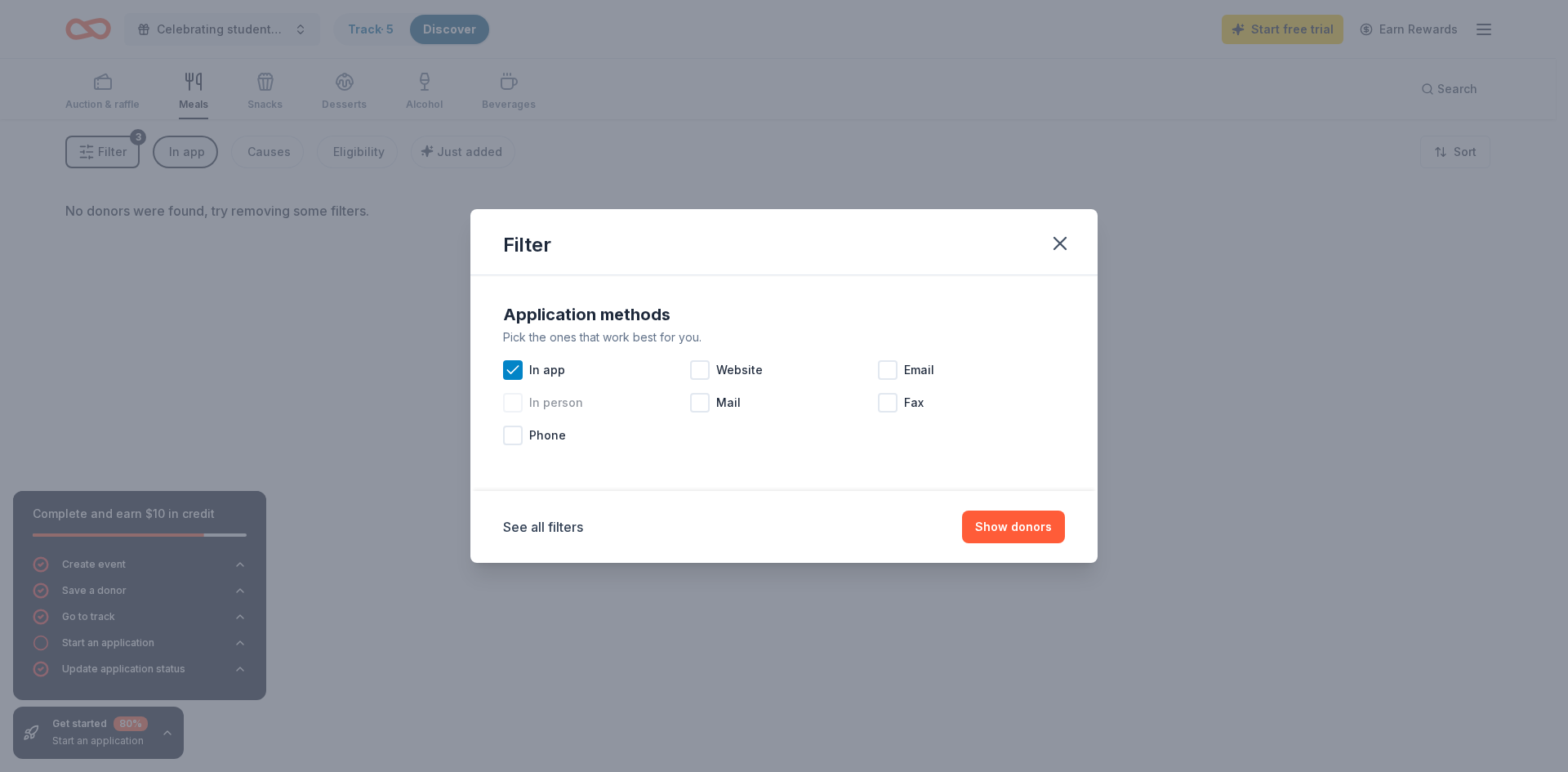
click at [513, 407] on div at bounding box center [513, 403] width 20 height 20
click at [696, 371] on div at bounding box center [700, 370] width 20 height 20
click at [698, 405] on div at bounding box center [700, 403] width 20 height 20
click at [698, 405] on icon at bounding box center [700, 403] width 16 height 16
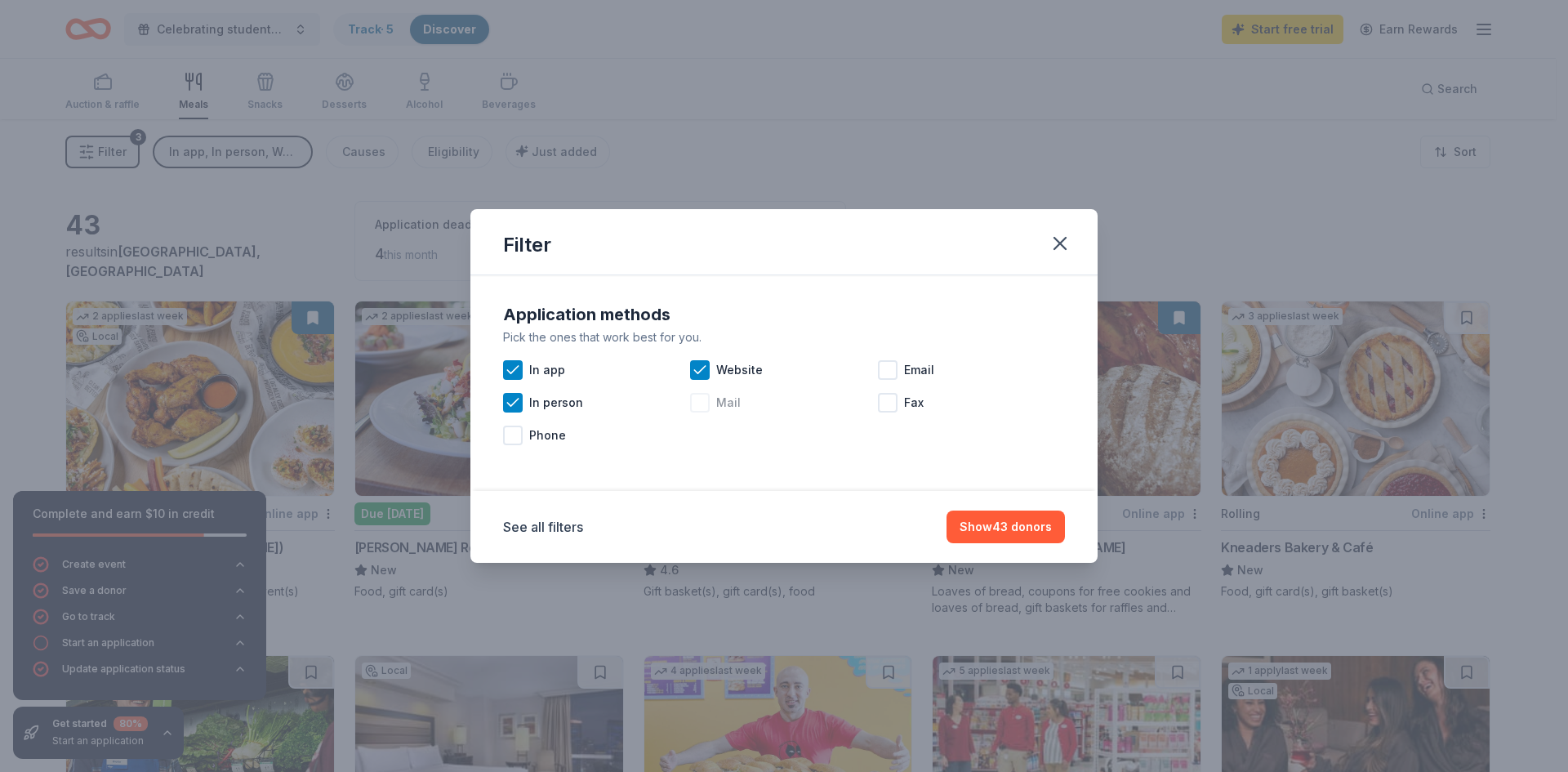
click at [703, 404] on div at bounding box center [700, 403] width 20 height 20
click at [893, 369] on div at bounding box center [888, 370] width 20 height 20
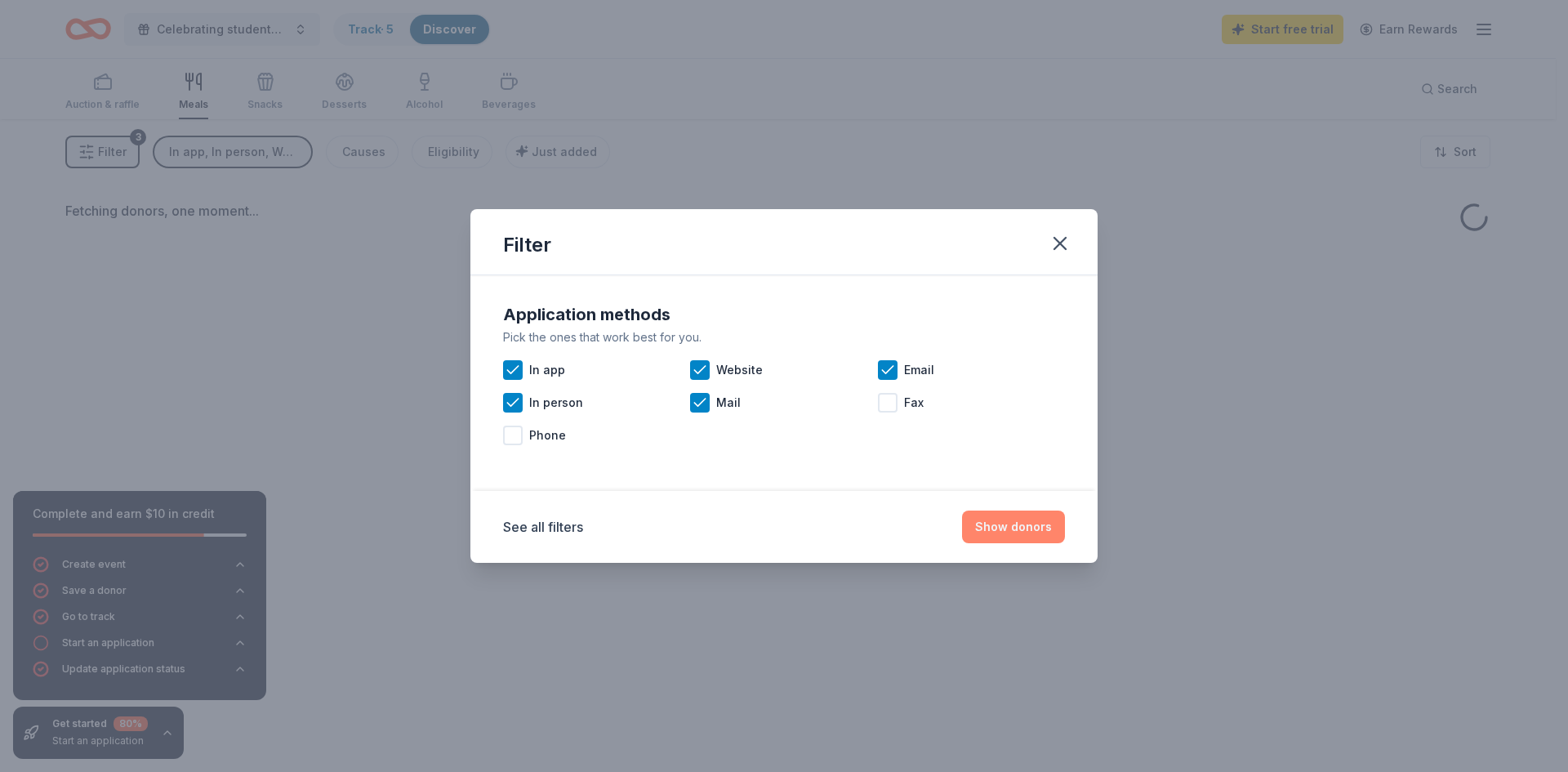
click at [1019, 532] on button "Show donors" at bounding box center [1013, 527] width 103 height 33
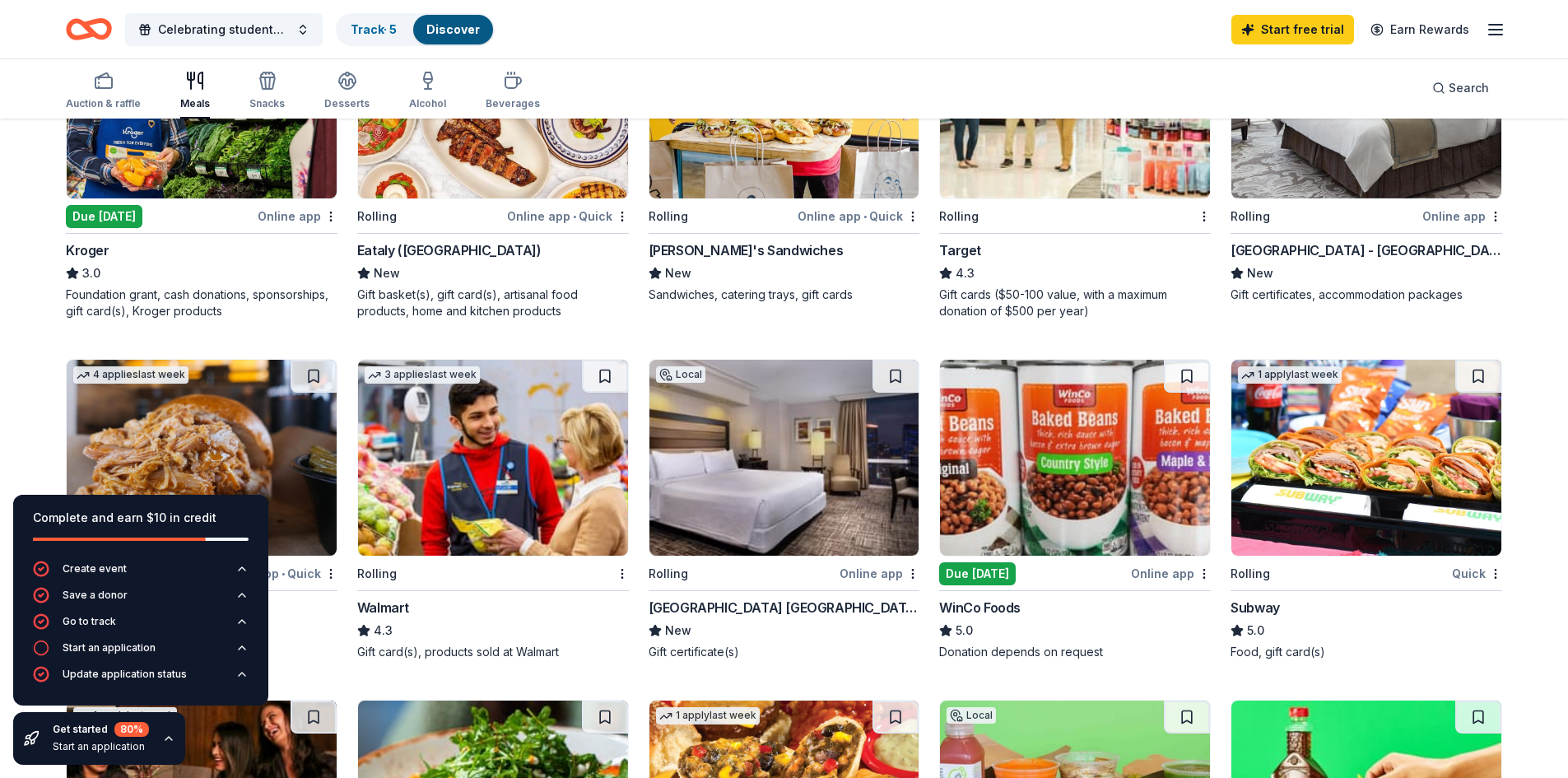
scroll to position [824, 0]
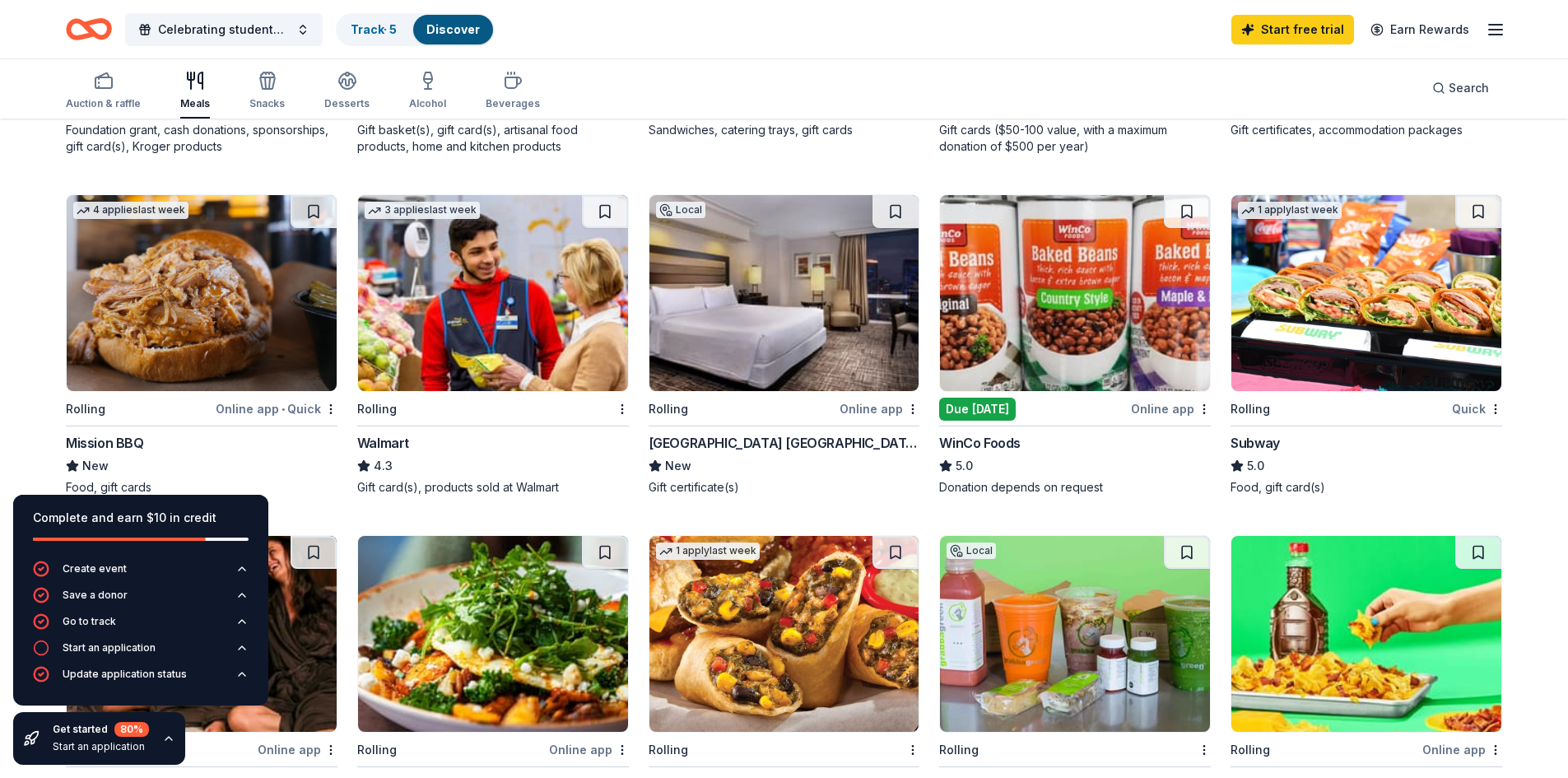
click at [1411, 309] on img at bounding box center [1366, 293] width 270 height 196
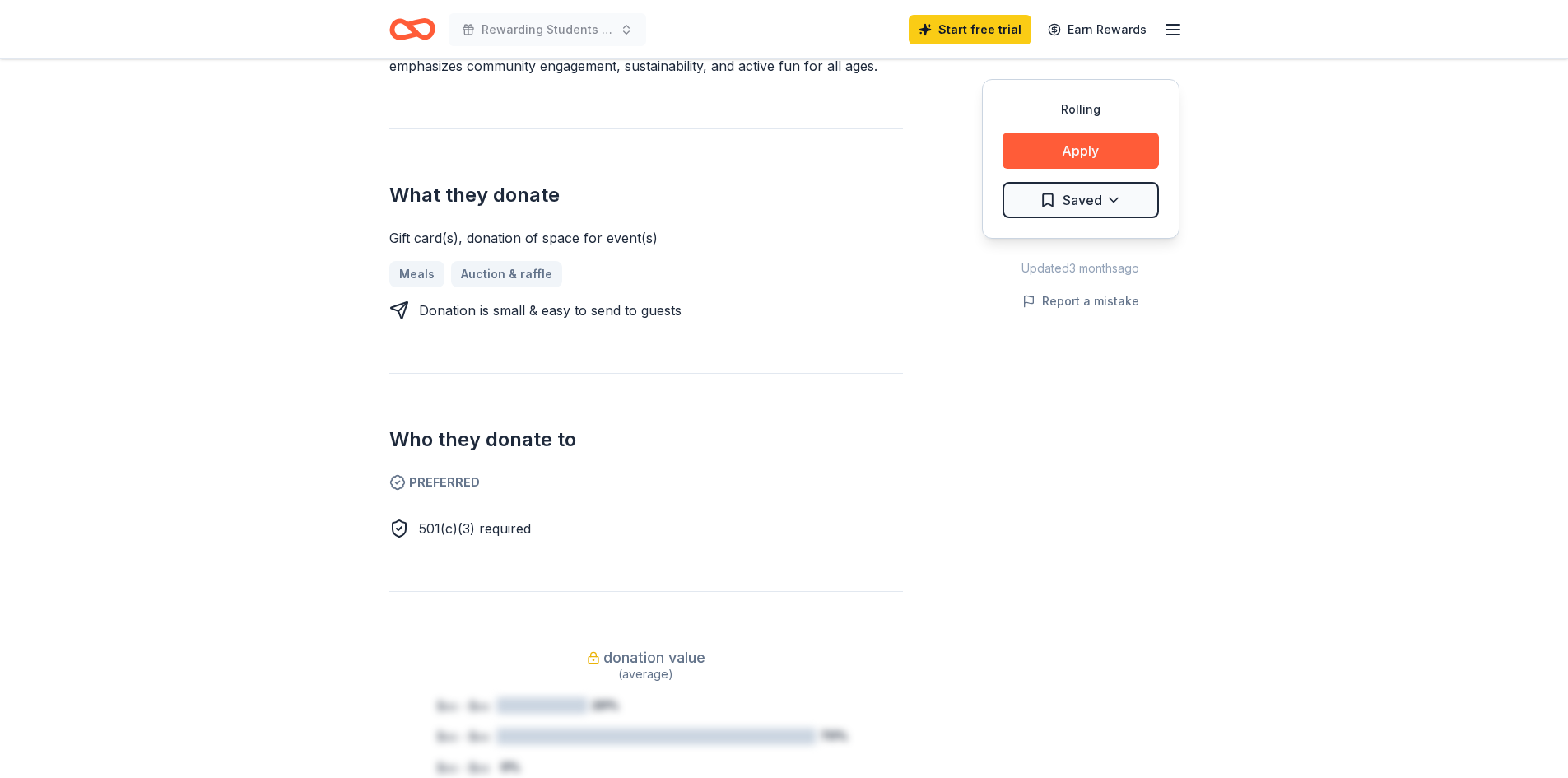
scroll to position [411, 0]
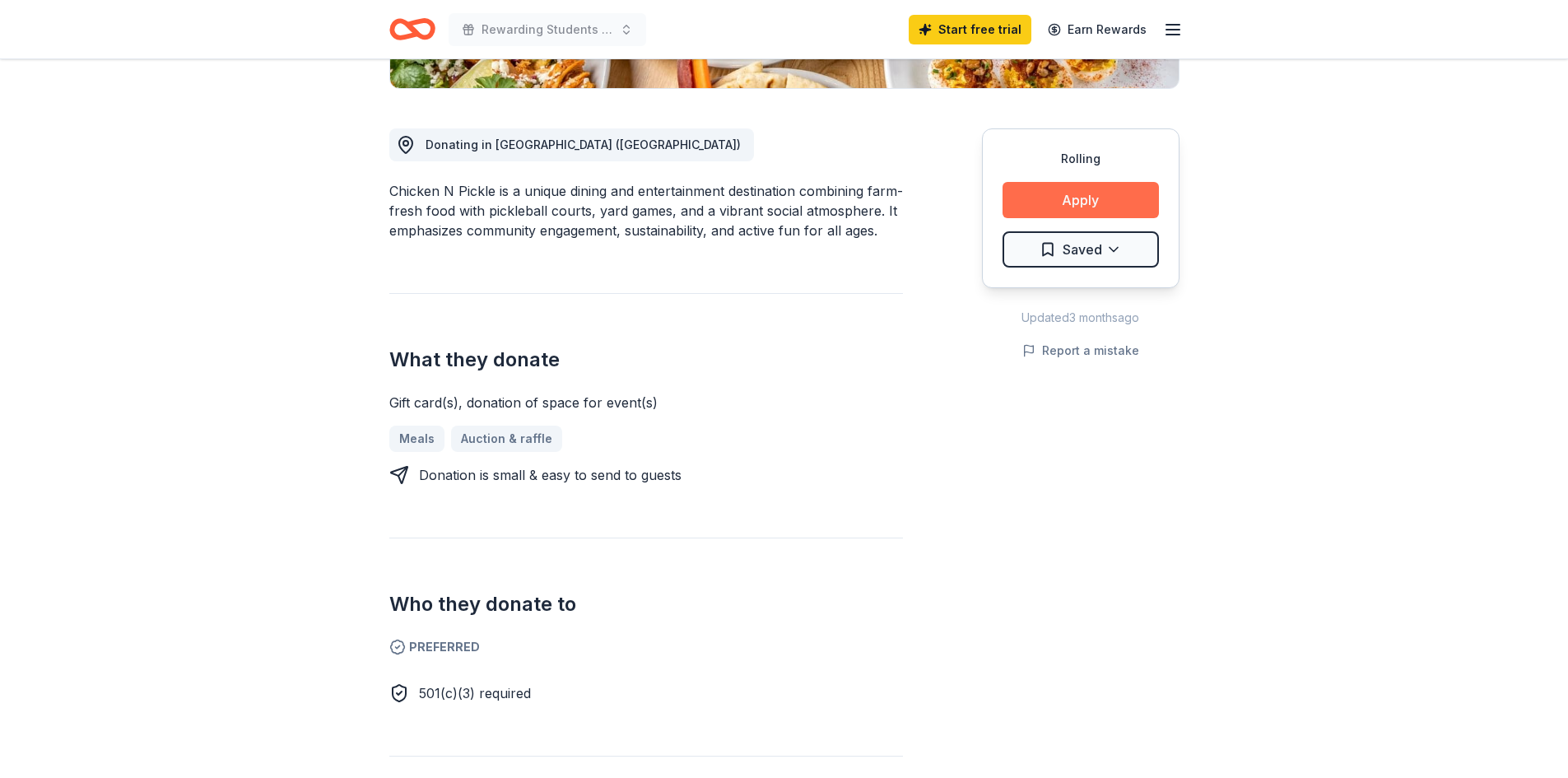
click at [1103, 192] on button "Apply" at bounding box center [1080, 200] width 156 height 36
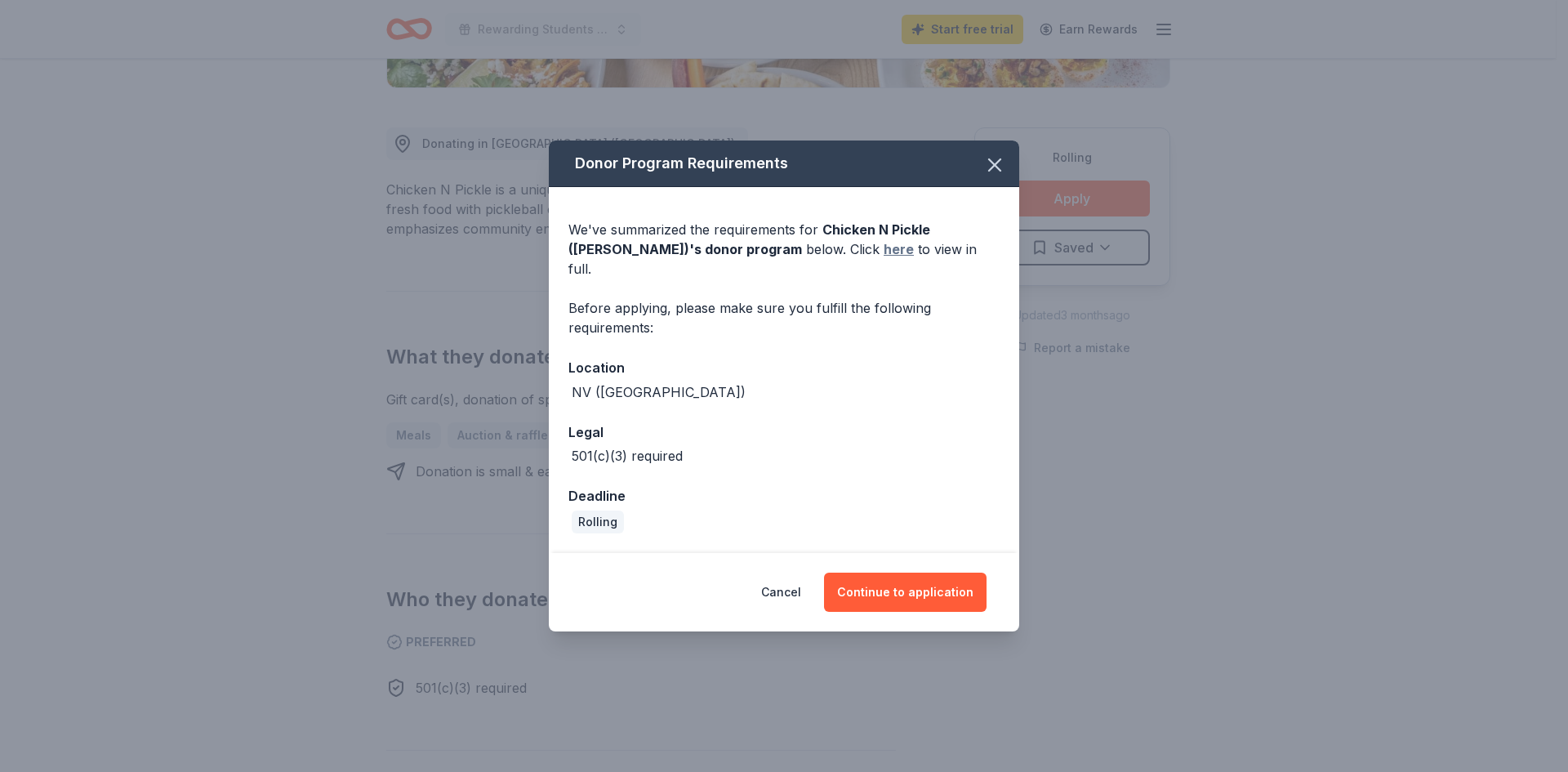
click at [884, 258] on link "here" at bounding box center [898, 249] width 30 height 20
click at [917, 583] on button "Continue to application" at bounding box center [906, 592] width 163 height 39
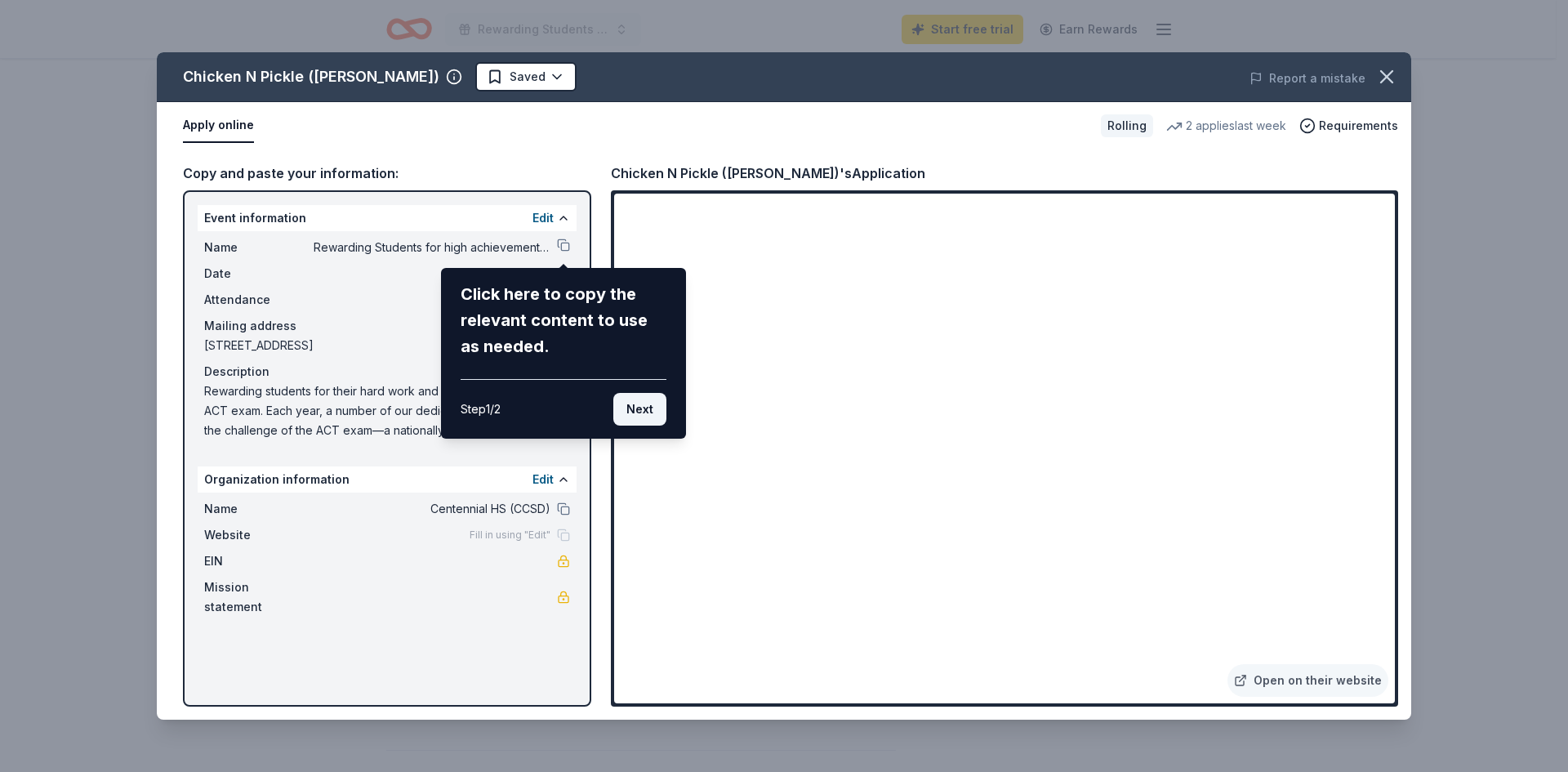
click at [637, 401] on button "Next" at bounding box center [640, 409] width 53 height 33
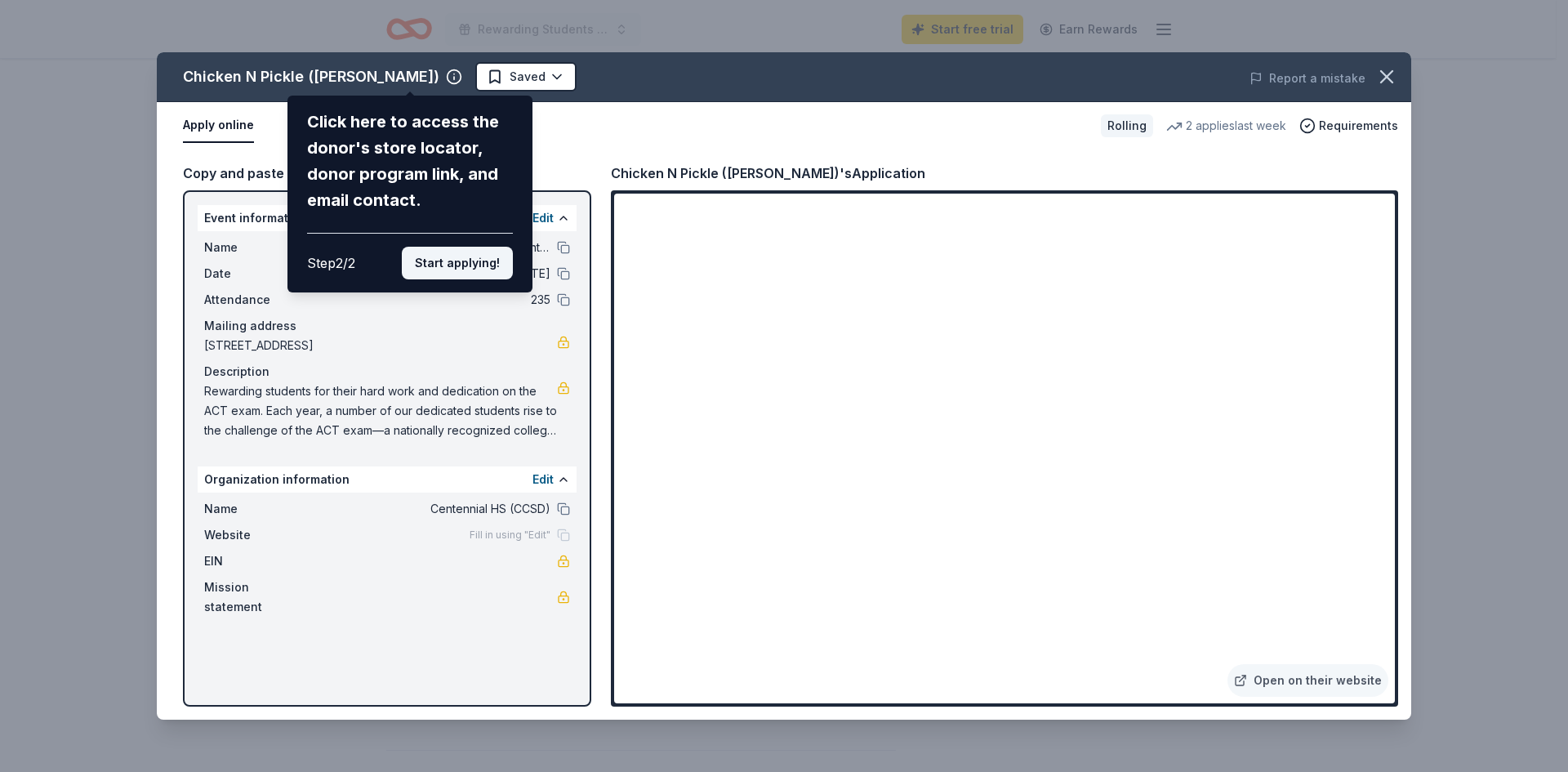
click at [474, 262] on button "Start applying!" at bounding box center [457, 263] width 111 height 33
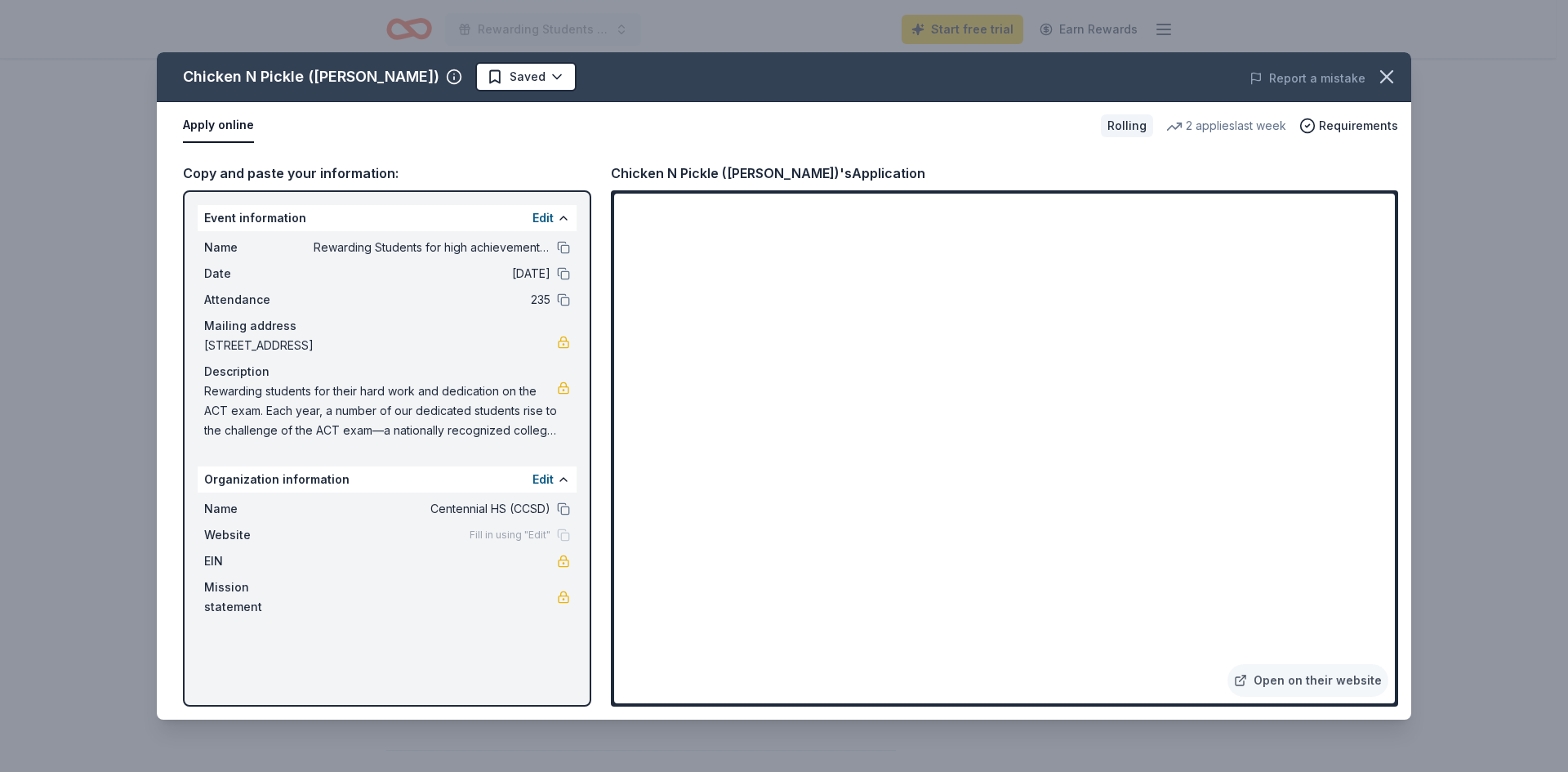
click at [571, 247] on div "Name Rewarding Students for high achievement on ACT exams Date 09/25/25 Attenda…" at bounding box center [386, 338] width 379 height 215
click at [565, 248] on button at bounding box center [564, 247] width 13 height 13
click at [266, 400] on span "Rewarding students for their hard work and dedication on the ACT exam. Each yea…" at bounding box center [381, 411] width 353 height 59
click at [1385, 76] on icon "button" at bounding box center [1386, 77] width 12 height 12
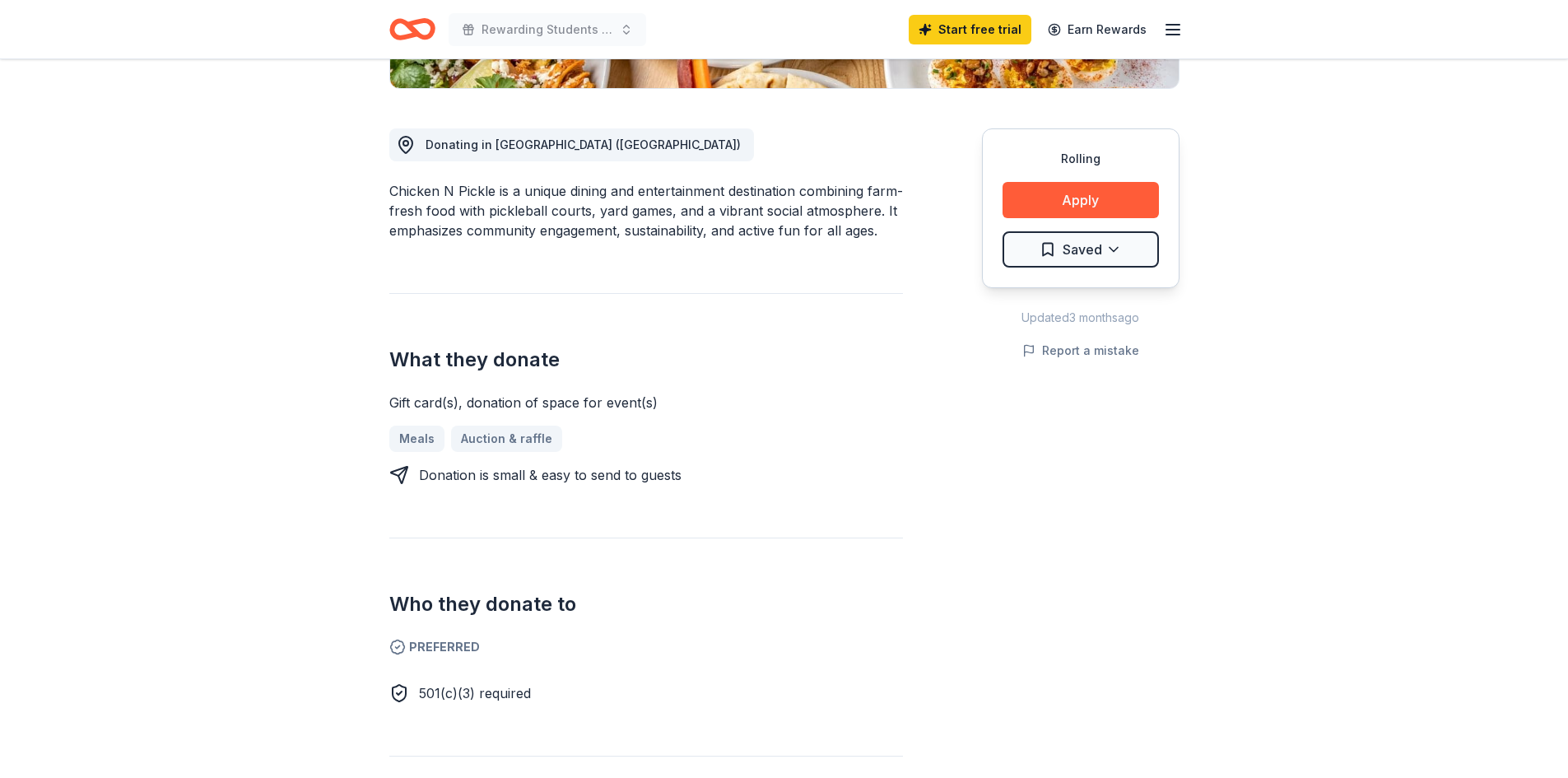
scroll to position [0, 0]
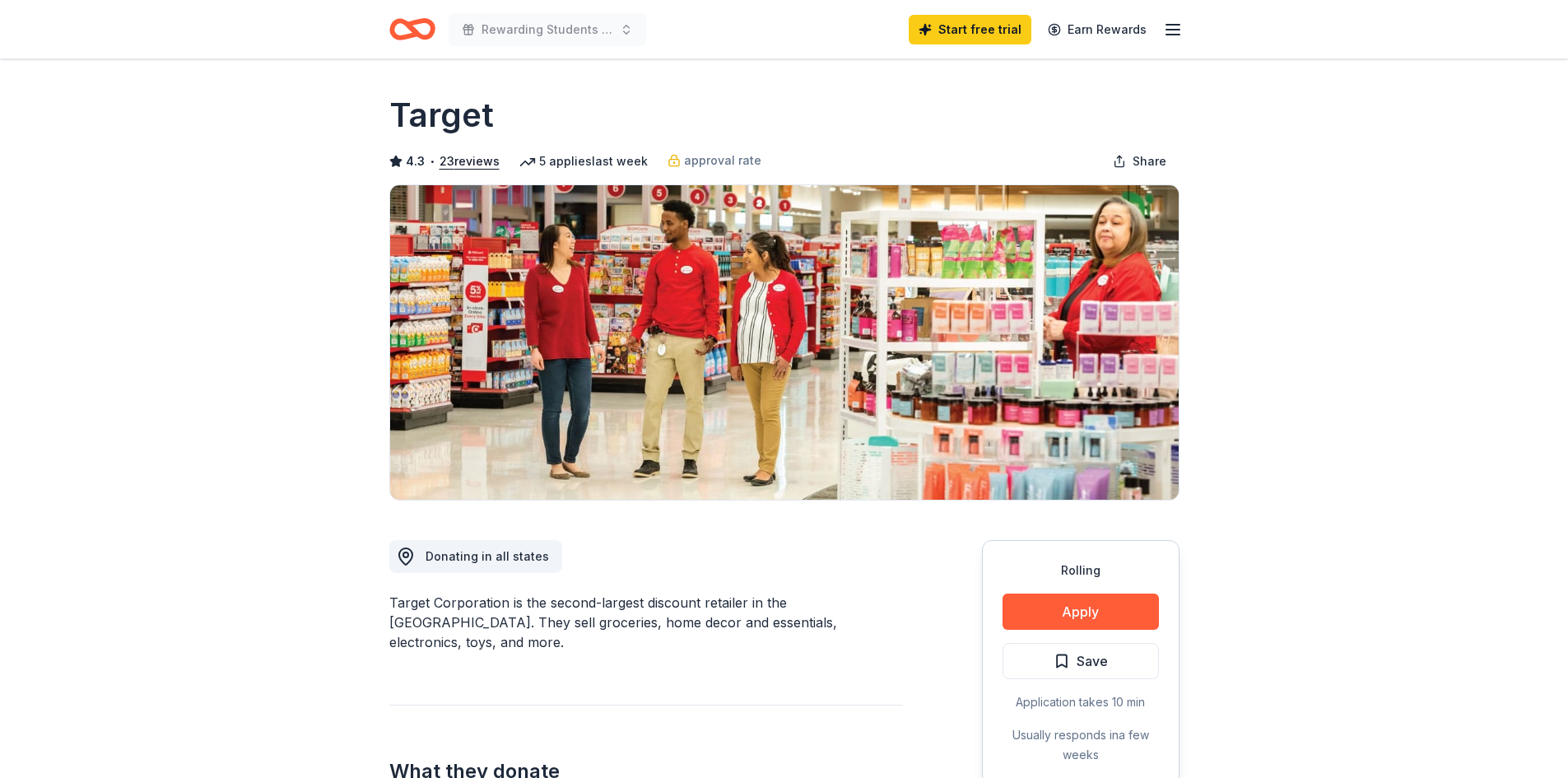
click at [1071, 616] on button "Apply" at bounding box center [1080, 612] width 156 height 36
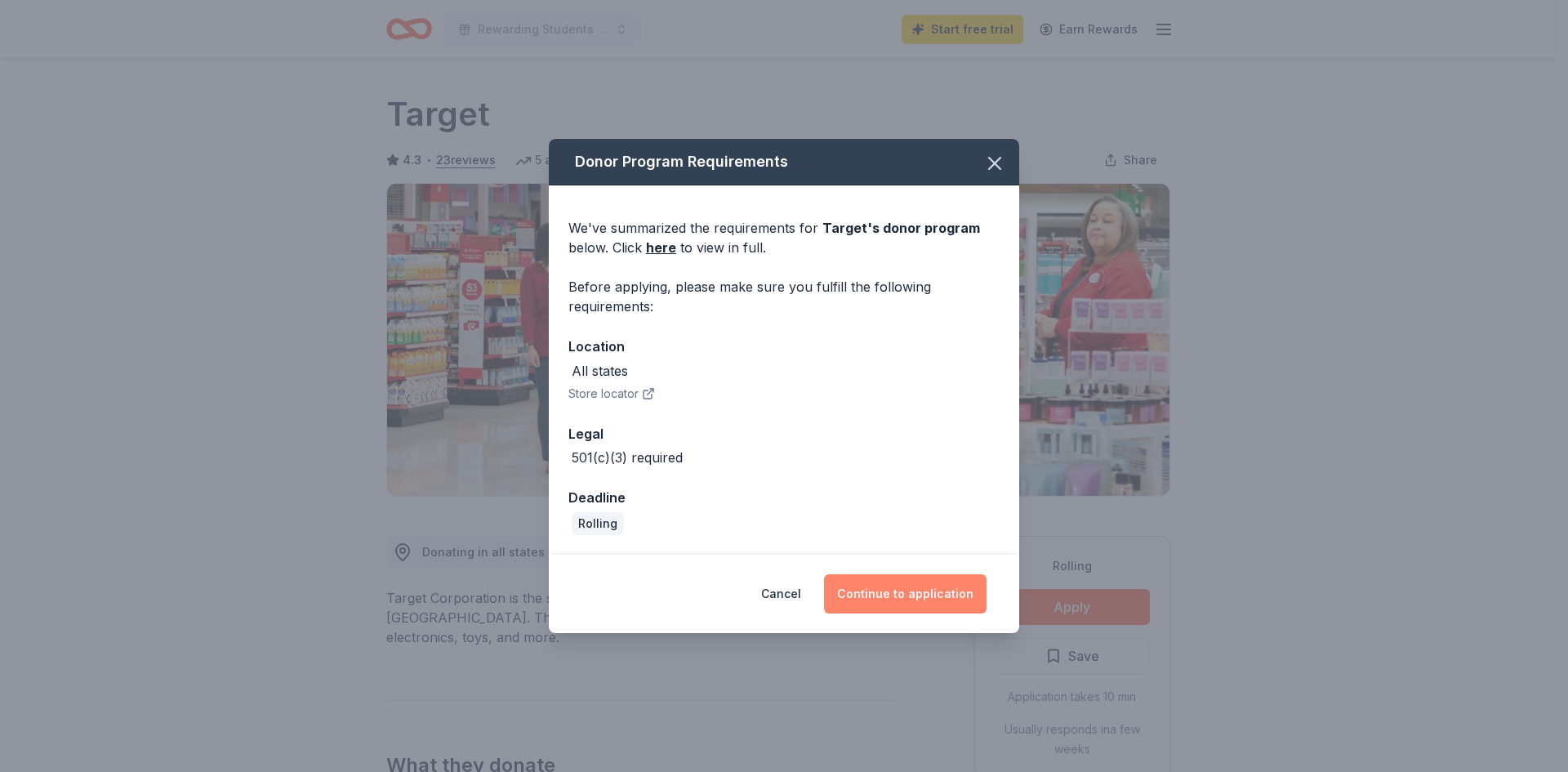
click at [931, 602] on button "Continue to application" at bounding box center [906, 594] width 163 height 39
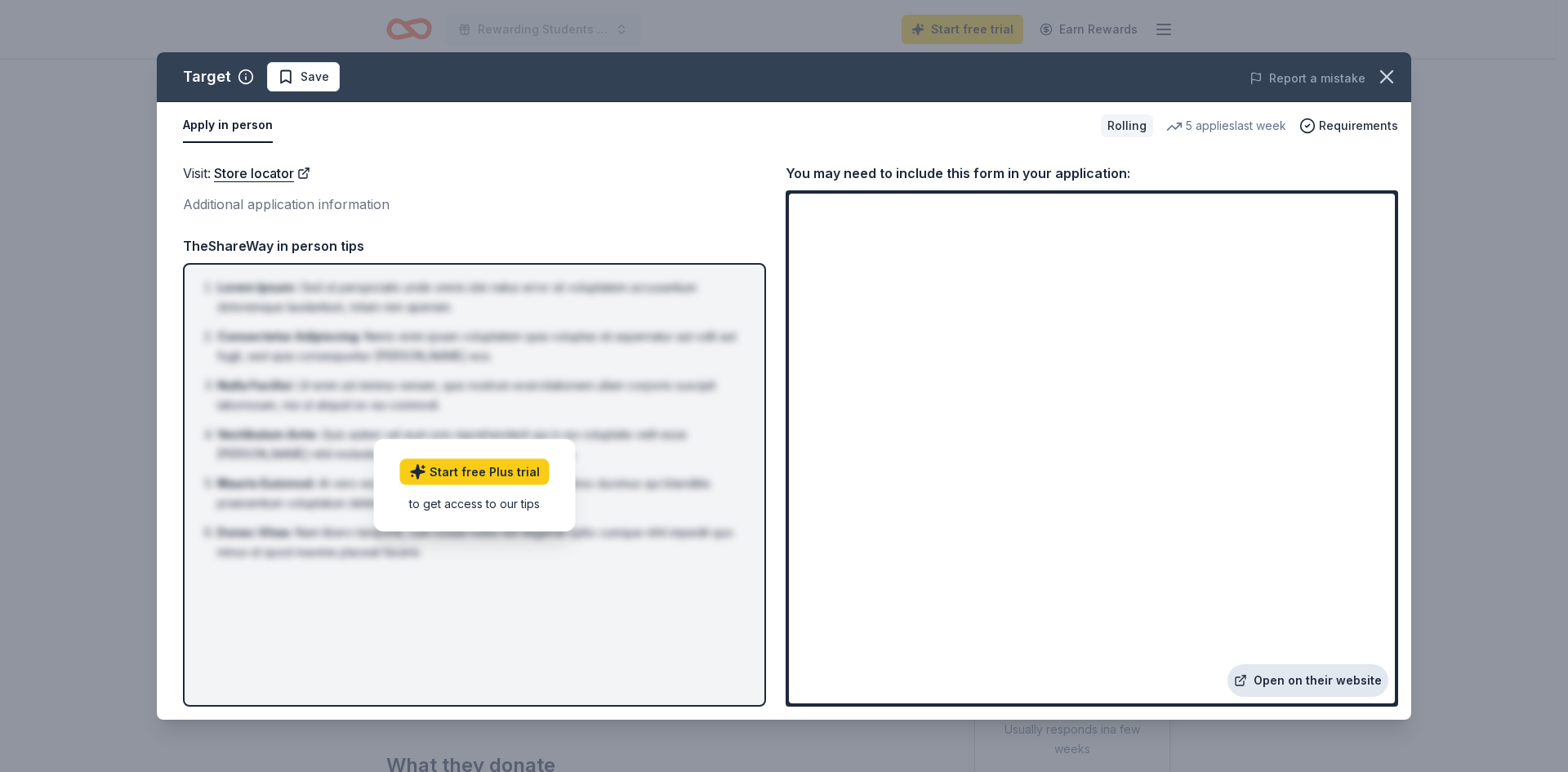
click at [1335, 682] on link "Open on their website" at bounding box center [1308, 681] width 161 height 33
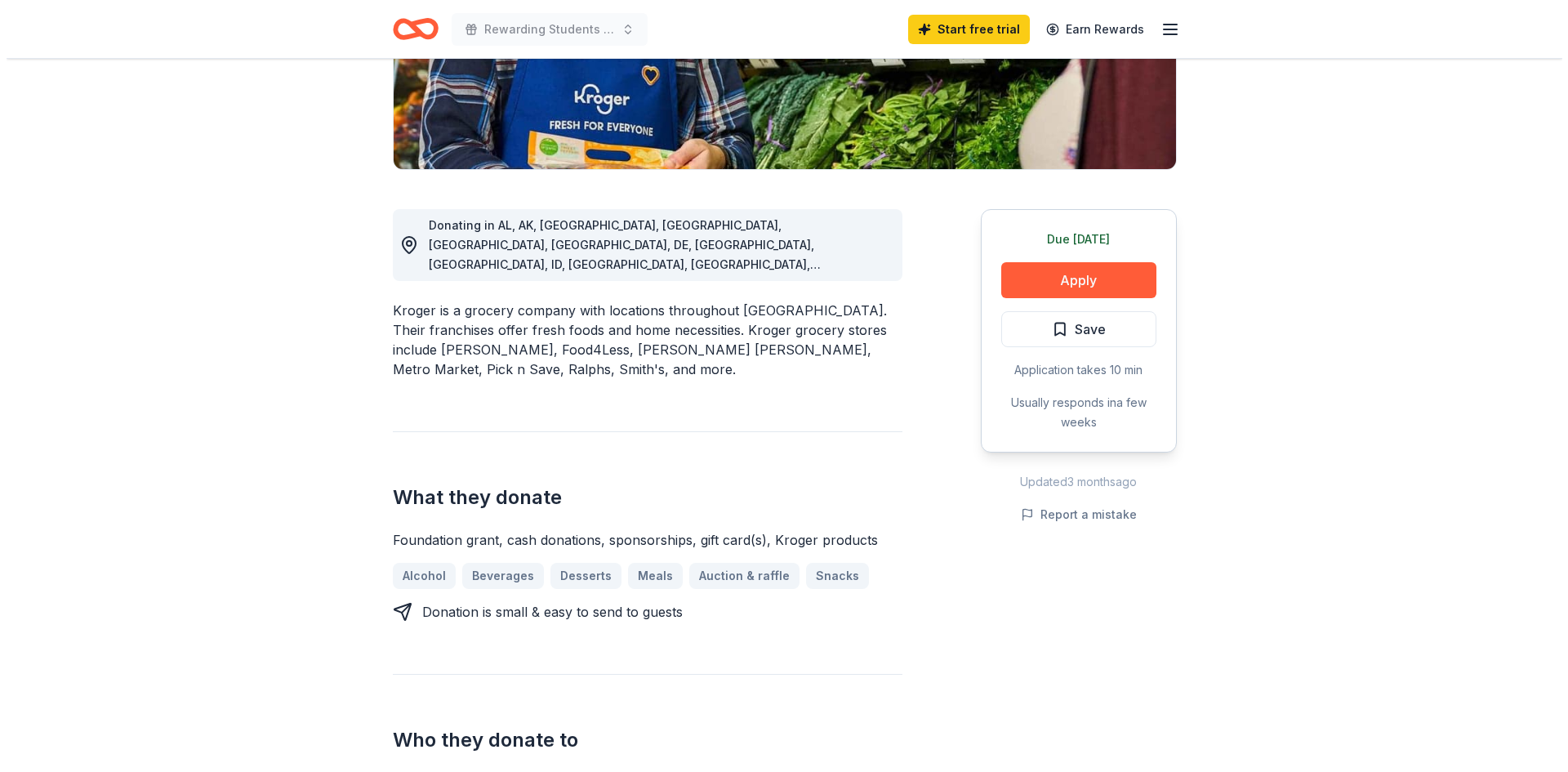
scroll to position [164, 0]
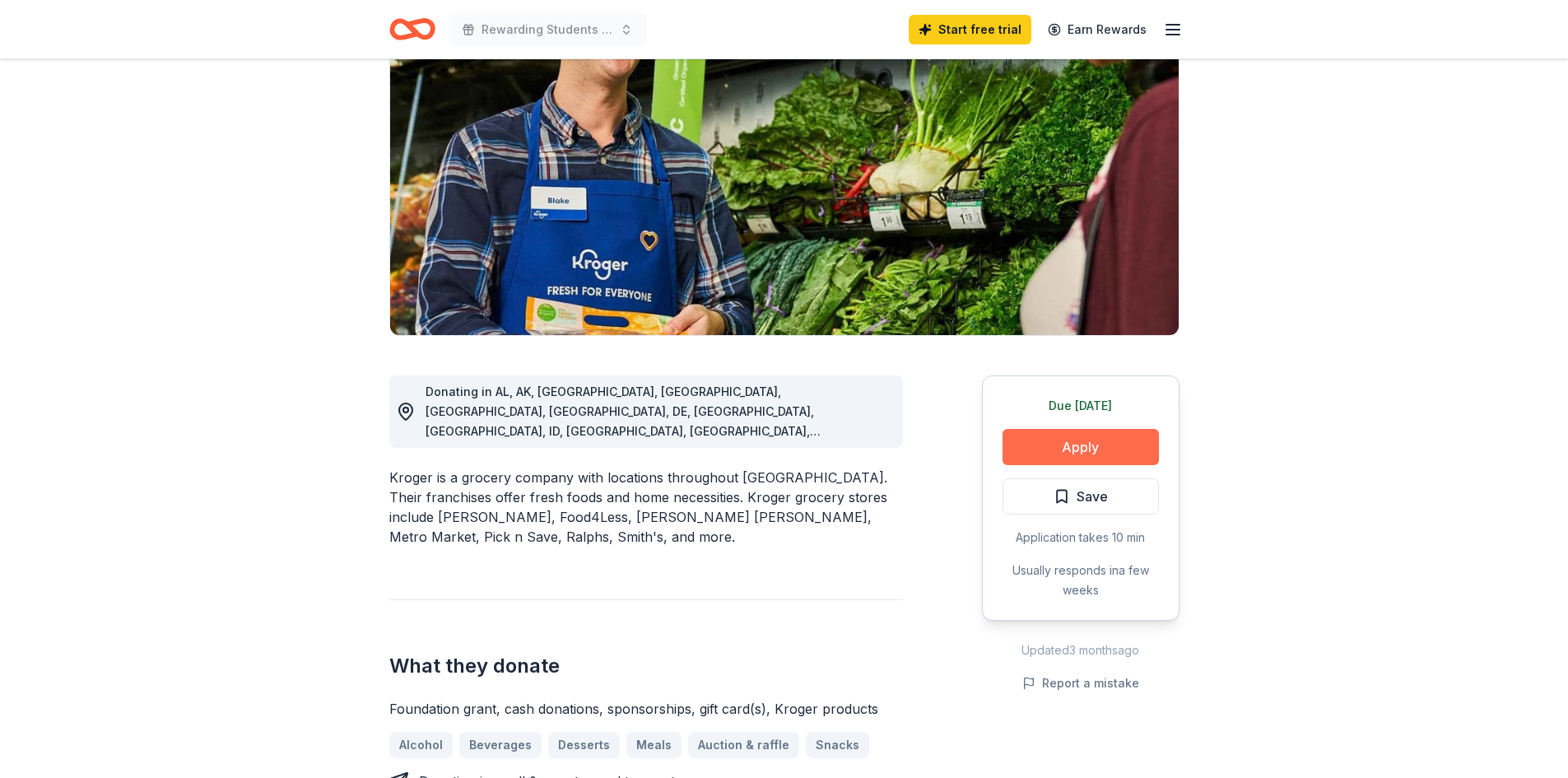
click at [1089, 451] on button "Apply" at bounding box center [1080, 447] width 156 height 36
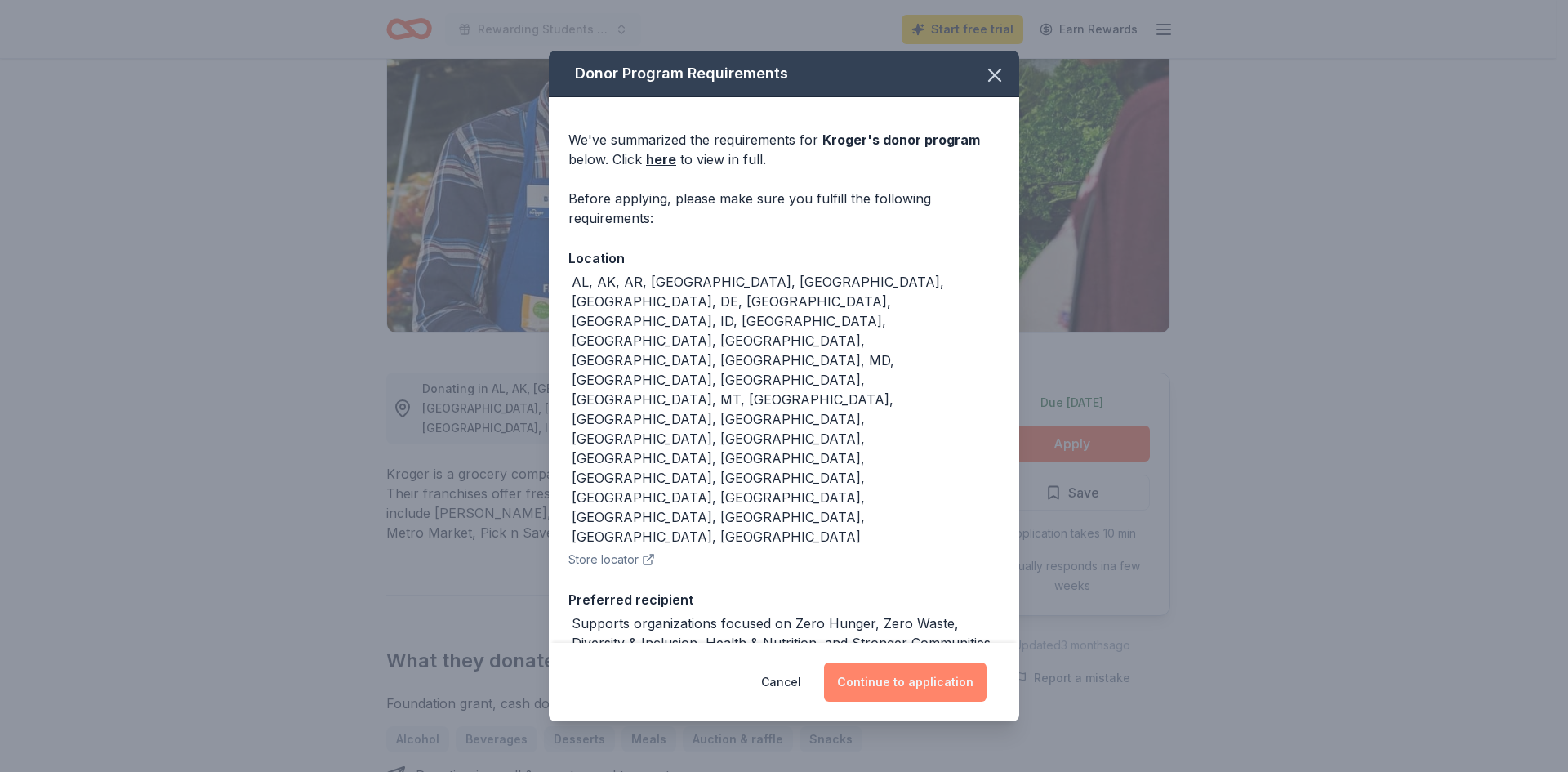
click at [939, 662] on button "Continue to application" at bounding box center [906, 681] width 163 height 39
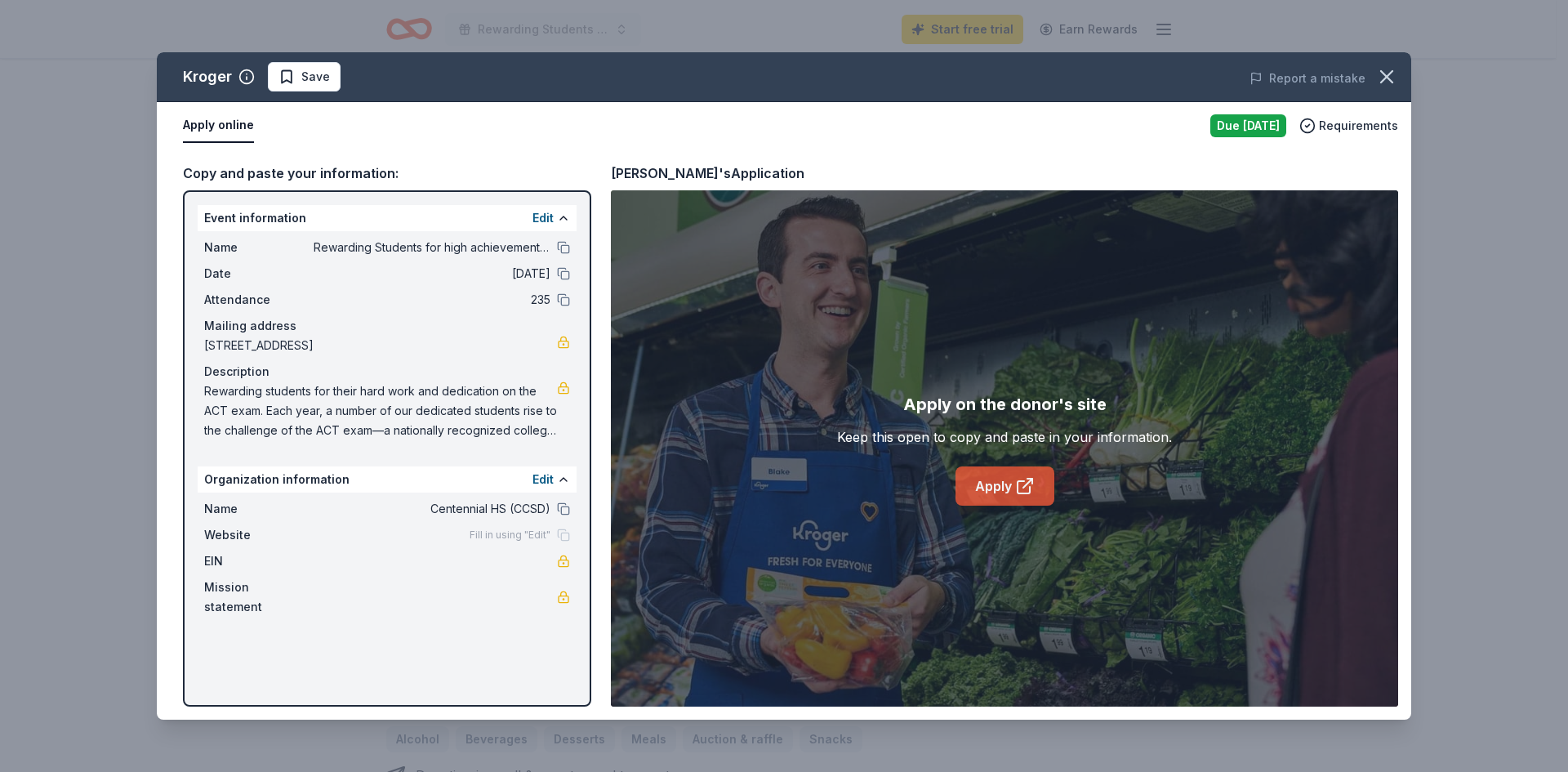
click at [1022, 482] on icon at bounding box center [1024, 488] width 13 height 13
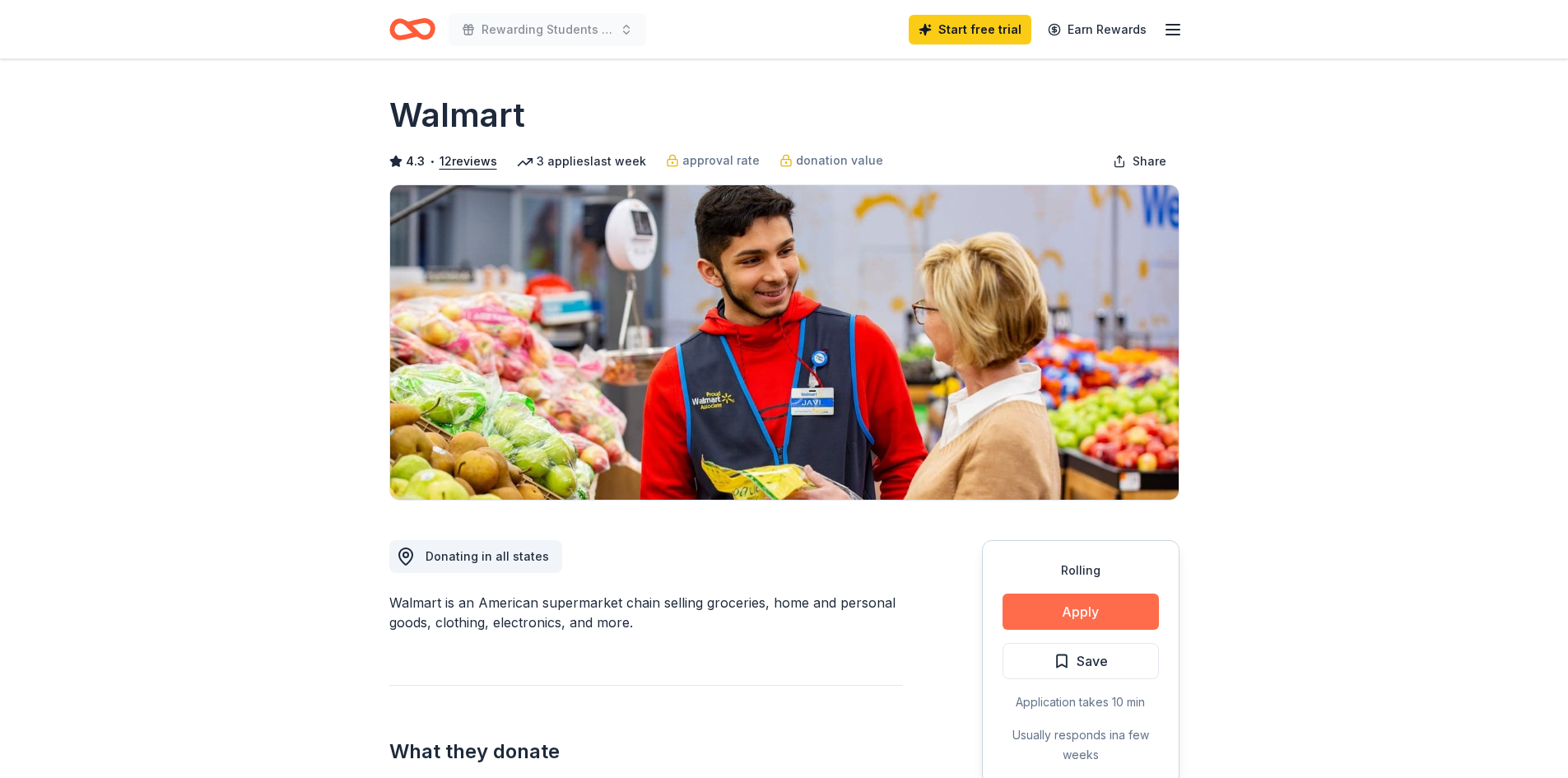
click at [1115, 619] on button "Apply" at bounding box center [1080, 612] width 156 height 36
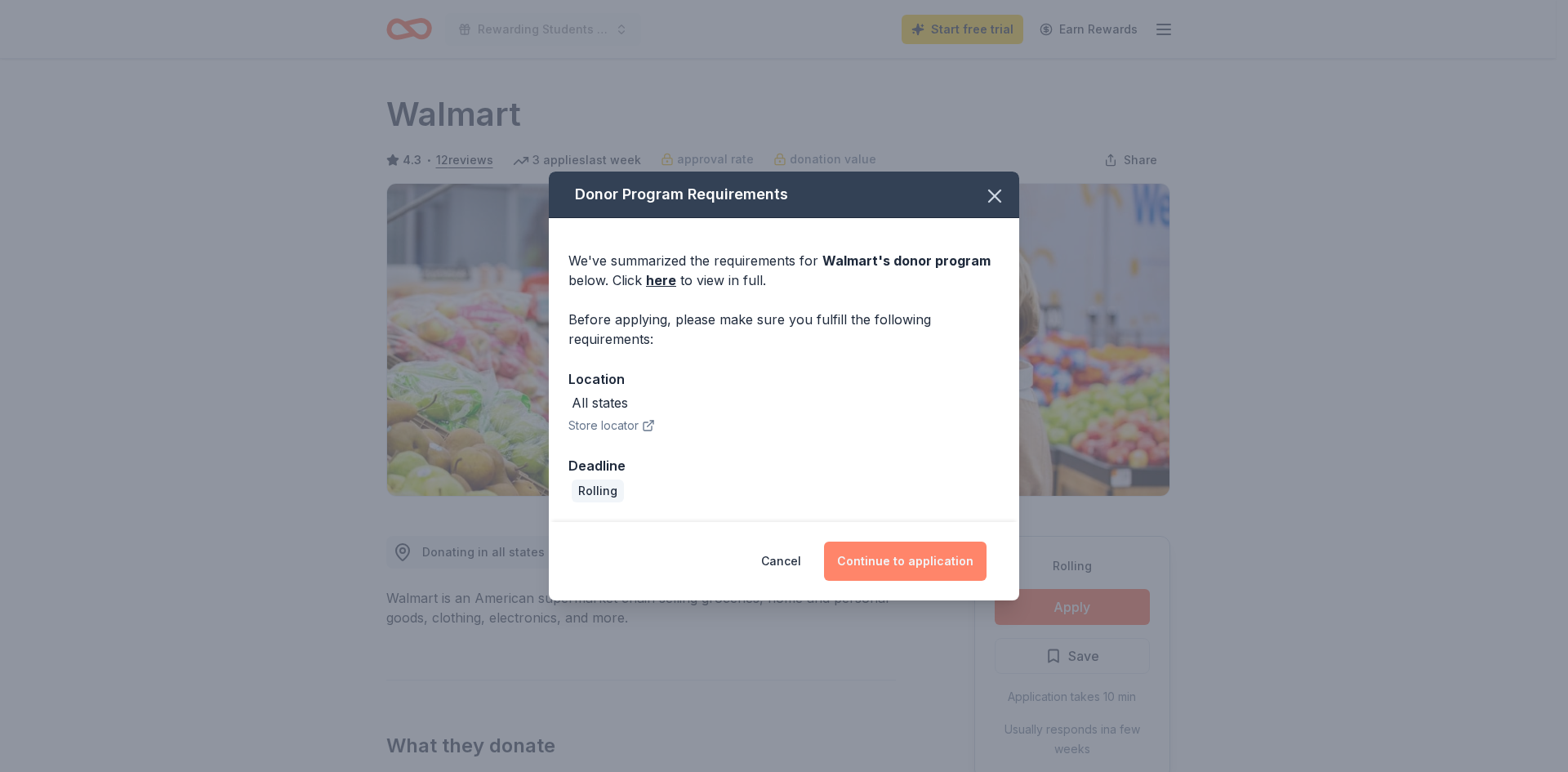
click at [901, 552] on button "Continue to application" at bounding box center [906, 560] width 163 height 39
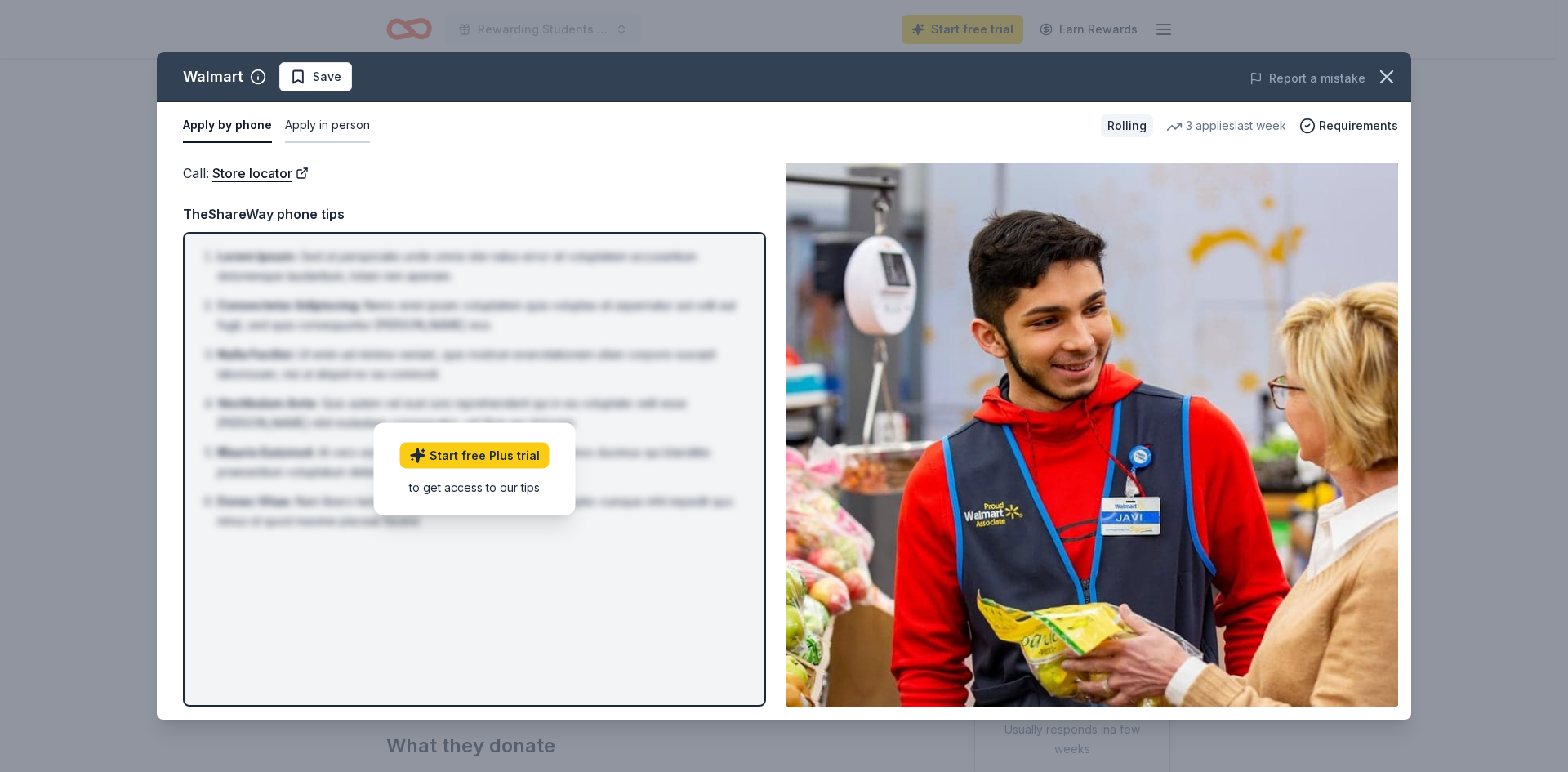
click at [314, 125] on button "Apply in person" at bounding box center [328, 126] width 85 height 34
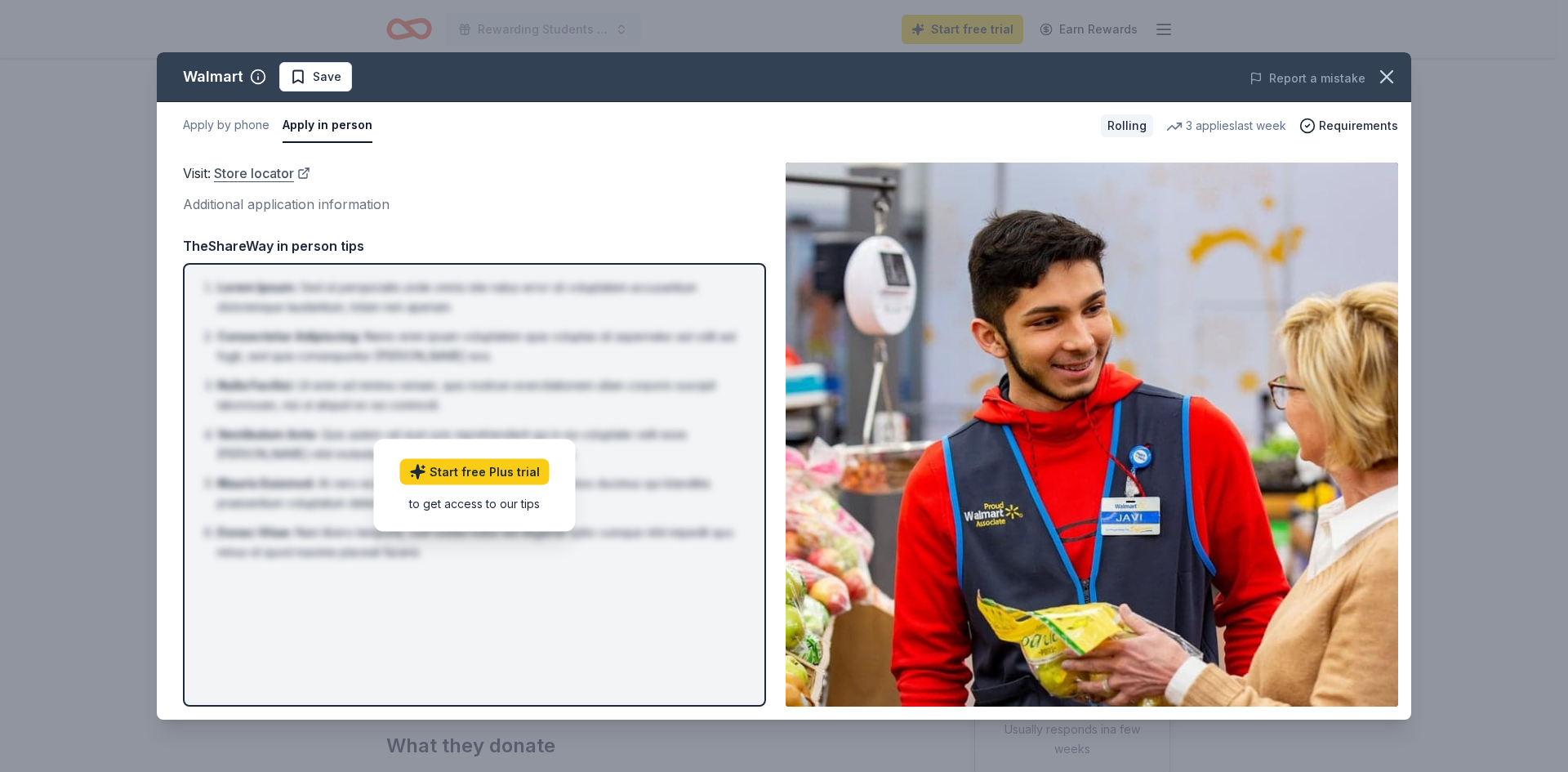
click at [241, 178] on link "Store locator" at bounding box center [261, 173] width 97 height 21
click at [1357, 132] on span "Requirements" at bounding box center [1359, 126] width 80 height 20
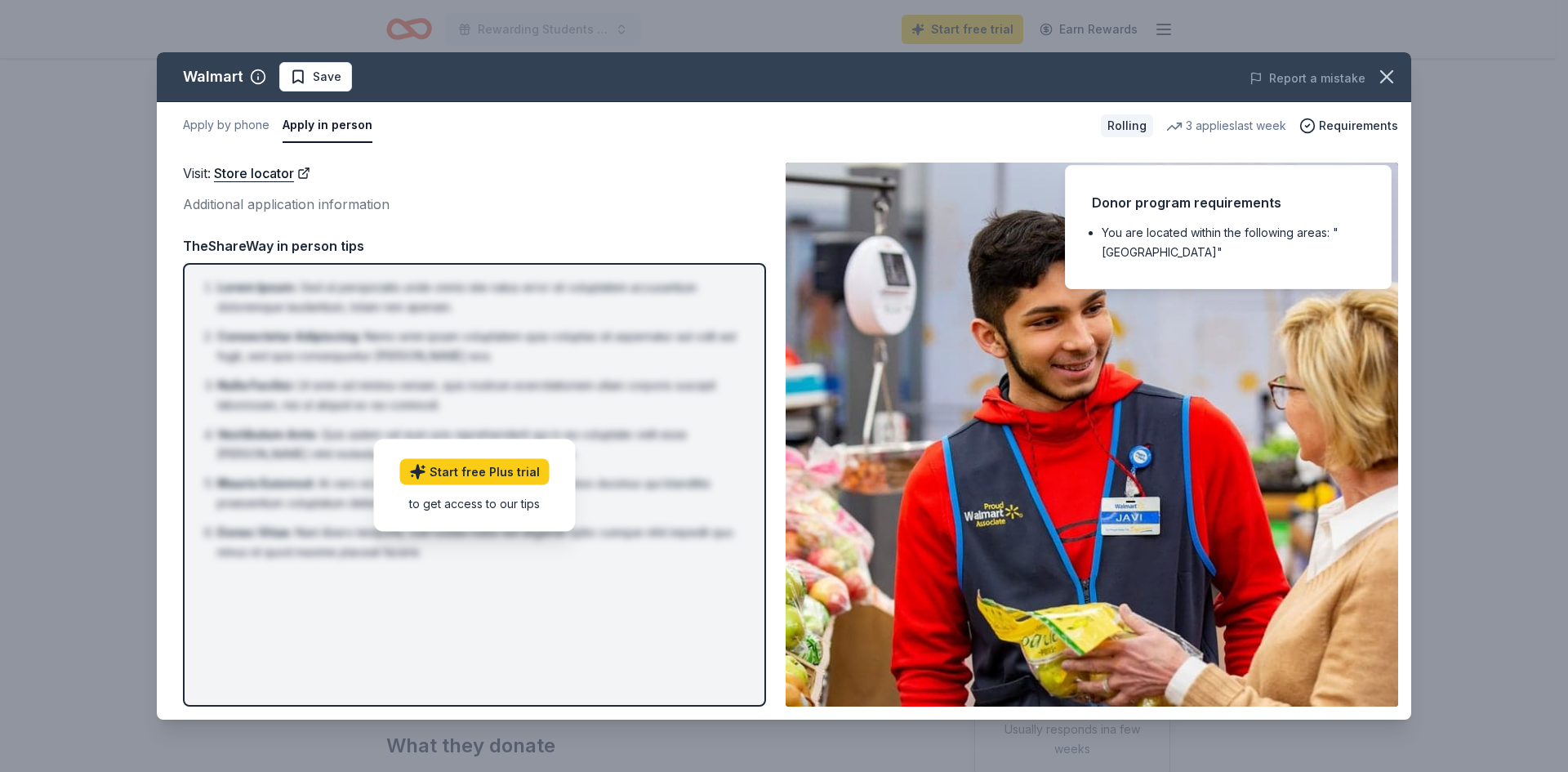
click at [522, 185] on div "Visit : Store locator Additional application information" at bounding box center [474, 189] width 583 height 53
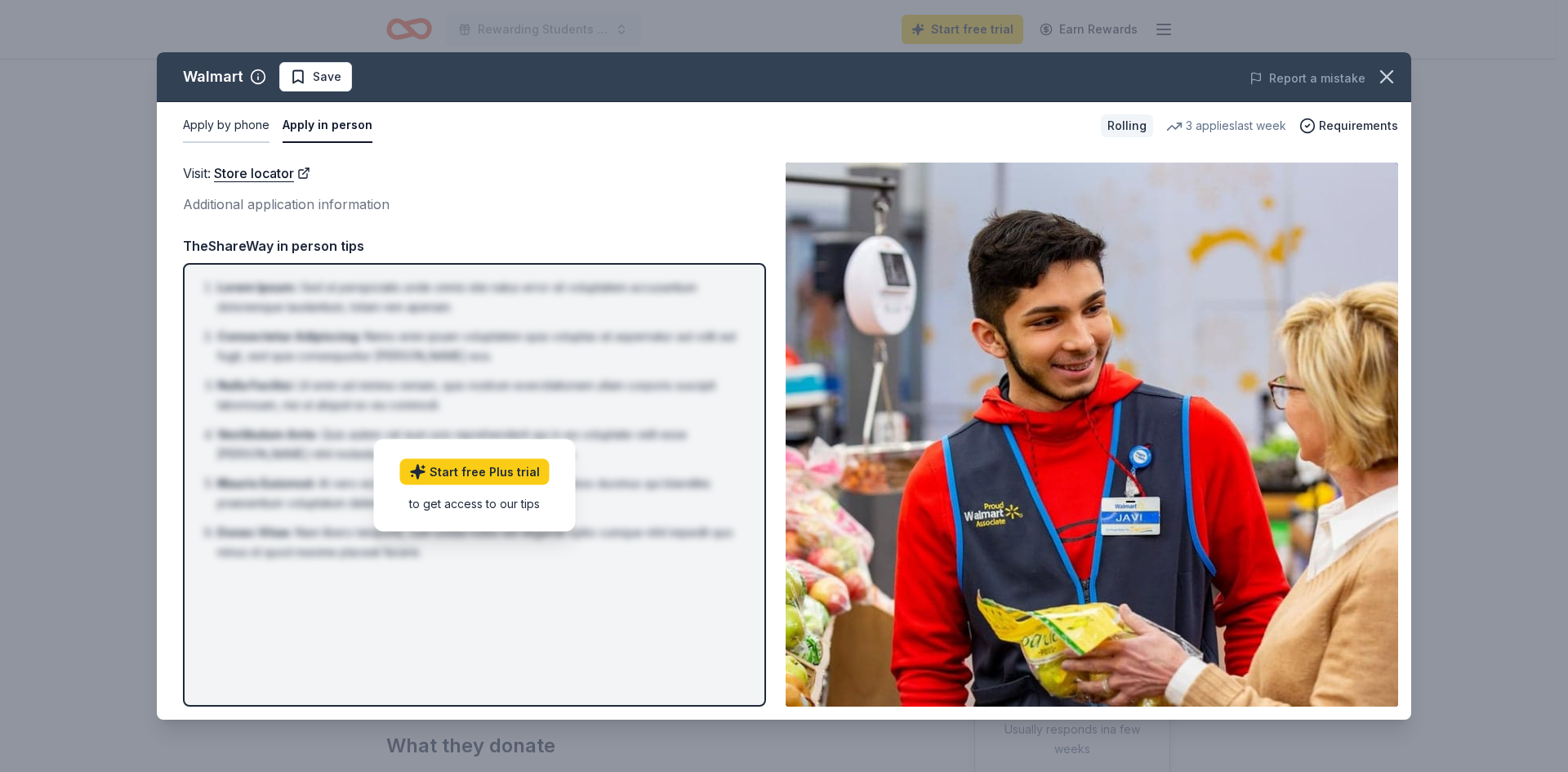
click at [204, 125] on button "Apply by phone" at bounding box center [226, 126] width 87 height 34
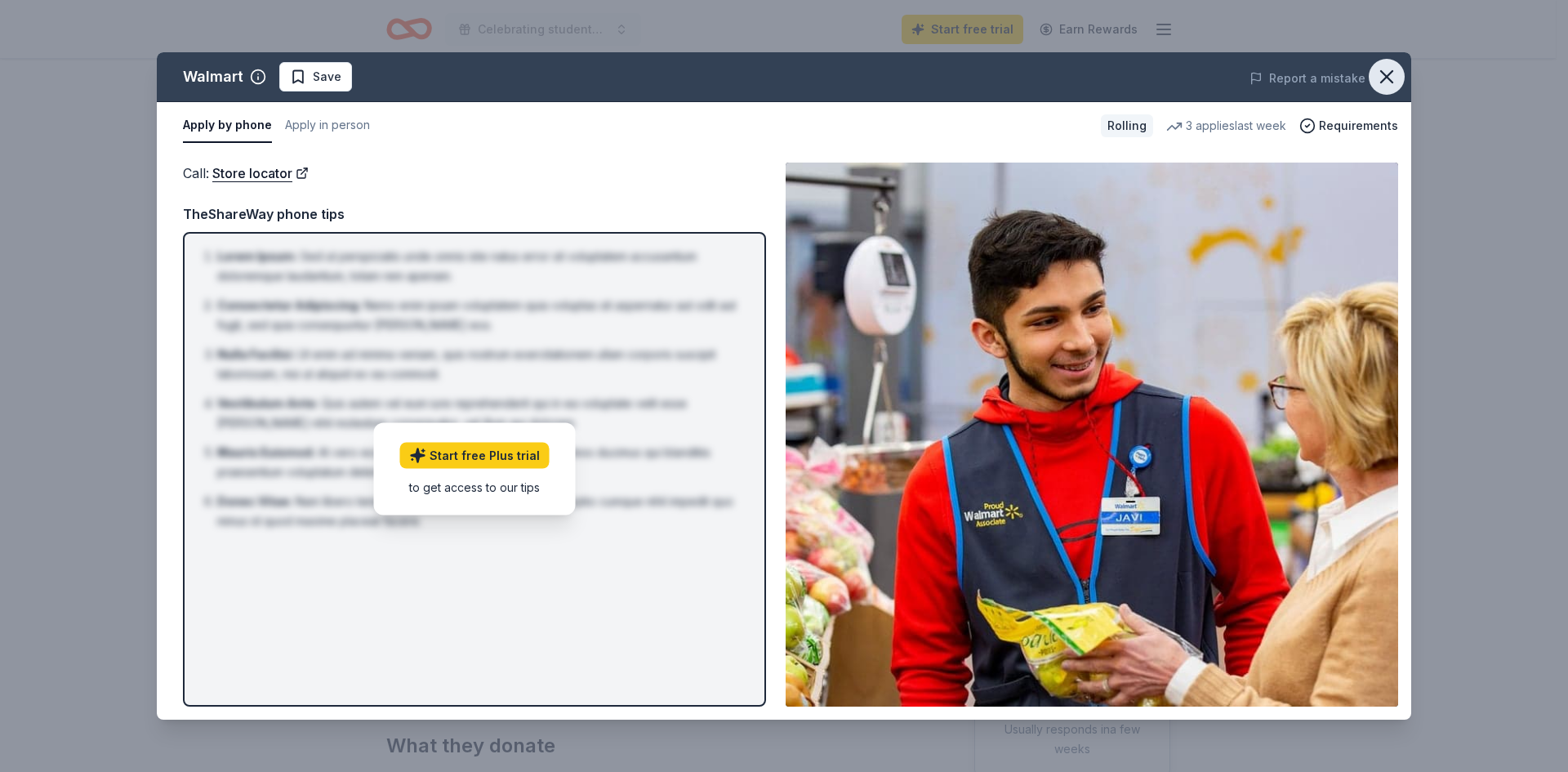
click at [1388, 80] on icon "button" at bounding box center [1386, 76] width 23 height 23
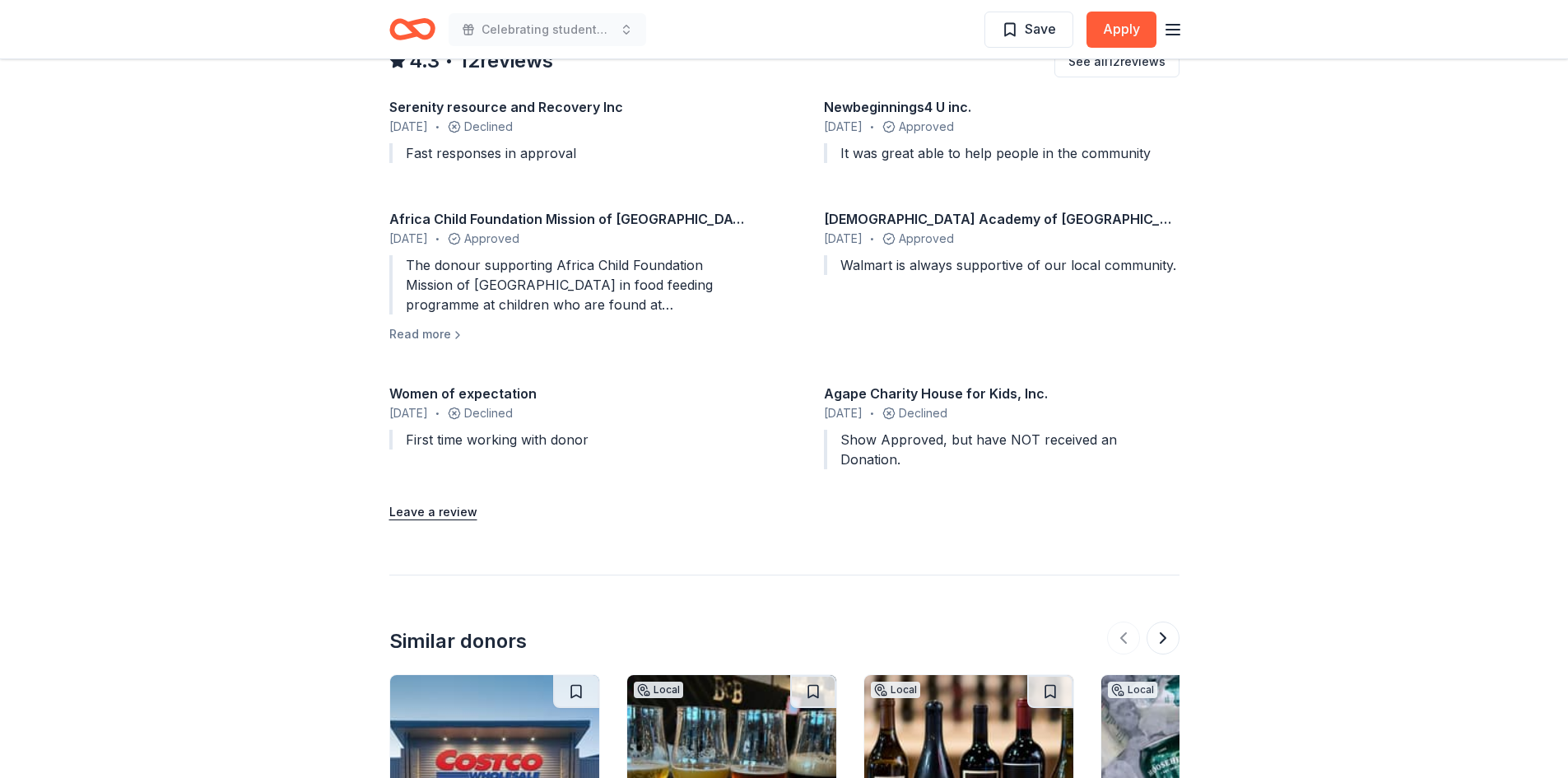
scroll to position [1900, 0]
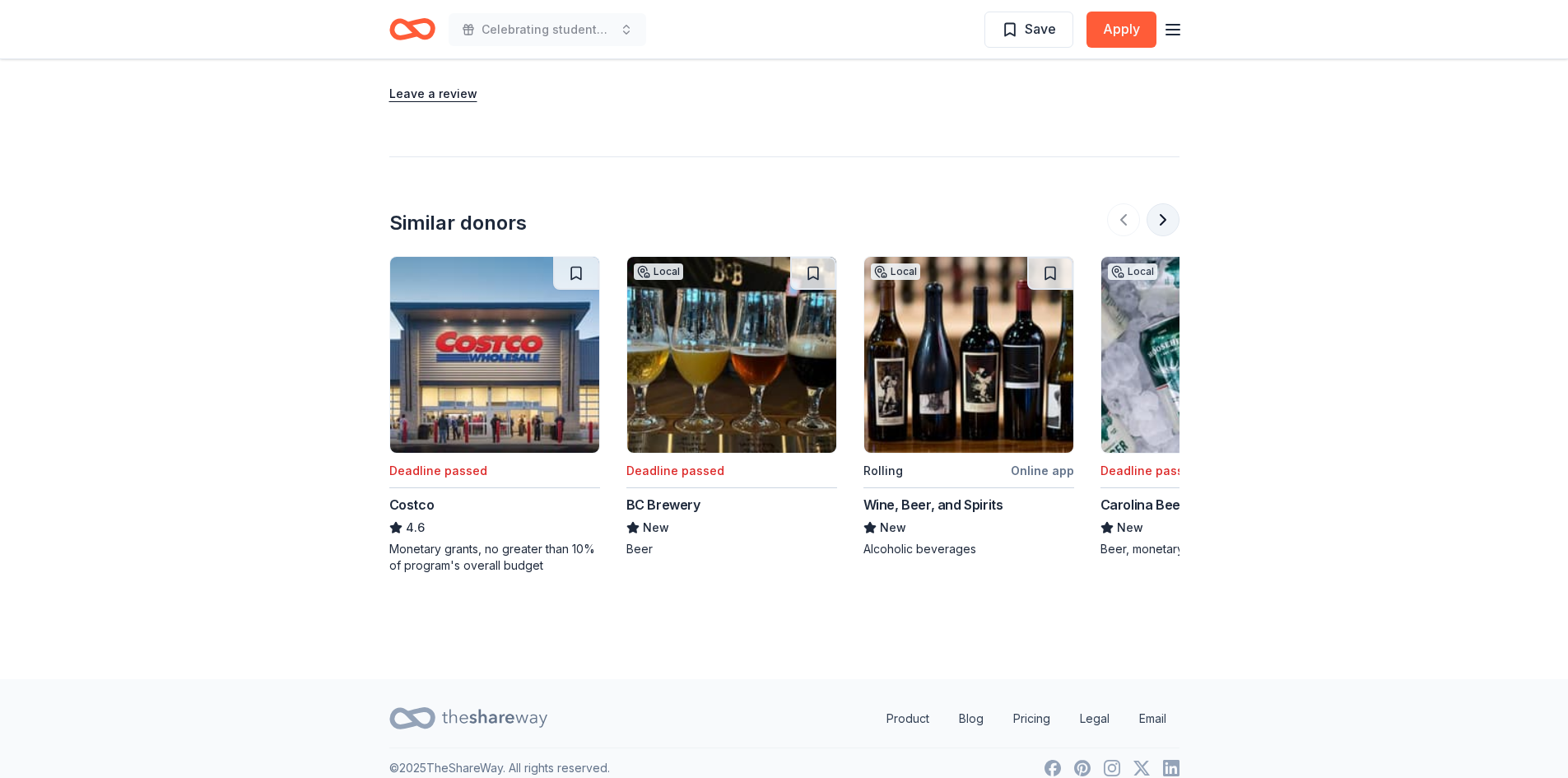
click at [1166, 203] on button at bounding box center [1163, 220] width 33 height 33
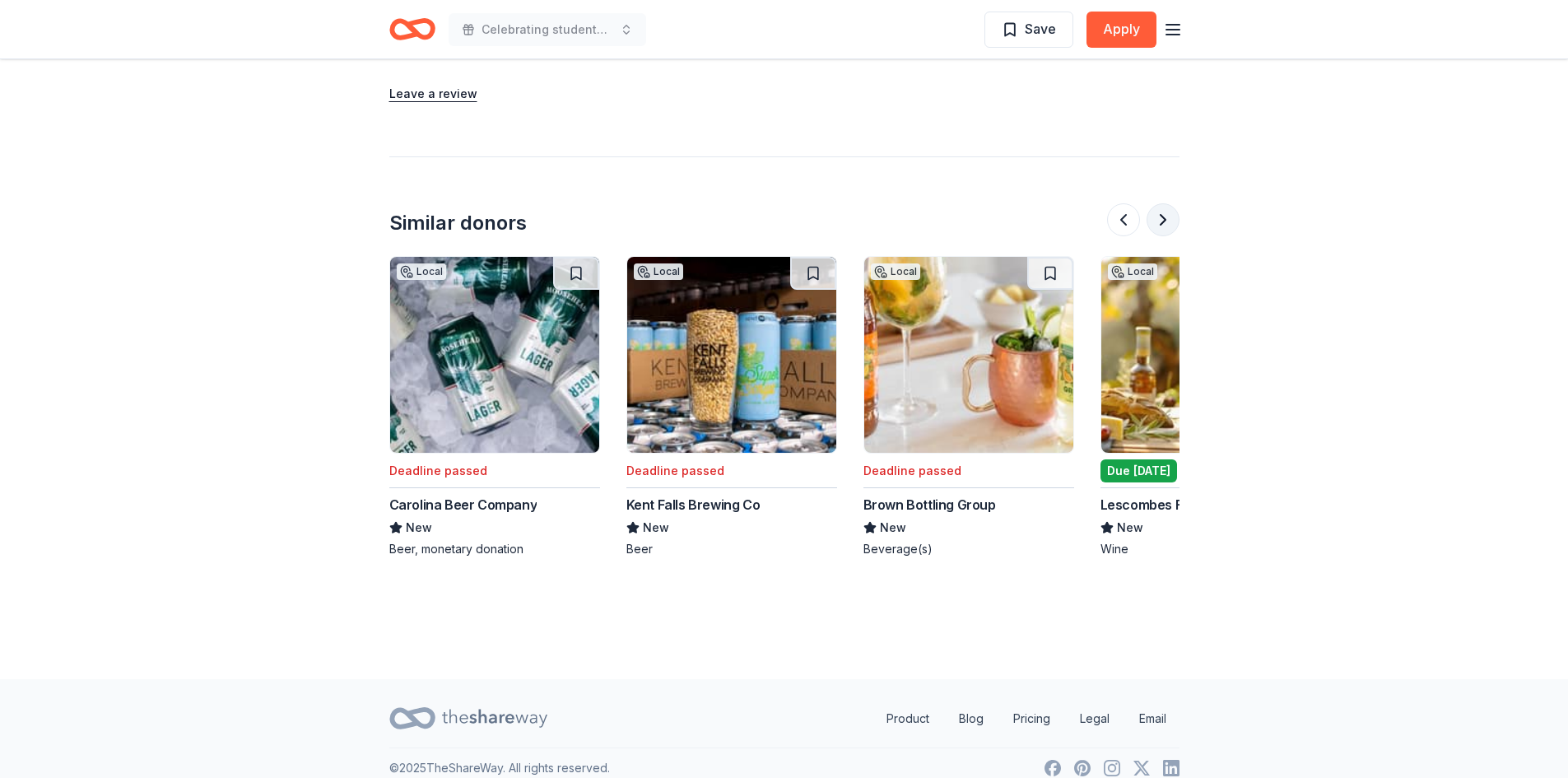
click at [1166, 203] on button at bounding box center [1163, 220] width 33 height 33
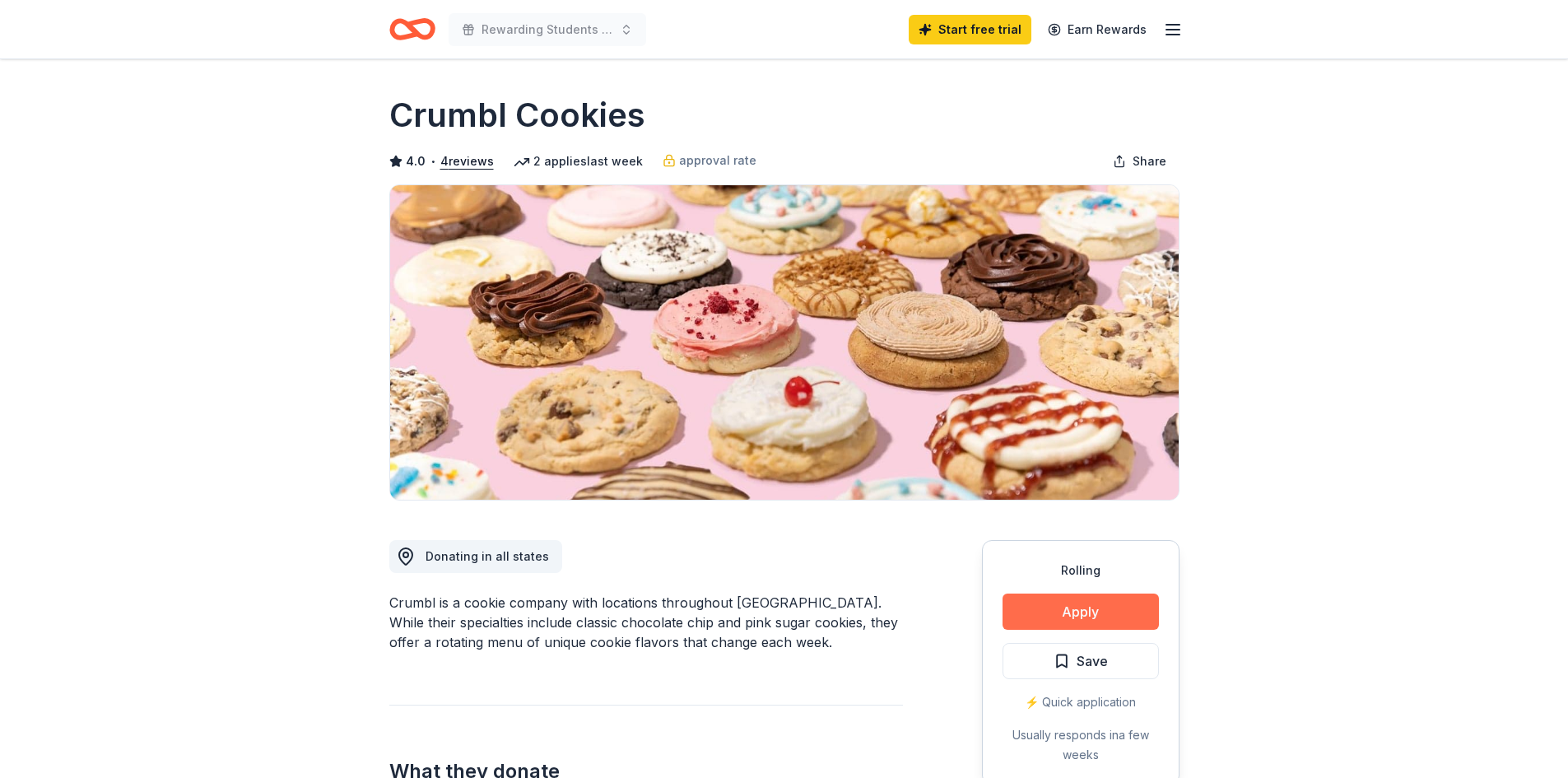
click at [1064, 600] on button "Apply" at bounding box center [1080, 612] width 156 height 36
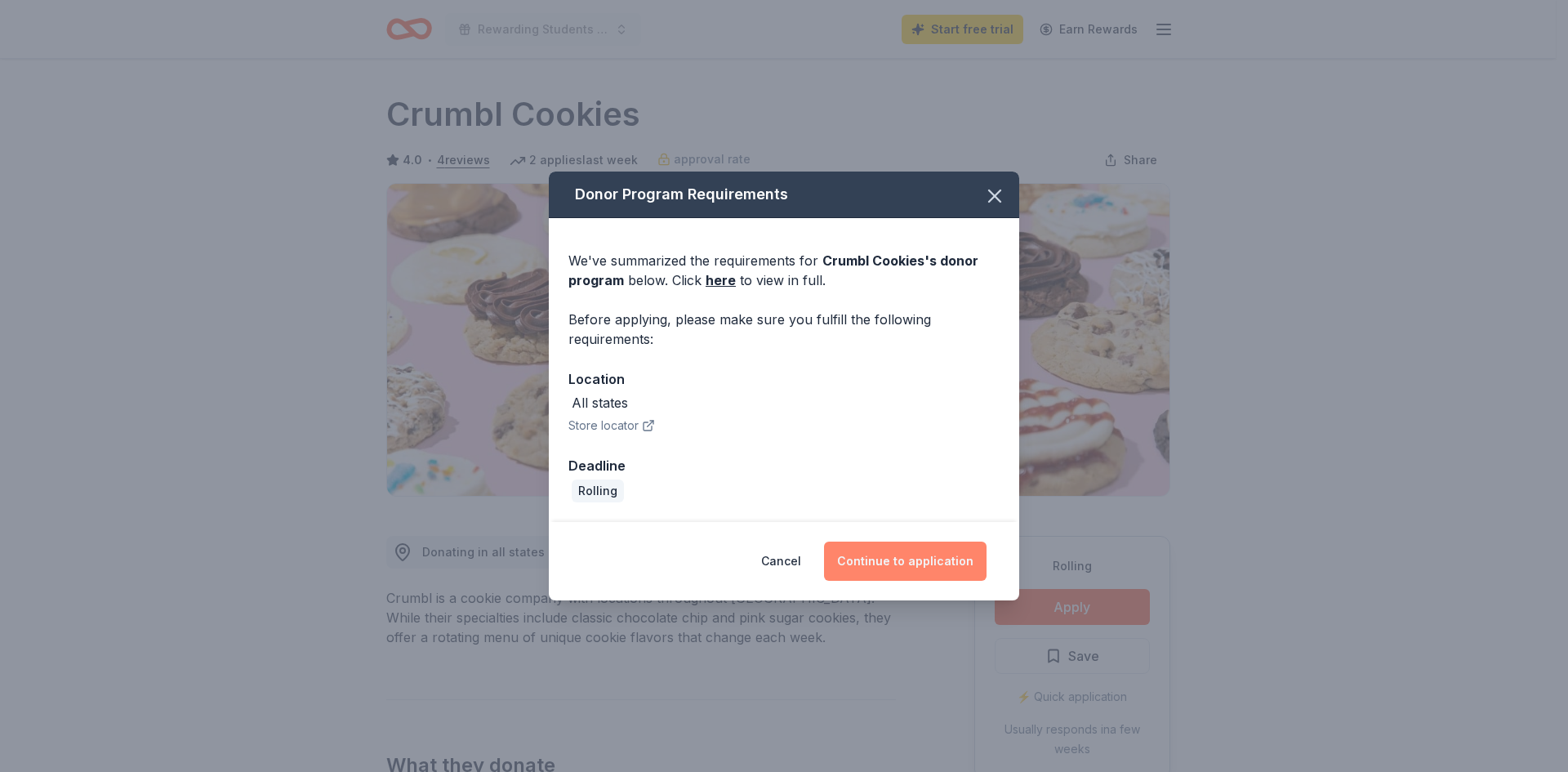
click at [922, 560] on button "Continue to application" at bounding box center [906, 560] width 163 height 39
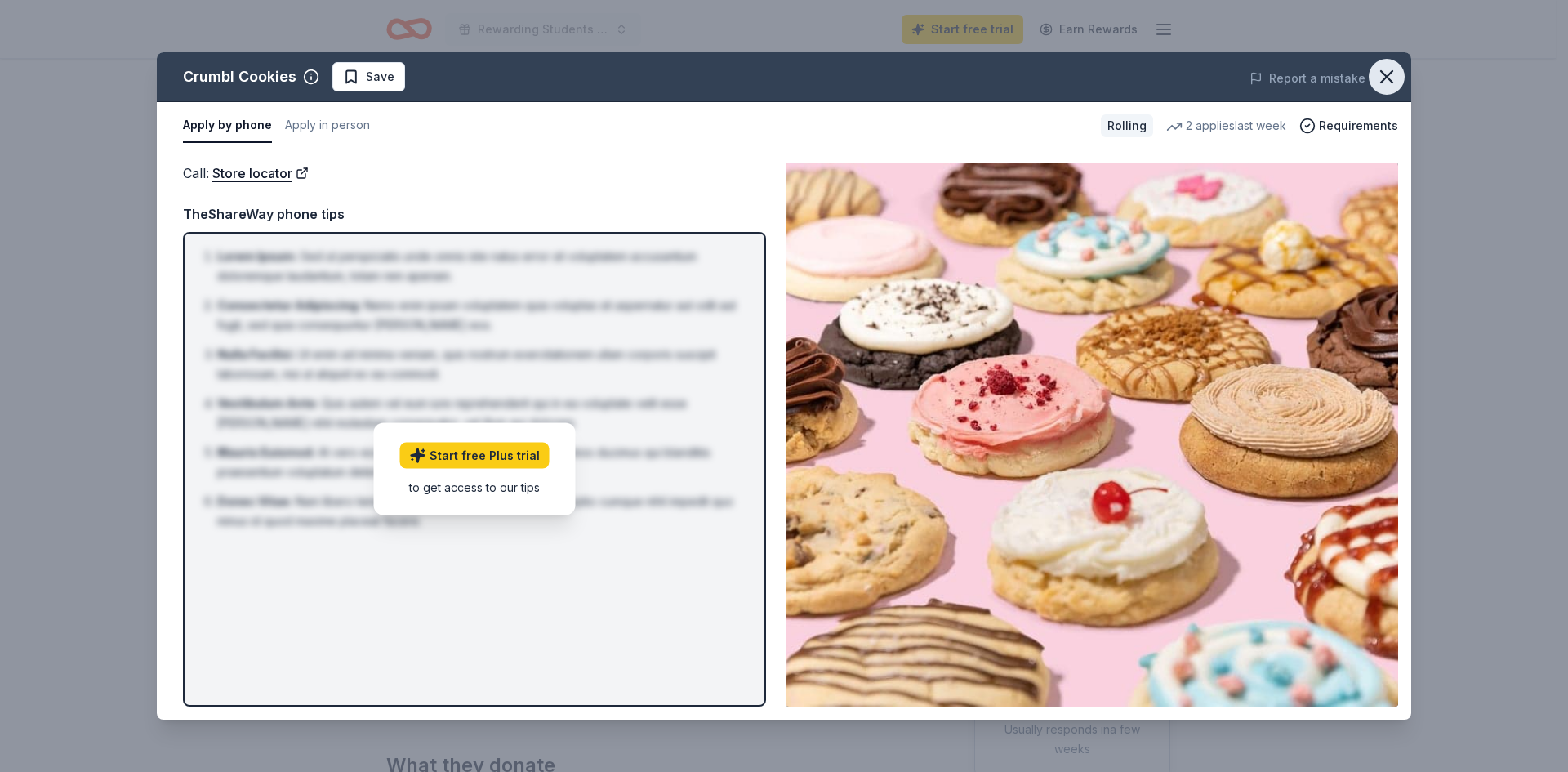
click at [1386, 74] on icon "button" at bounding box center [1386, 76] width 23 height 23
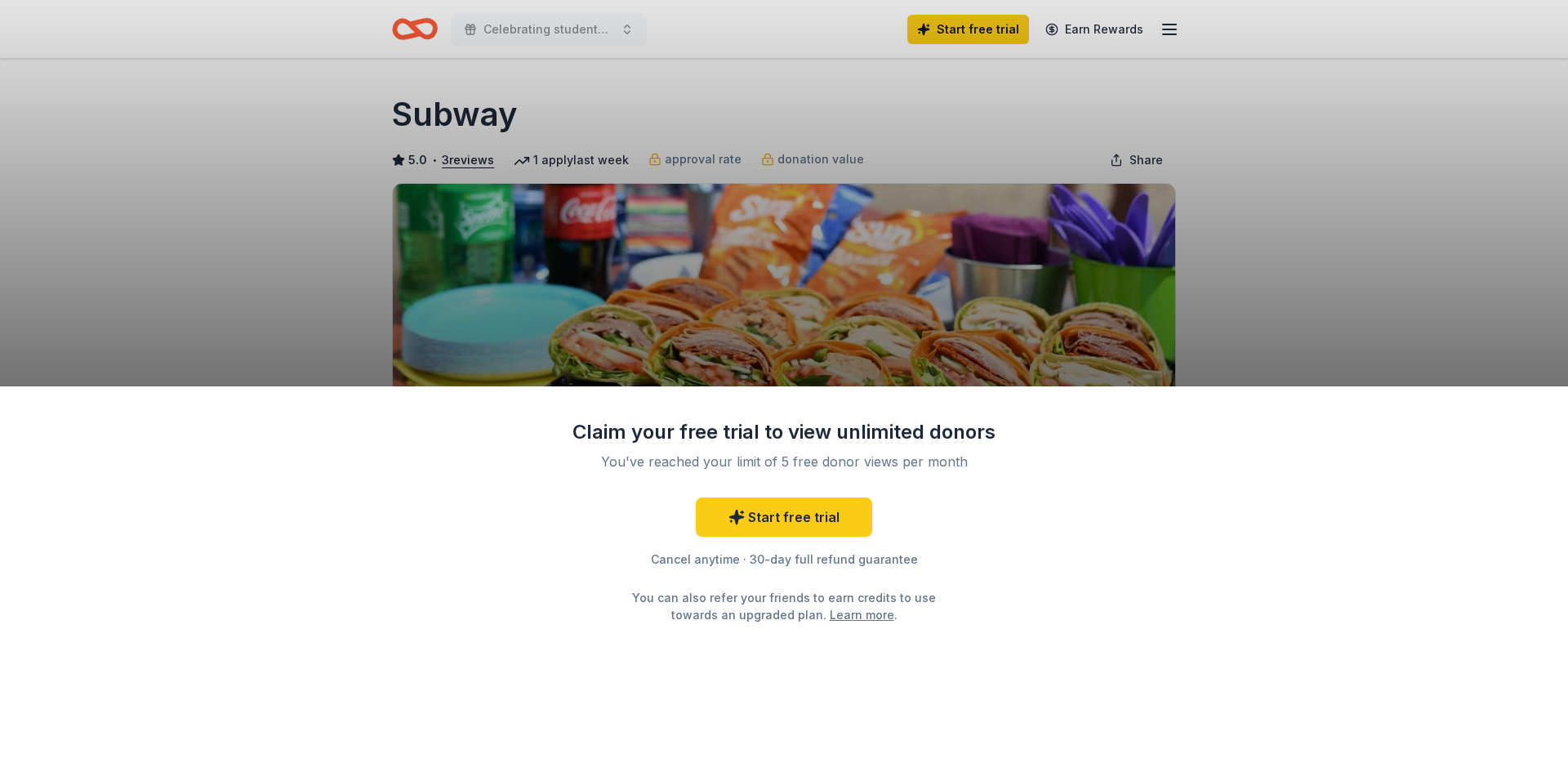
click at [1413, 218] on div "Claim your free trial to view unlimited donors You've reached your limit of 5 f…" at bounding box center [784, 386] width 1568 height 772
click at [1421, 313] on div "Claim your free trial to view unlimited donors You've reached your limit of 5 f…" at bounding box center [784, 386] width 1568 height 772
